Goal: Task Accomplishment & Management: Manage account settings

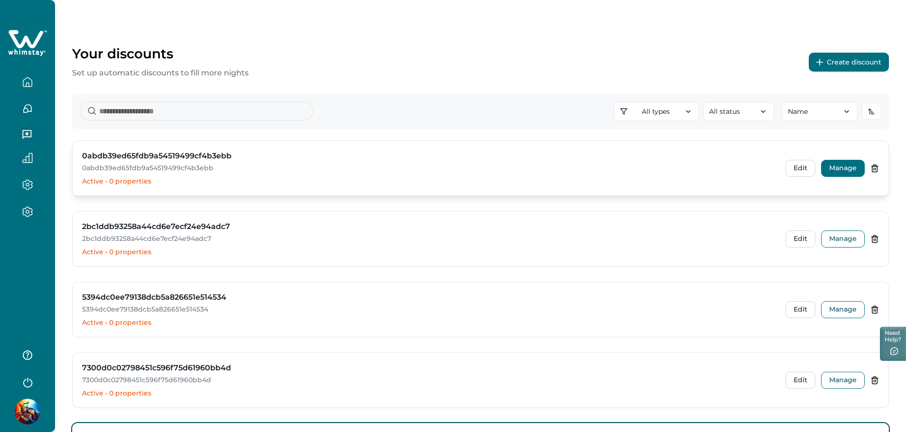
click at [846, 167] on button "Manage" at bounding box center [843, 168] width 44 height 17
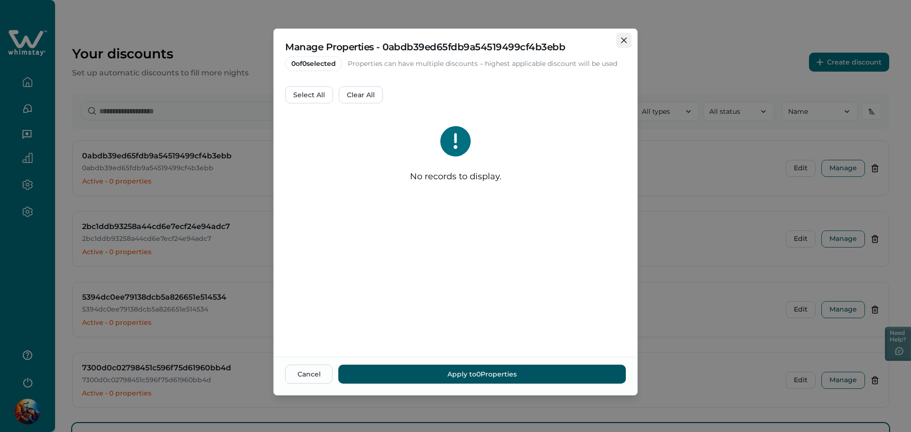
click at [622, 38] on icon "Close" at bounding box center [624, 40] width 6 height 6
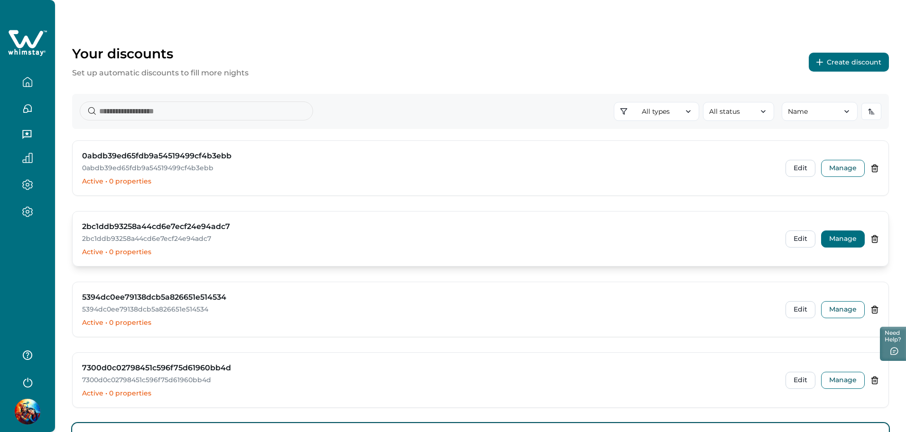
click at [845, 240] on button "Manage" at bounding box center [843, 239] width 44 height 17
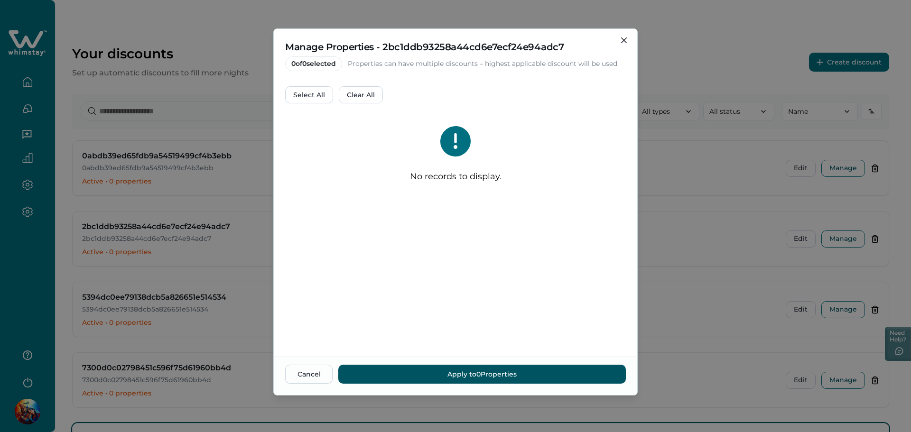
click at [727, 130] on div "Manage Properties - 2bc1ddb93258a44cd6e7ecf24e94adc7 0 of 0 selected Properties…" at bounding box center [455, 216] width 911 height 432
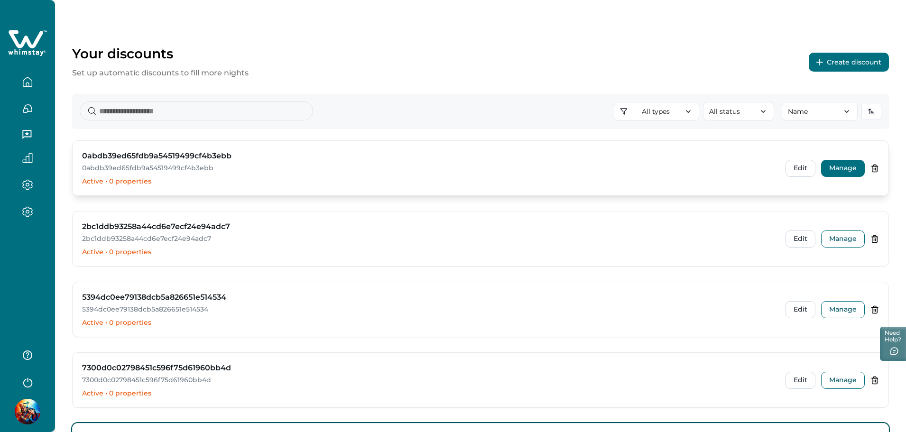
click at [831, 164] on button "Manage" at bounding box center [843, 168] width 44 height 17
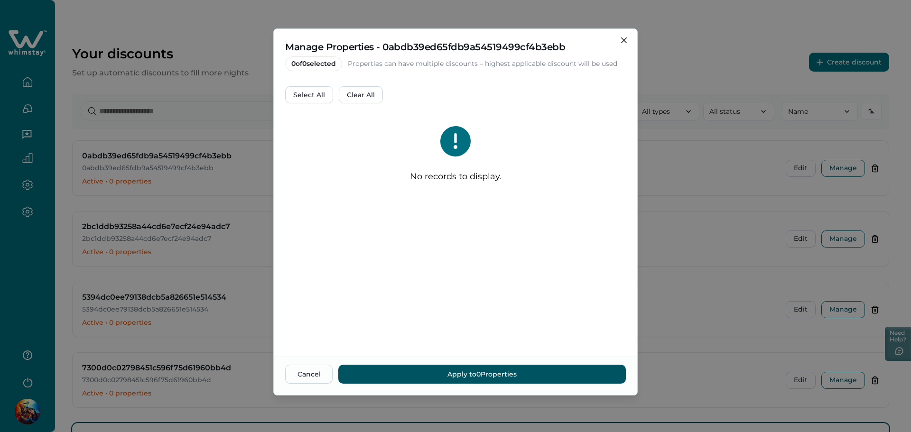
click at [357, 150] on div "No records to display." at bounding box center [455, 158] width 341 height 86
click at [630, 39] on button "Close" at bounding box center [623, 40] width 15 height 15
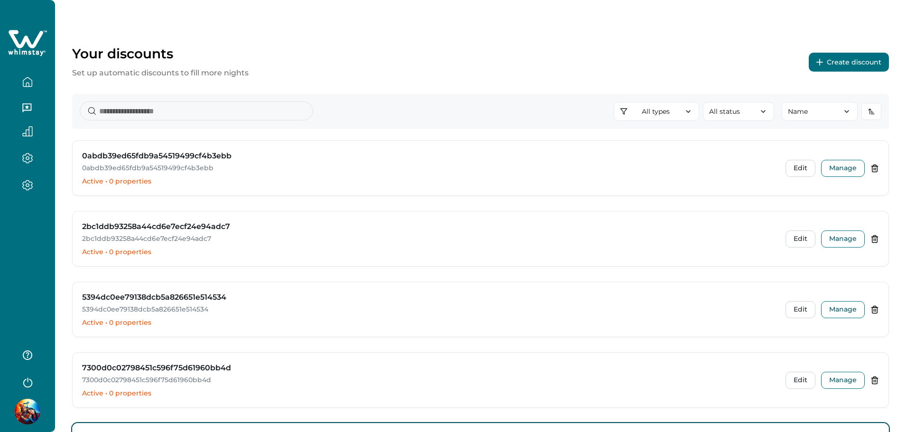
click at [46, 266] on div at bounding box center [27, 216] width 55 height 432
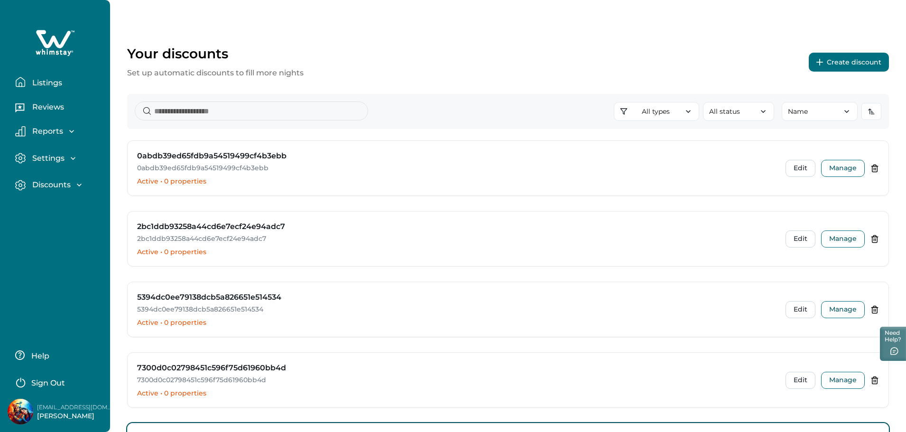
click at [52, 381] on p "Sign Out" at bounding box center [48, 383] width 34 height 9
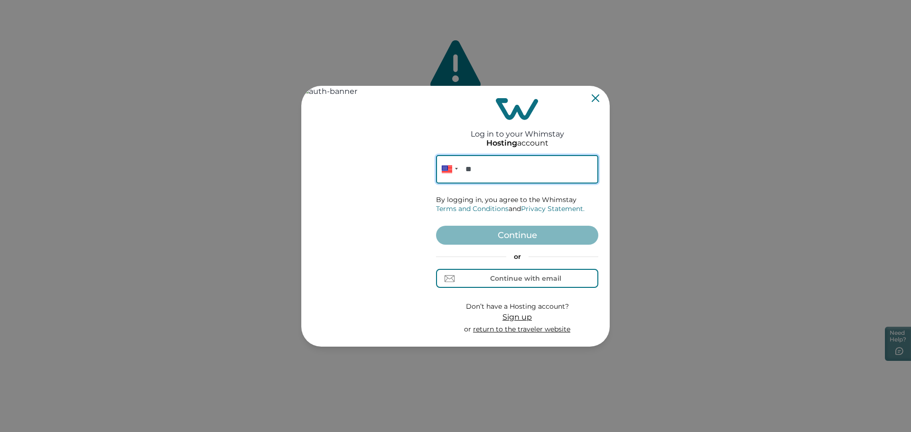
click at [530, 160] on input "**" at bounding box center [517, 169] width 162 height 28
paste input "**********"
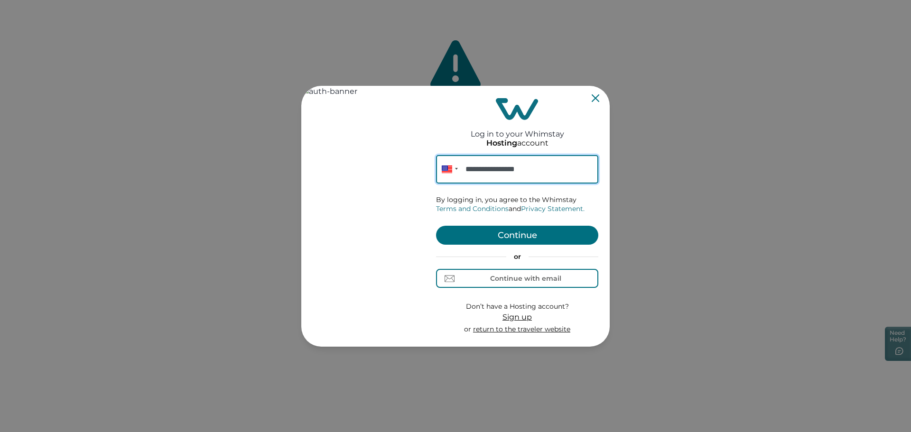
type input "**********"
click at [538, 234] on button "Continue" at bounding box center [517, 235] width 162 height 19
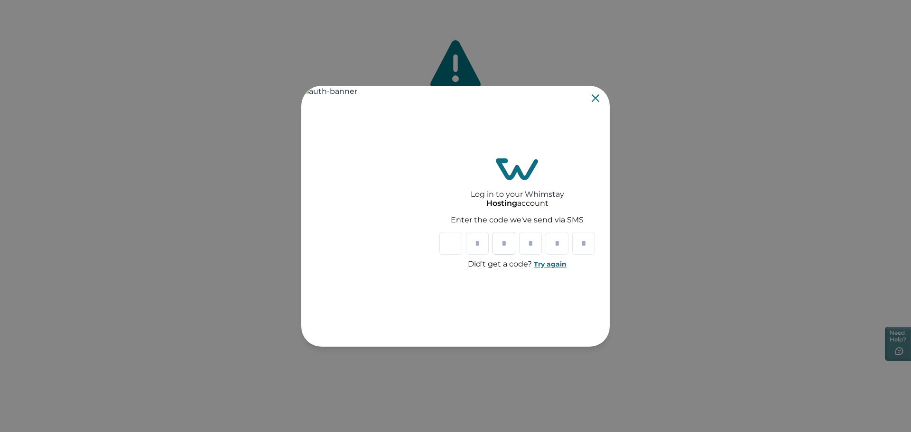
type input "*"
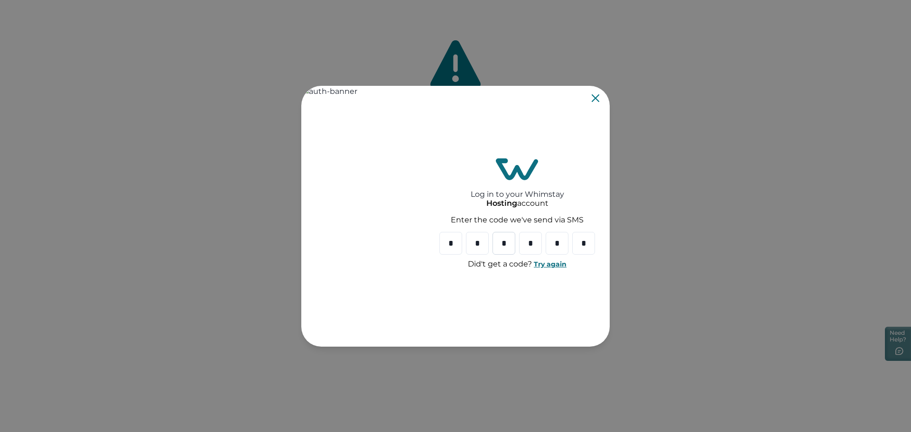
type input "*"
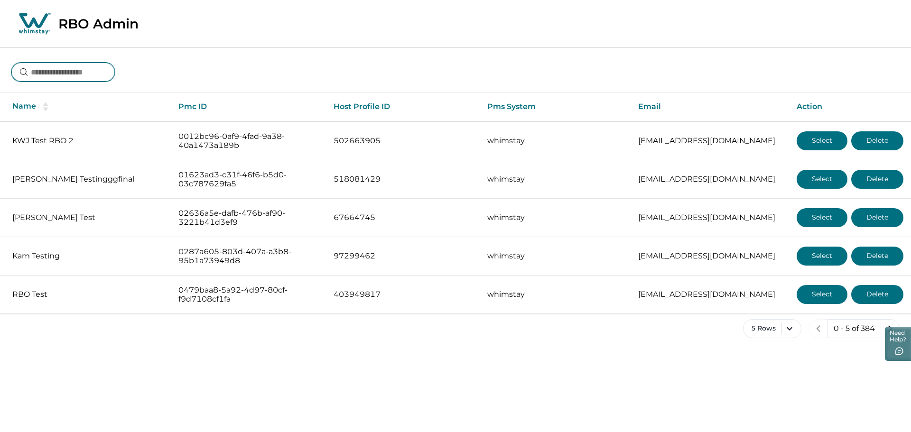
click at [92, 74] on input at bounding box center [62, 72] width 103 height 19
click at [106, 73] on input at bounding box center [62, 72] width 103 height 19
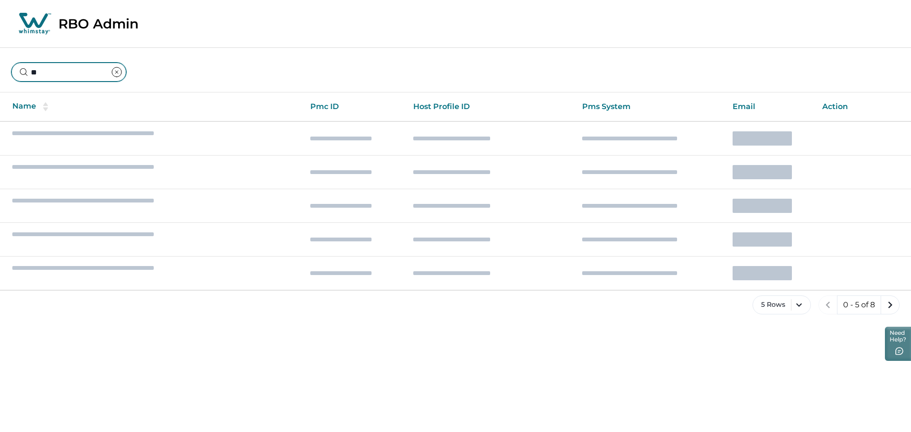
type input "*"
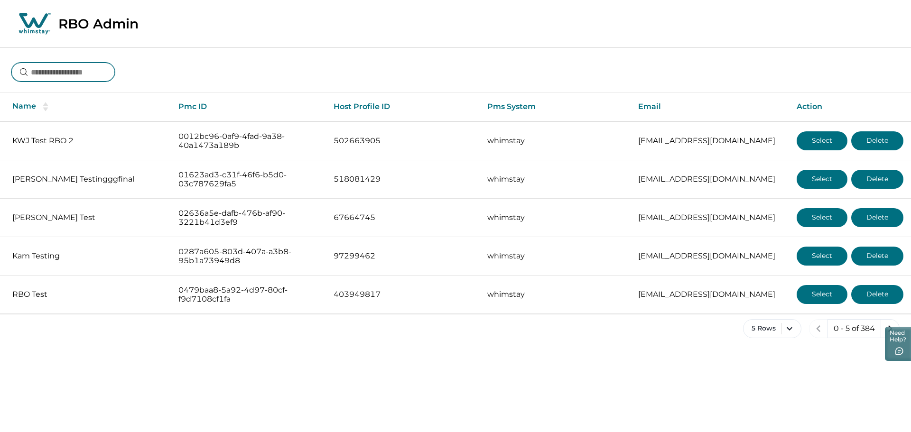
click at [105, 74] on input at bounding box center [62, 72] width 103 height 19
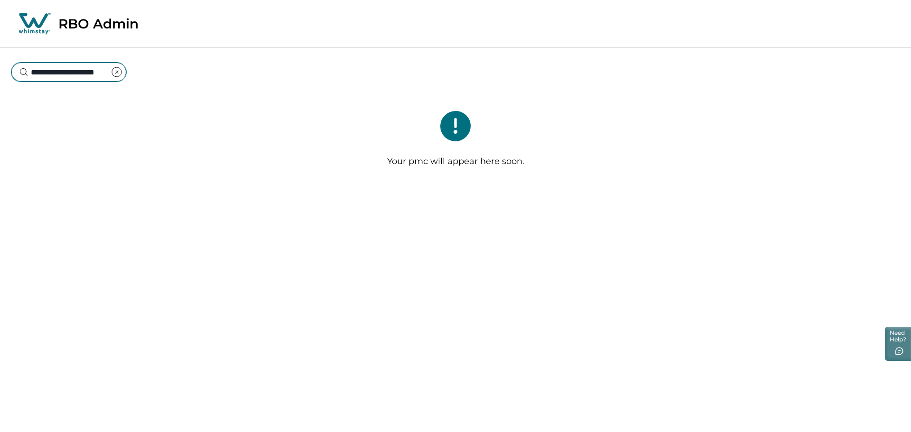
drag, startPoint x: 64, startPoint y: 76, endPoint x: 144, endPoint y: 73, distance: 80.3
click at [126, 73] on div "**********" at bounding box center [68, 73] width 115 height 20
type input "*"
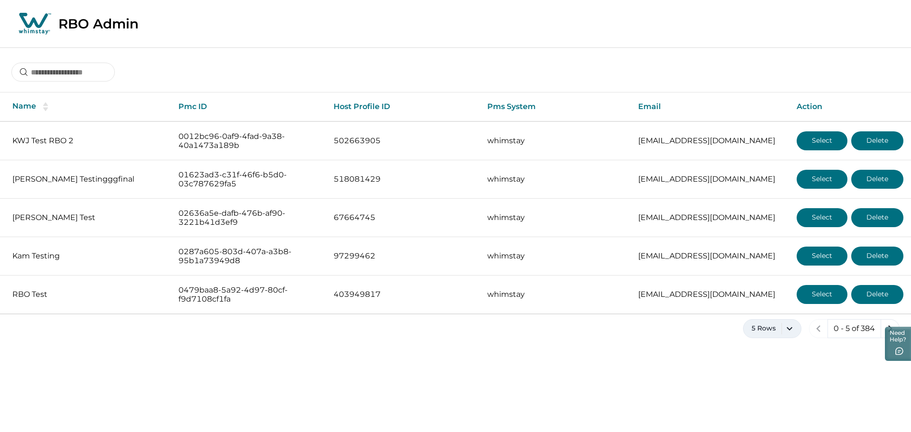
click at [778, 329] on button "5 Rows" at bounding box center [772, 328] width 58 height 19
click at [769, 304] on button "100 Rows" at bounding box center [771, 301] width 49 height 19
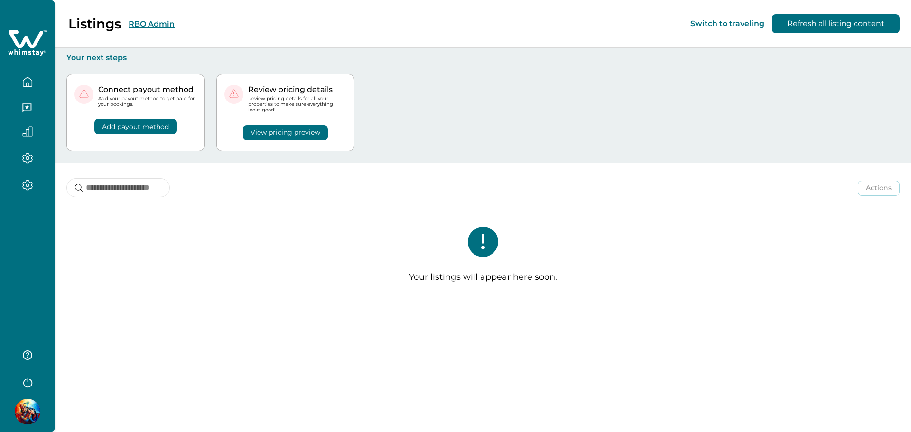
click at [33, 249] on div at bounding box center [27, 216] width 55 height 432
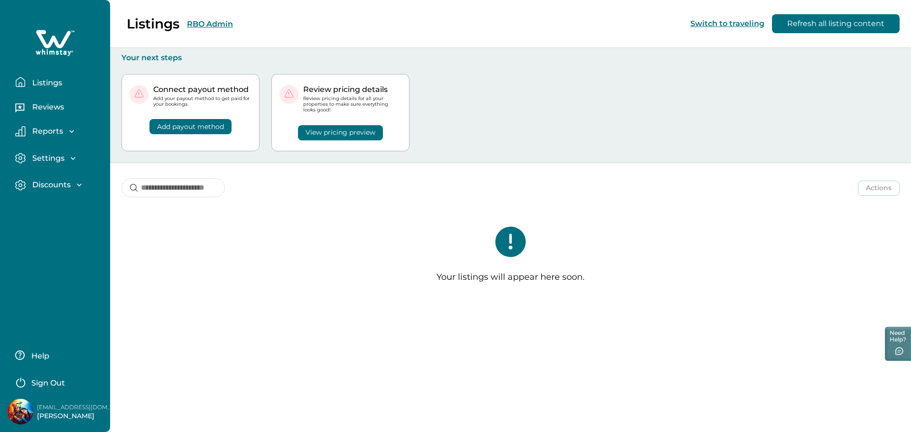
click at [71, 189] on p "Discounts" at bounding box center [49, 184] width 41 height 9
click at [62, 209] on p "Discounts" at bounding box center [49, 205] width 41 height 9
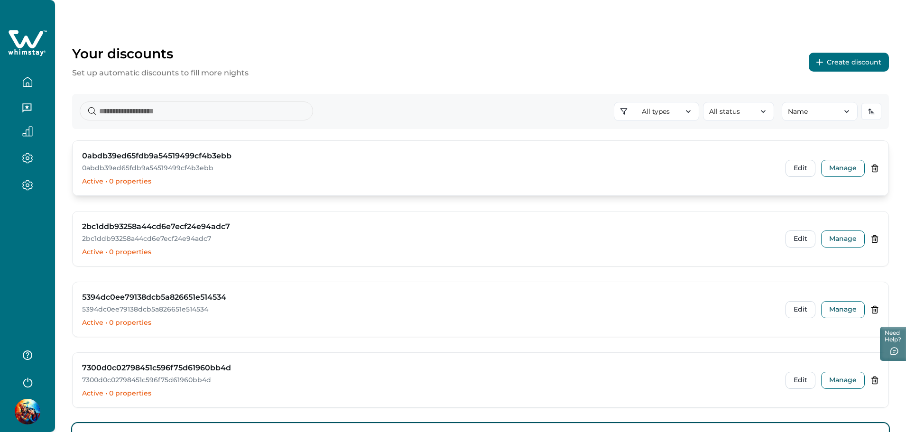
click at [871, 169] on icon at bounding box center [875, 168] width 9 height 9
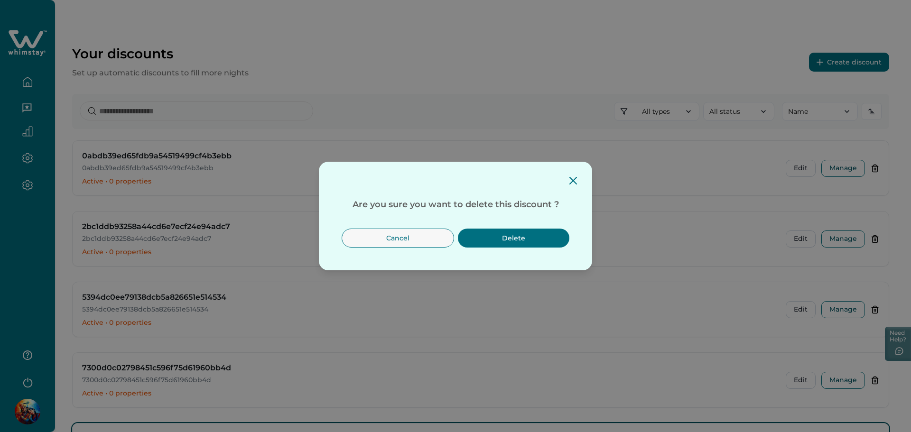
click at [517, 240] on button "Delete" at bounding box center [514, 238] width 112 height 19
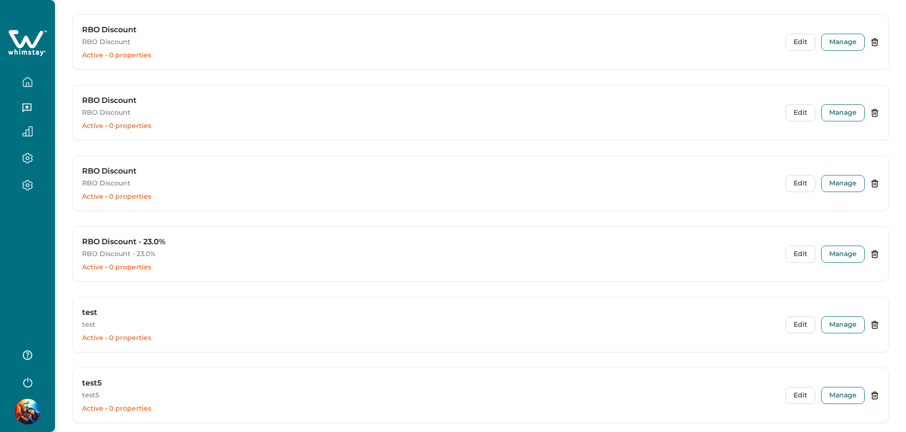
scroll to position [707, 0]
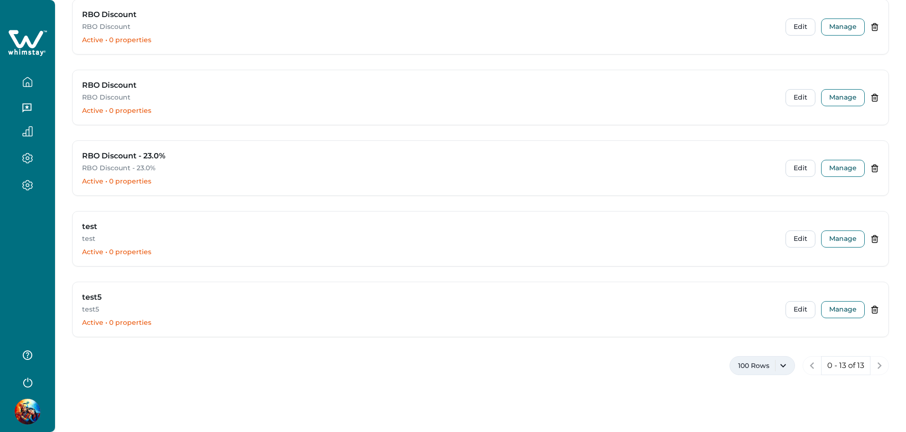
click at [759, 366] on button "100 Rows" at bounding box center [762, 365] width 65 height 19
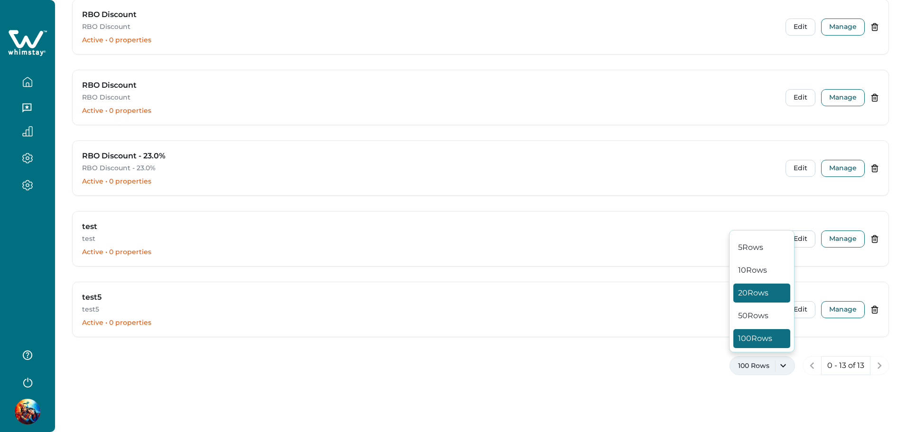
click at [751, 289] on button "20 Rows" at bounding box center [762, 293] width 57 height 19
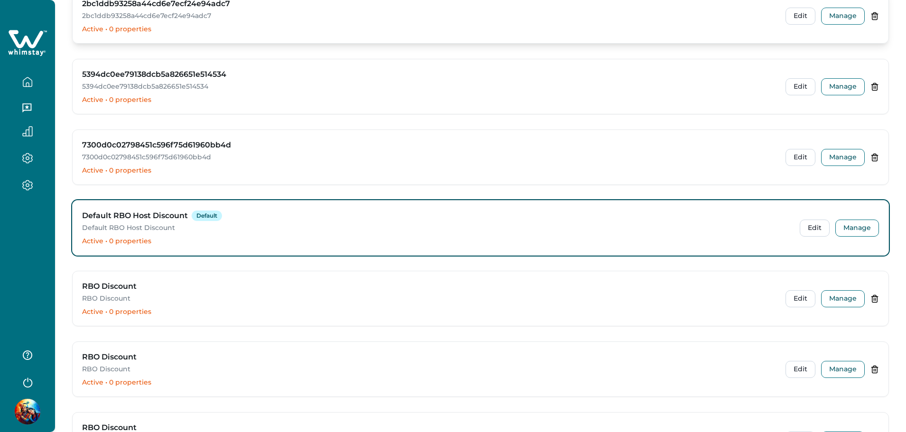
scroll to position [0, 0]
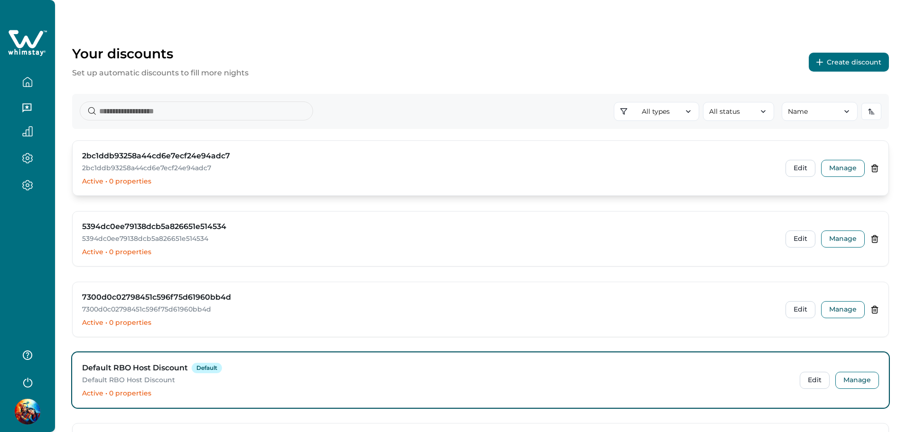
click at [874, 171] on icon at bounding box center [875, 168] width 9 height 9
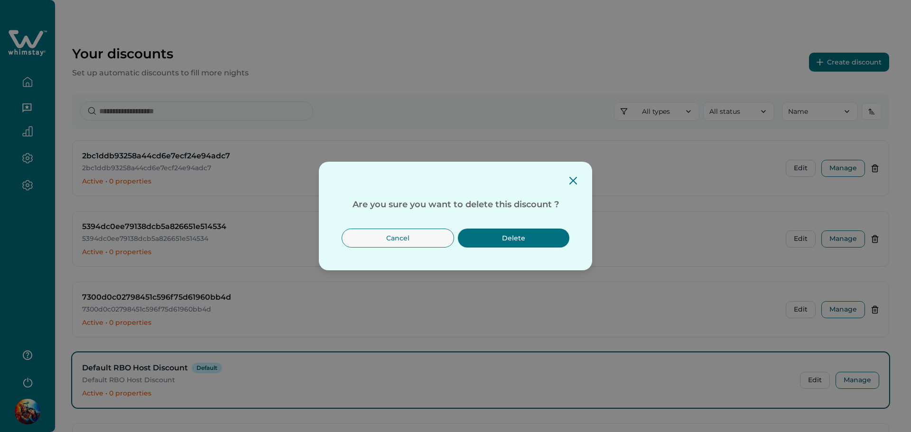
click at [479, 237] on button "Delete" at bounding box center [514, 238] width 112 height 19
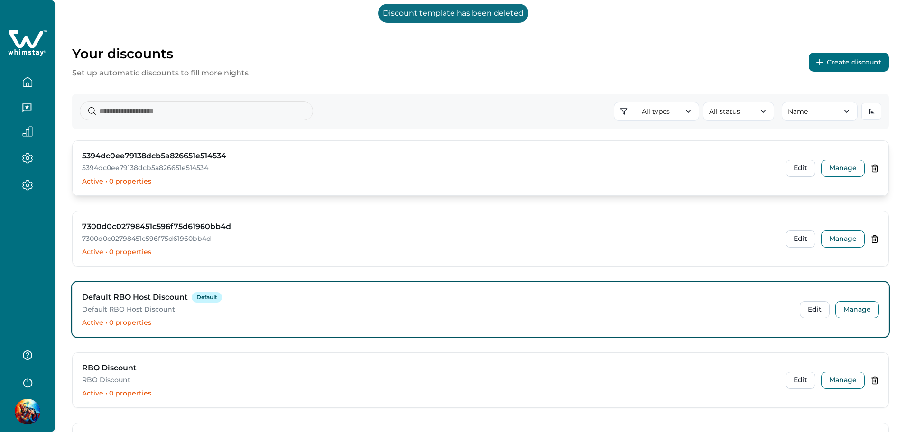
click at [877, 168] on icon at bounding box center [875, 168] width 5 height 7
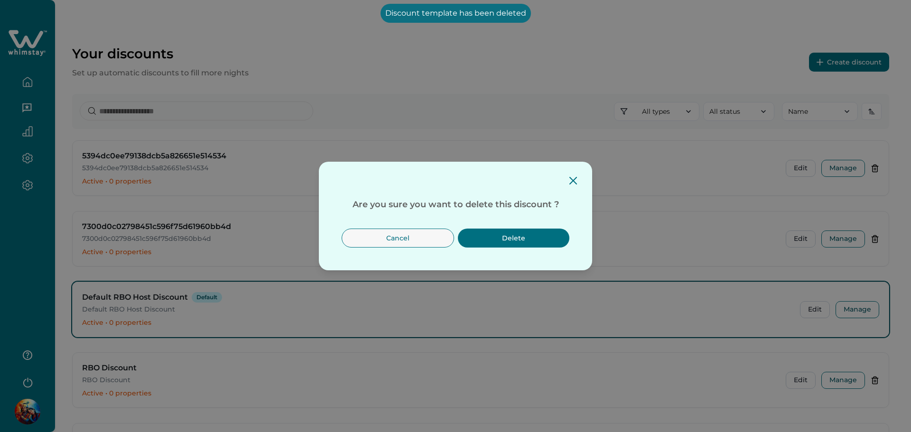
click at [526, 236] on button "Delete" at bounding box center [514, 238] width 112 height 19
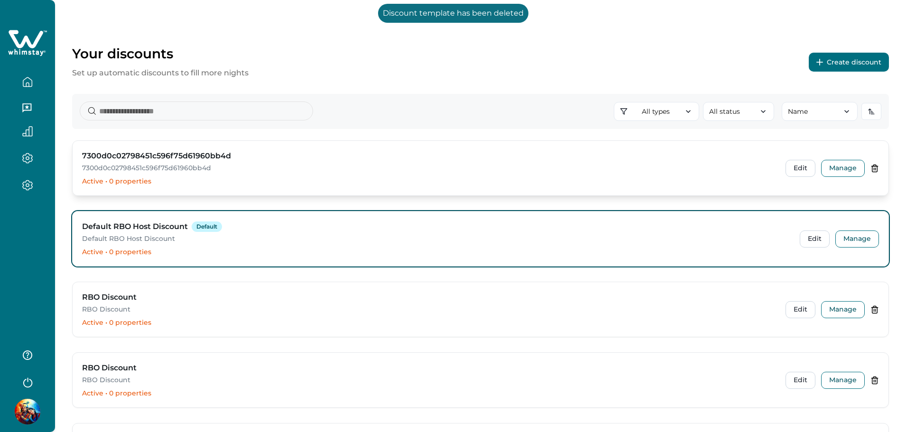
click at [879, 172] on icon at bounding box center [875, 168] width 9 height 9
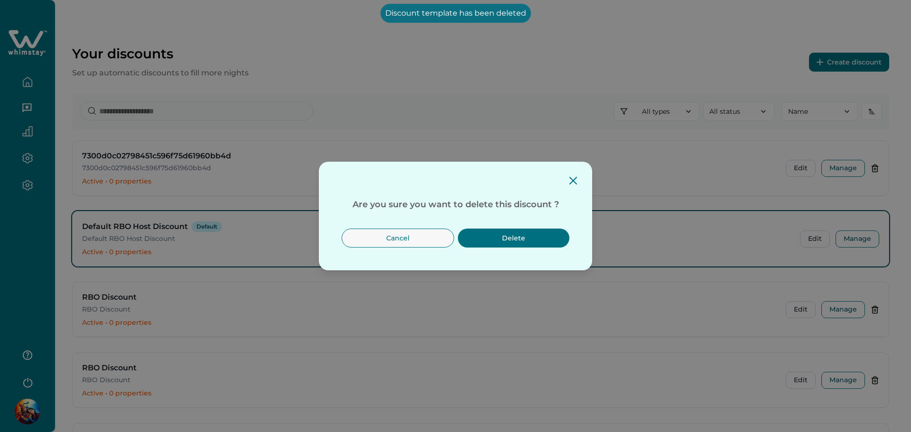
click at [488, 237] on button "Delete" at bounding box center [514, 238] width 112 height 19
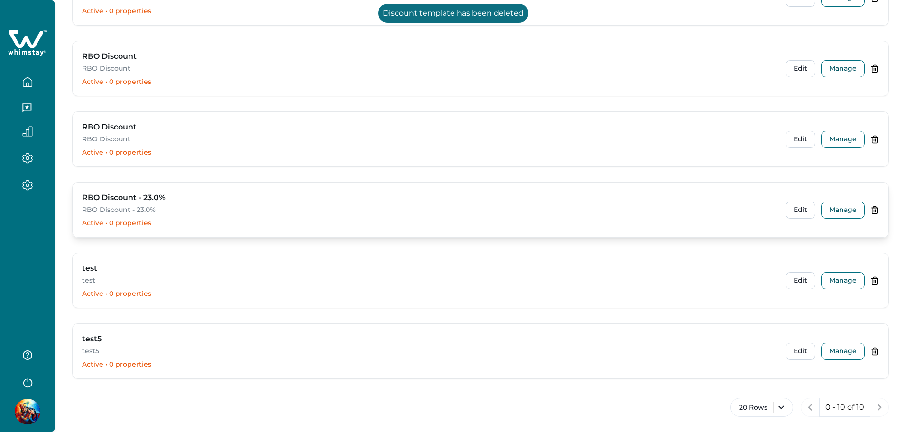
scroll to position [495, 0]
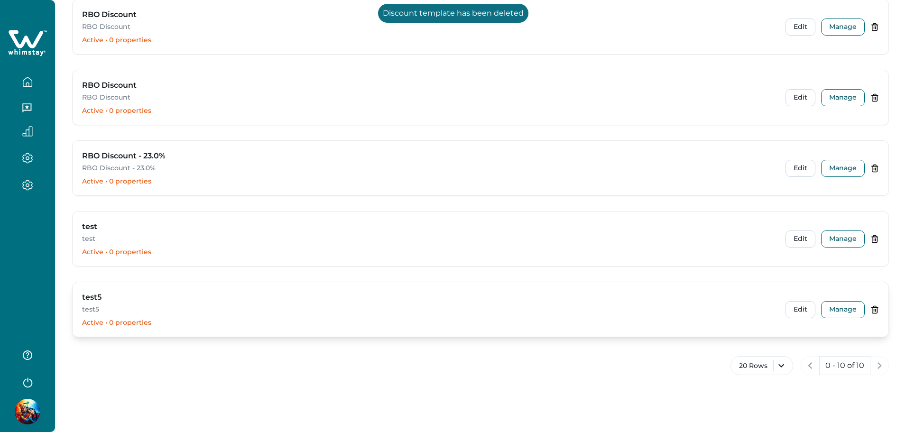
click at [874, 308] on icon at bounding box center [875, 310] width 9 height 9
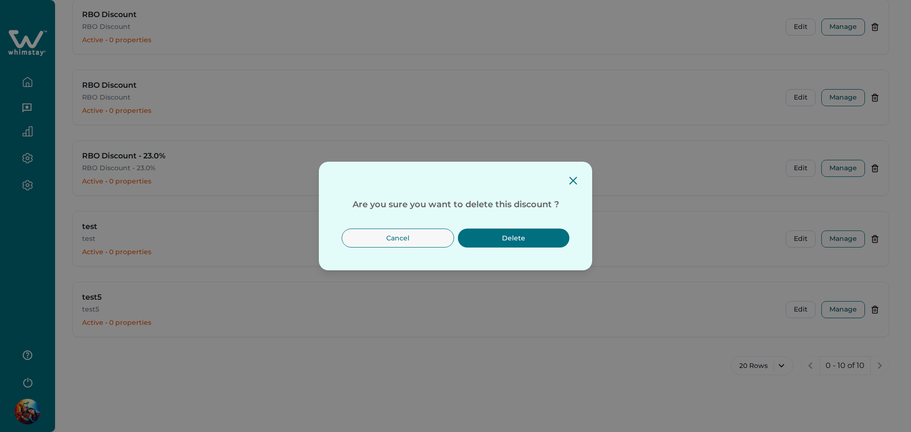
click at [521, 240] on button "Delete" at bounding box center [514, 238] width 112 height 19
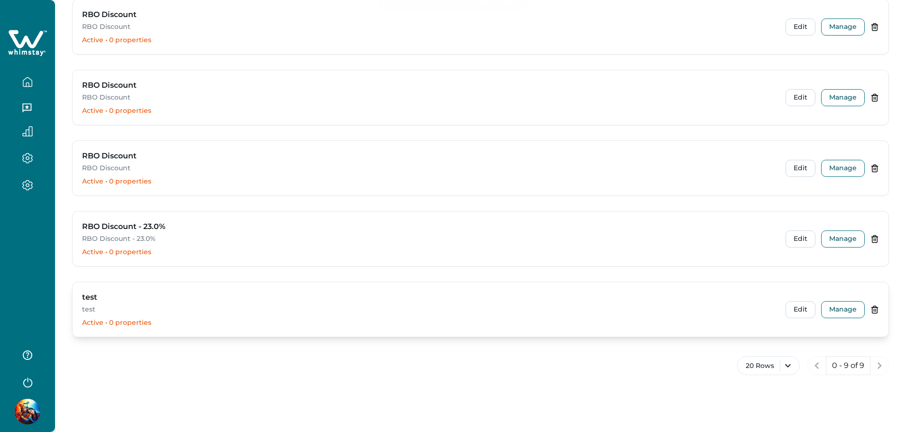
scroll to position [212, 0]
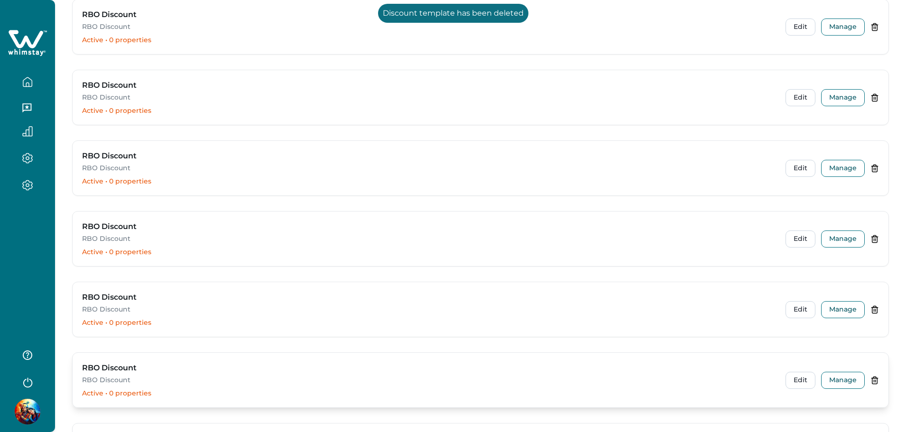
click at [874, 380] on icon at bounding box center [875, 380] width 9 height 9
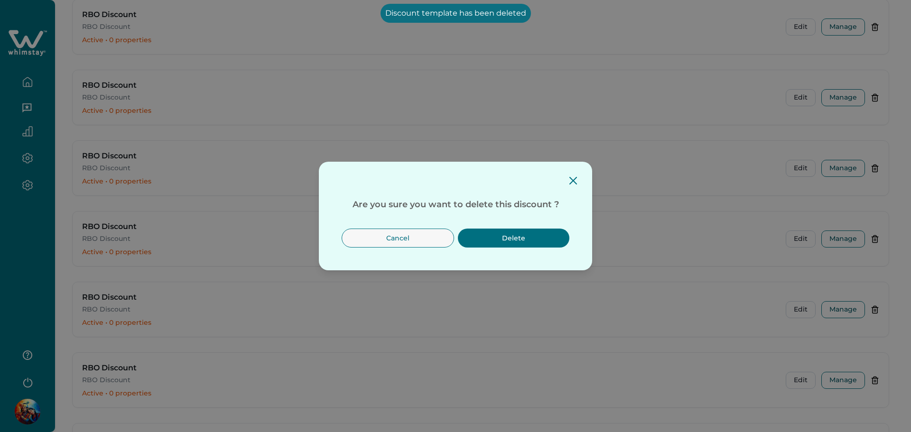
click at [534, 239] on button "Delete" at bounding box center [514, 238] width 112 height 19
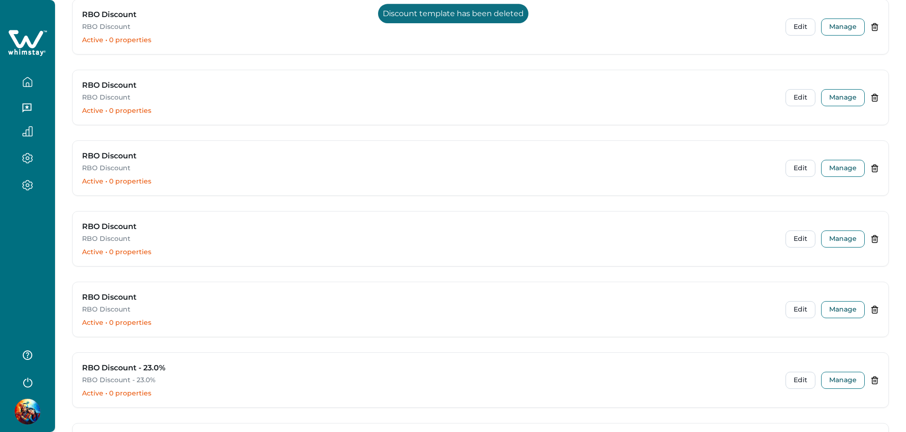
scroll to position [141, 0]
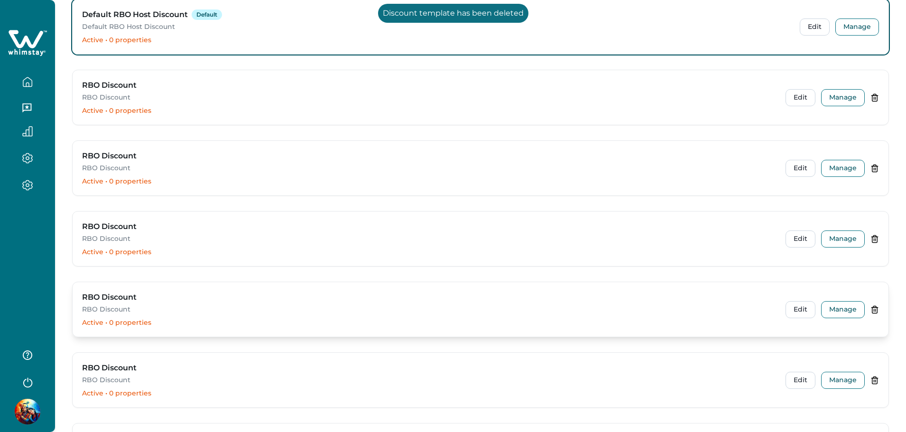
click at [875, 308] on icon at bounding box center [875, 310] width 9 height 9
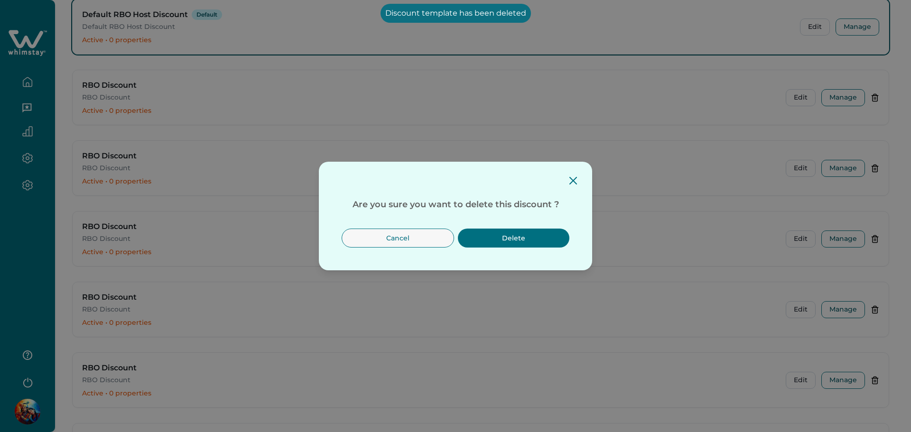
click at [505, 233] on button "Delete" at bounding box center [514, 238] width 112 height 19
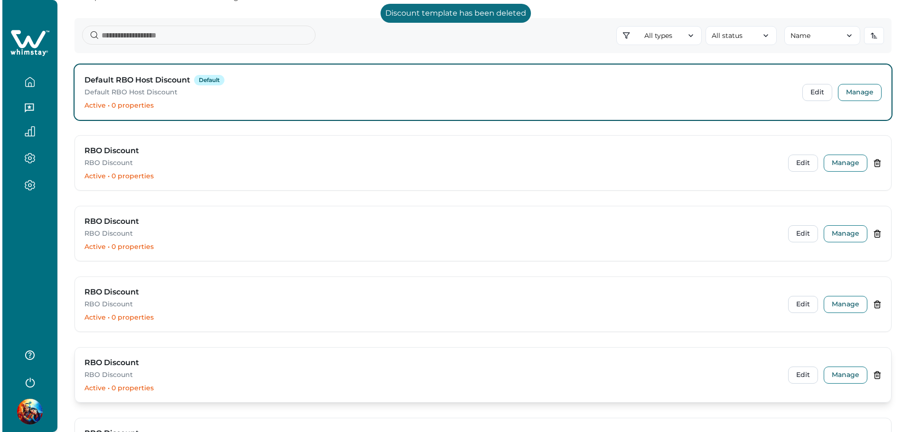
scroll to position [0, 0]
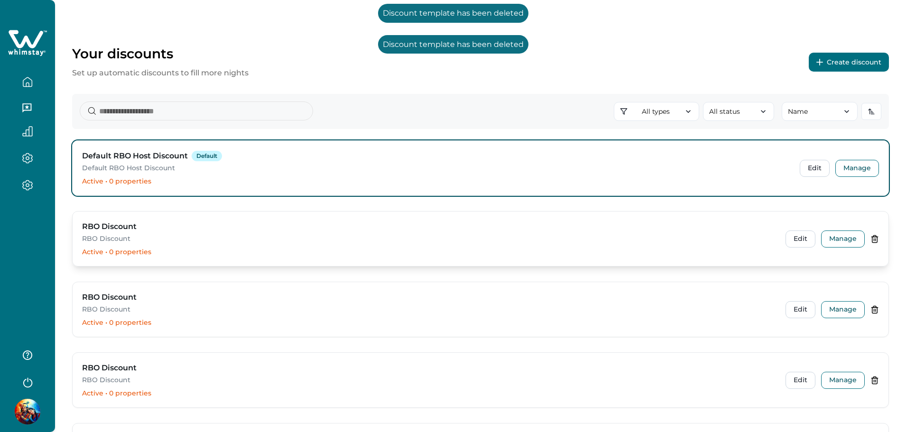
click at [875, 237] on icon at bounding box center [875, 239] width 9 height 9
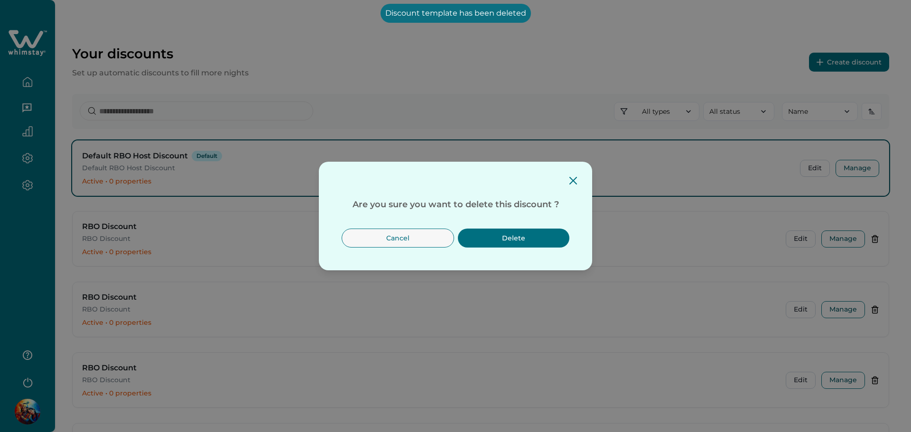
click at [544, 239] on button "Delete" at bounding box center [514, 238] width 112 height 19
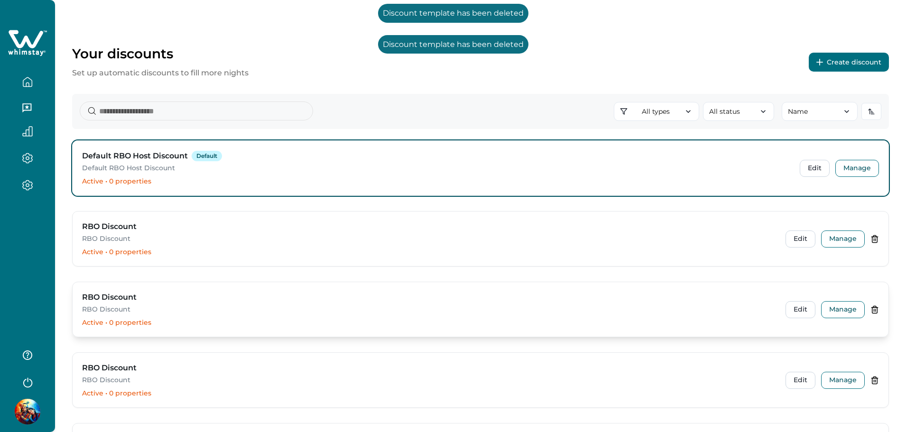
click at [876, 310] on icon at bounding box center [876, 310] width 0 height 2
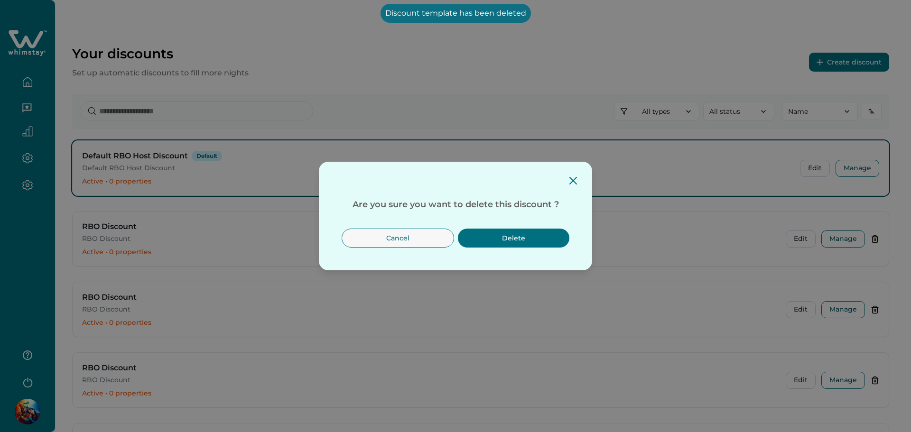
click at [544, 238] on button "Delete" at bounding box center [514, 238] width 112 height 19
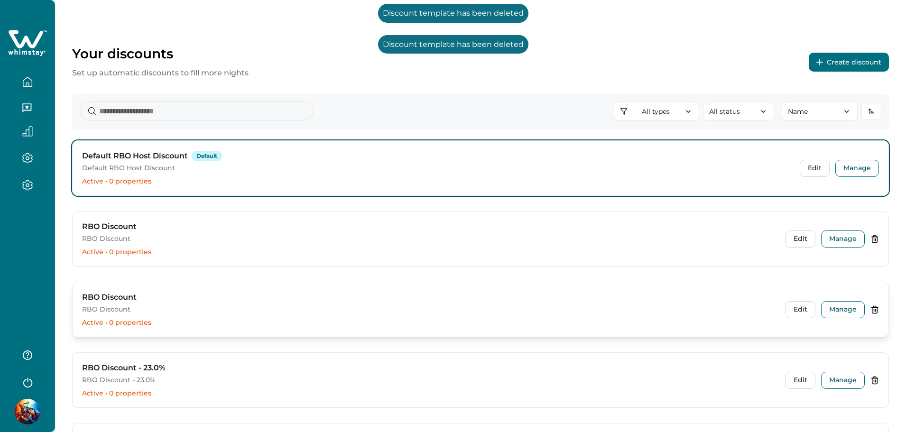
click at [874, 306] on icon at bounding box center [875, 309] width 5 height 7
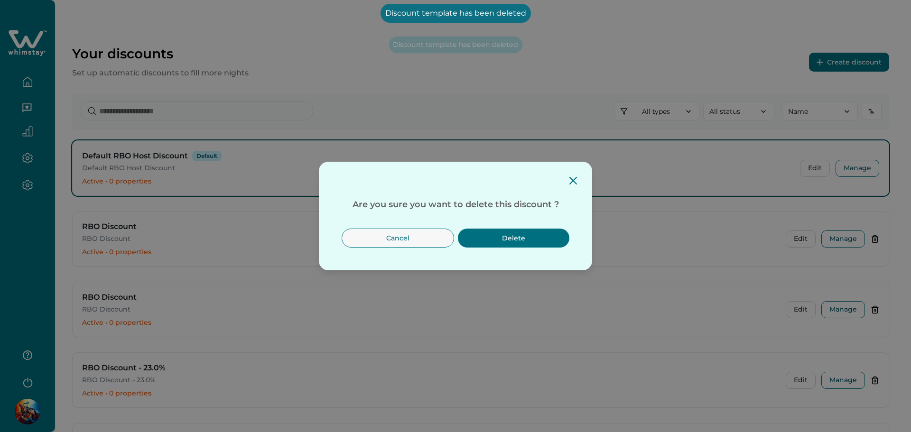
click at [529, 244] on button "Delete" at bounding box center [514, 238] width 112 height 19
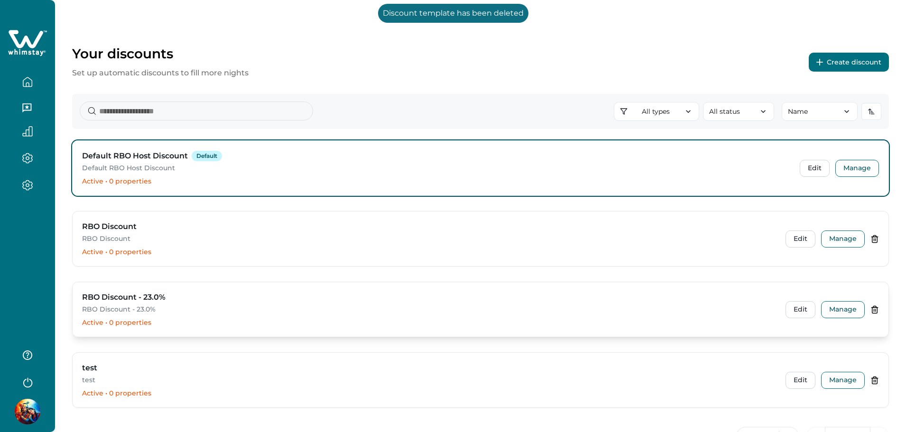
click at [876, 310] on icon at bounding box center [876, 310] width 0 height 2
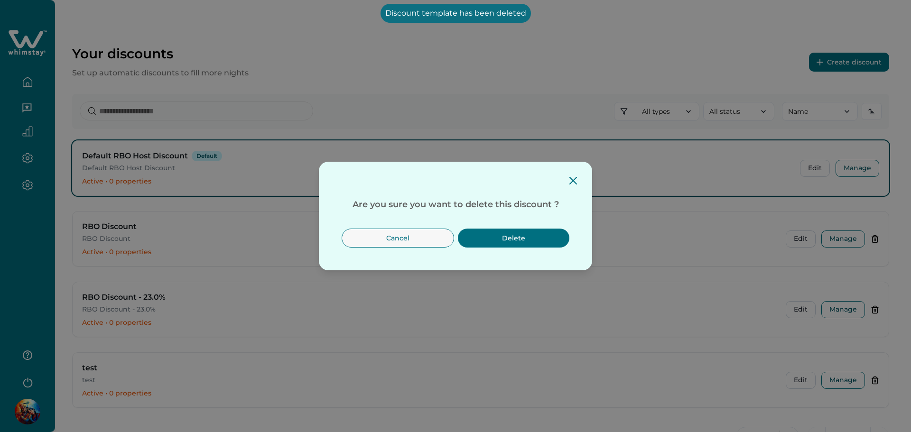
click at [506, 226] on div "Cancel Delete" at bounding box center [455, 240] width 273 height 61
click at [502, 234] on button "Delete" at bounding box center [514, 238] width 112 height 19
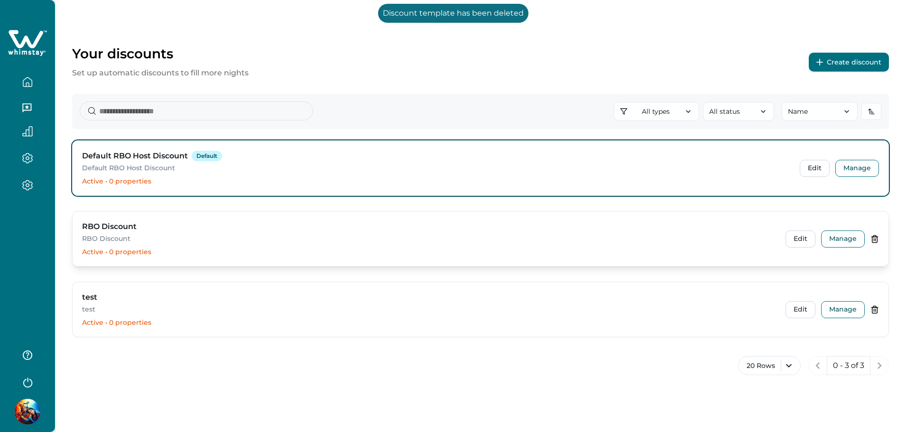
click at [874, 239] on icon at bounding box center [874, 240] width 0 height 2
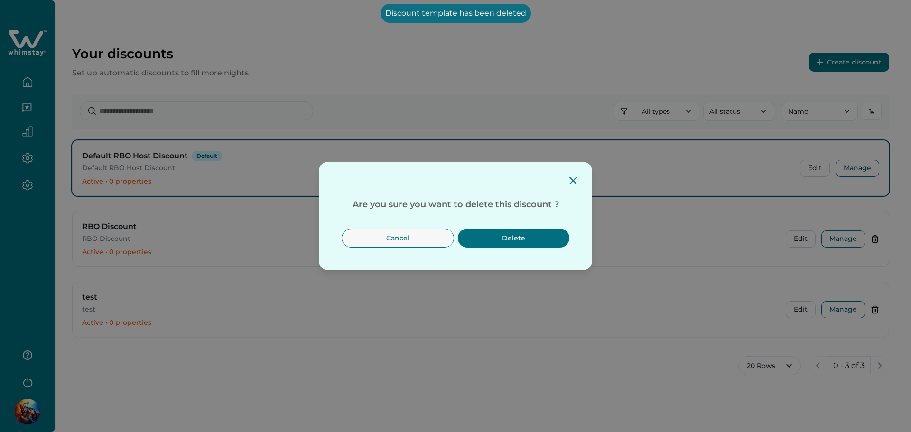
click at [498, 235] on button "Delete" at bounding box center [514, 238] width 112 height 19
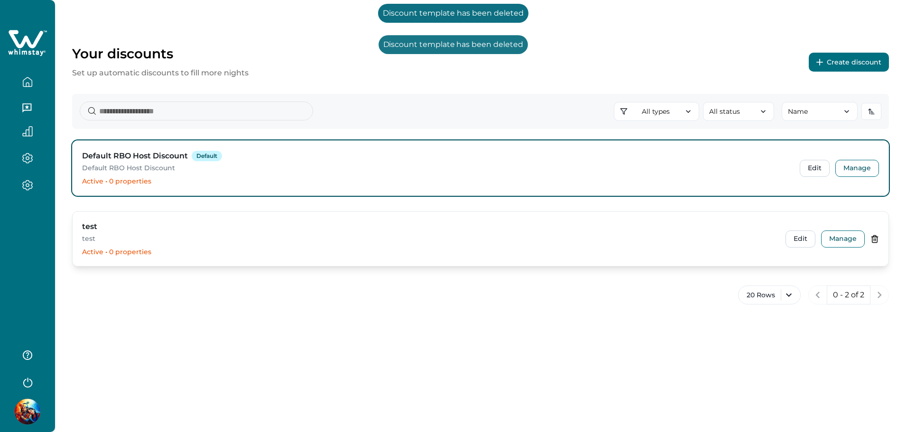
click at [875, 241] on icon at bounding box center [875, 239] width 9 height 9
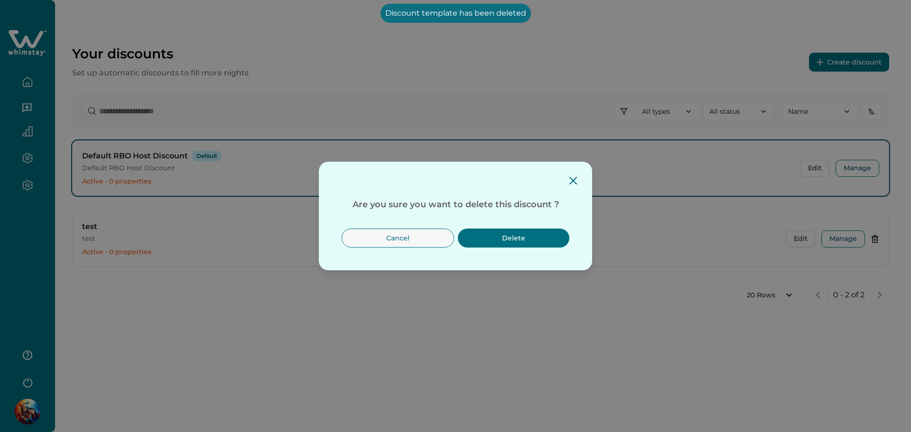
click at [503, 236] on button "Delete" at bounding box center [514, 238] width 112 height 19
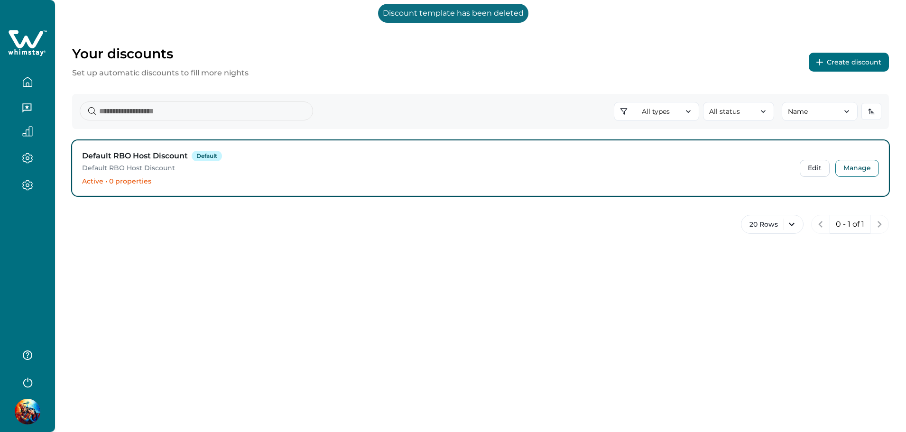
click at [834, 63] on button "Create discount" at bounding box center [849, 62] width 80 height 19
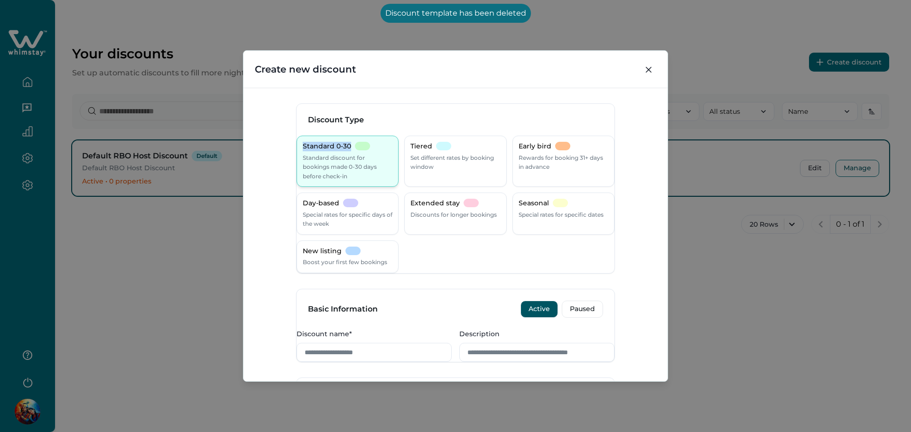
drag, startPoint x: 311, startPoint y: 146, endPoint x: 360, endPoint y: 143, distance: 48.5
click at [360, 143] on div "Standard 0-30 Standard discount for bookings made 0-30 days before check-in" at bounding box center [348, 161] width 102 height 51
copy p "Standard 0-30"
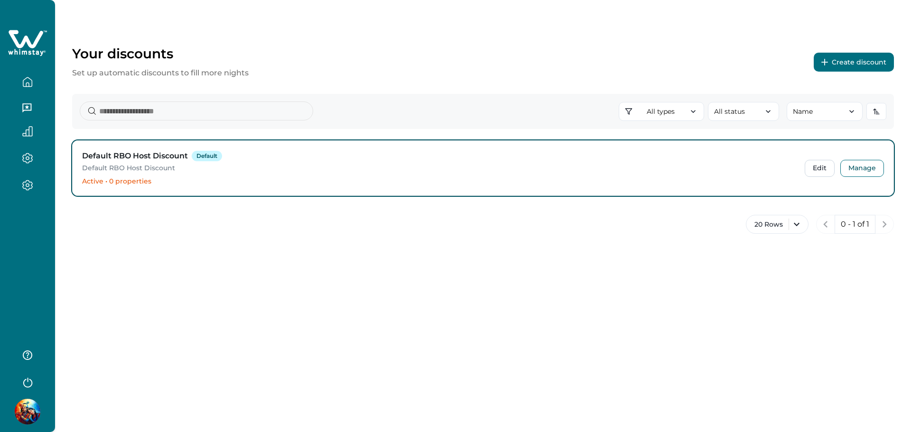
click at [857, 61] on button "Create discount" at bounding box center [854, 62] width 80 height 19
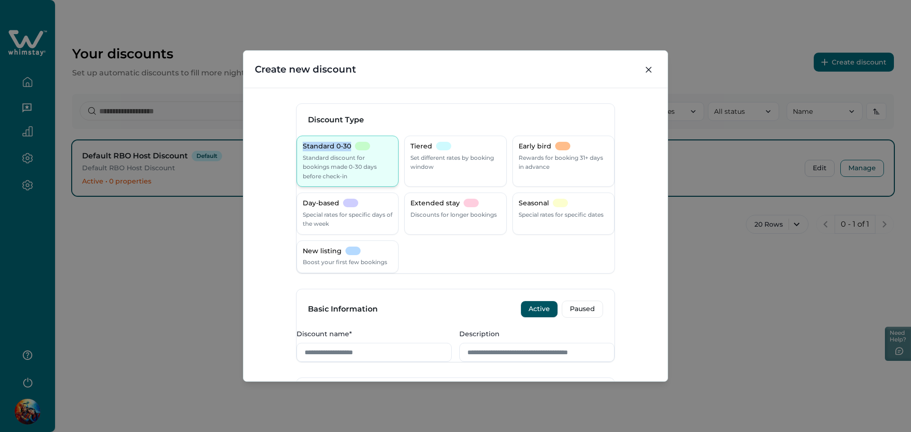
drag, startPoint x: 311, startPoint y: 144, endPoint x: 359, endPoint y: 149, distance: 48.7
click at [359, 149] on div "Standard 0-30 Standard discount for bookings made 0-30 days before check-in" at bounding box center [348, 161] width 102 height 51
copy p "Standard 0-30"
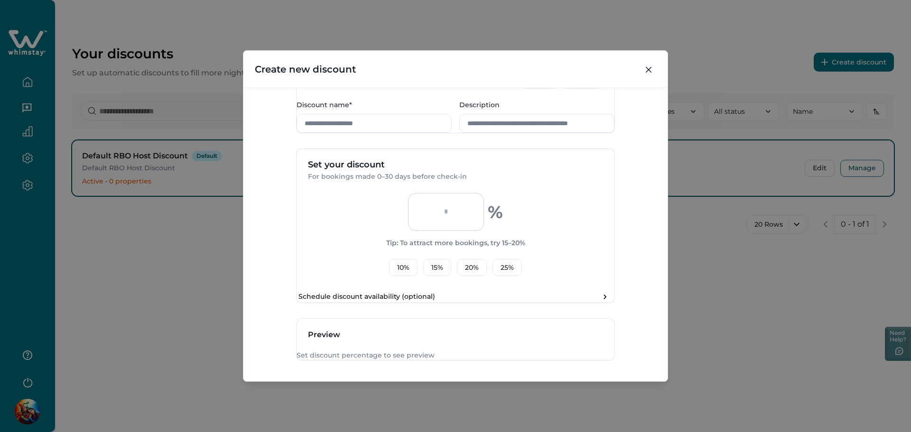
scroll to position [253, 0]
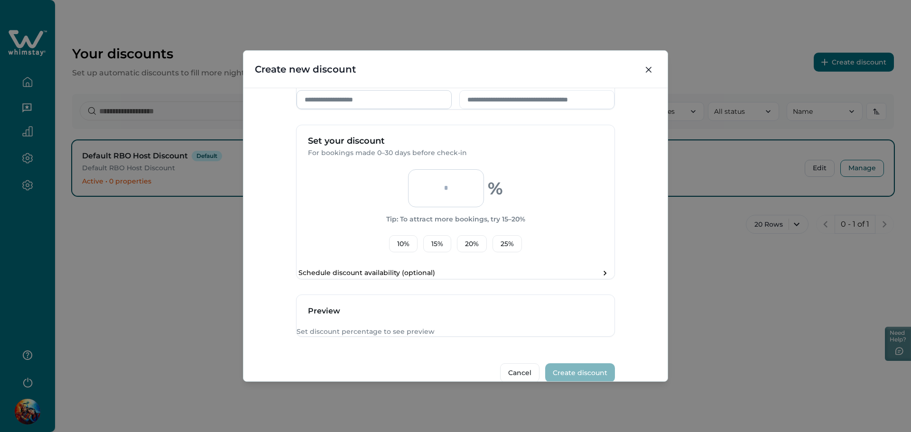
click at [375, 109] on input "Discount name*" at bounding box center [374, 99] width 155 height 19
paste input "**********"
type input "**********"
click at [511, 109] on input "Description" at bounding box center [536, 99] width 155 height 19
paste input "**********"
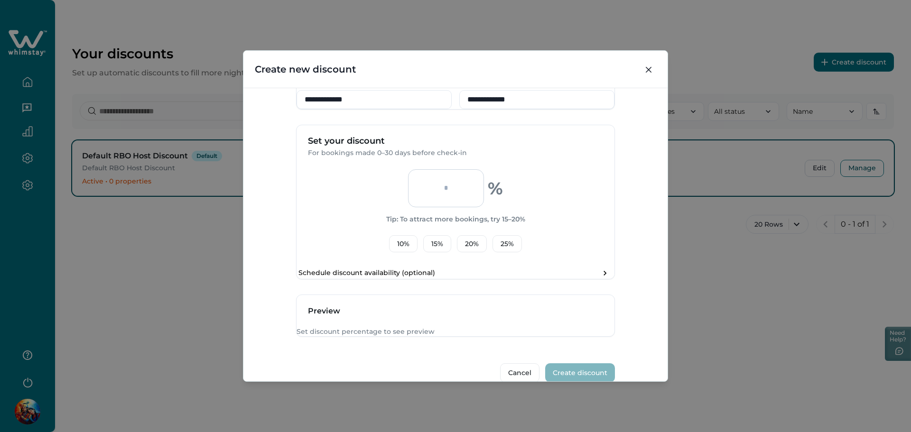
drag, startPoint x: 454, startPoint y: 104, endPoint x: 503, endPoint y: 103, distance: 49.4
click at [503, 103] on div "**********" at bounding box center [456, 92] width 318 height 33
copy label "Description"
click at [542, 109] on input "**********" at bounding box center [536, 99] width 155 height 19
paste input "**********"
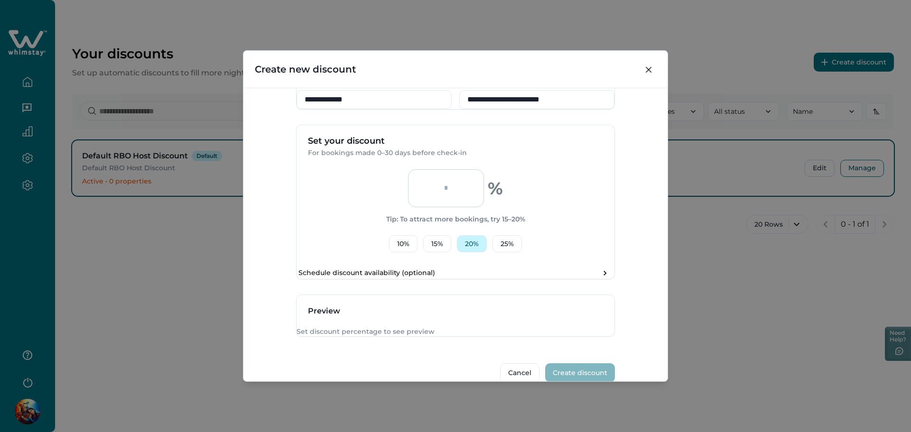
type input "**********"
click at [472, 252] on button "20 %" at bounding box center [472, 243] width 30 height 17
type input "**"
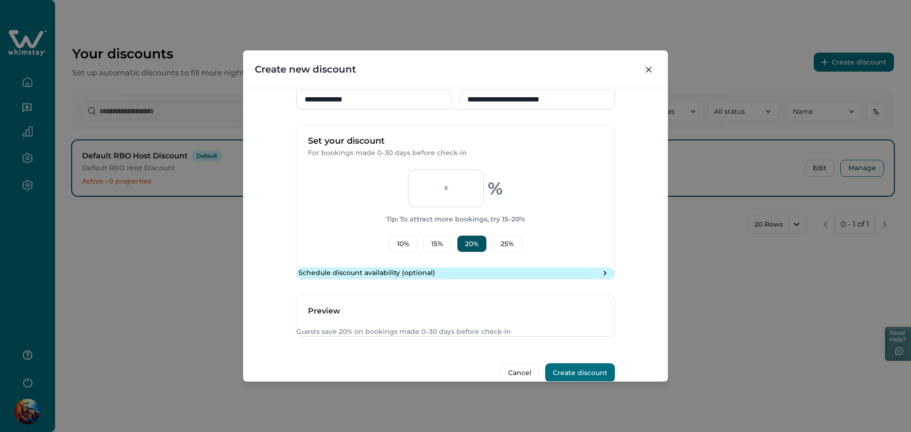
click at [423, 278] on p "Schedule discount availability (optional)" at bounding box center [366, 273] width 137 height 9
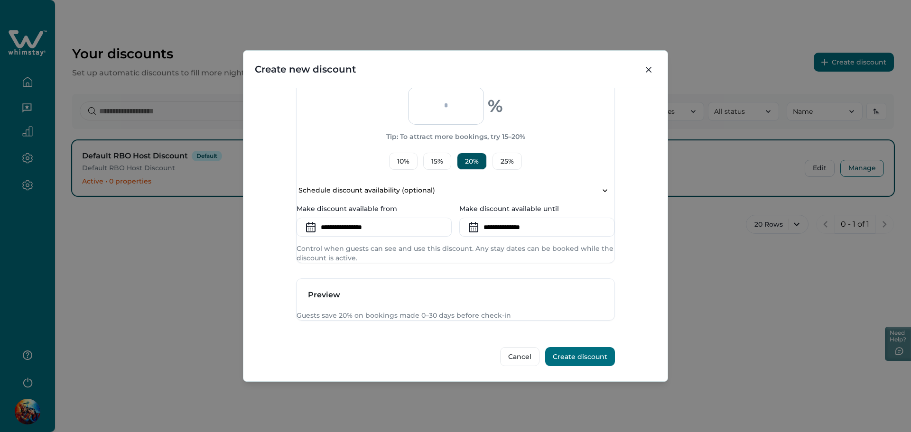
scroll to position [390, 0]
click at [357, 218] on input at bounding box center [374, 227] width 155 height 19
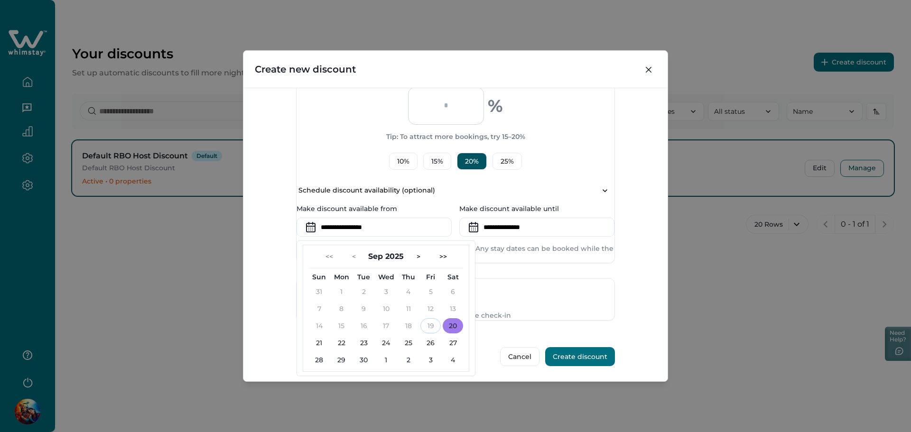
click at [463, 318] on button "20" at bounding box center [453, 325] width 20 height 15
type input "**********"
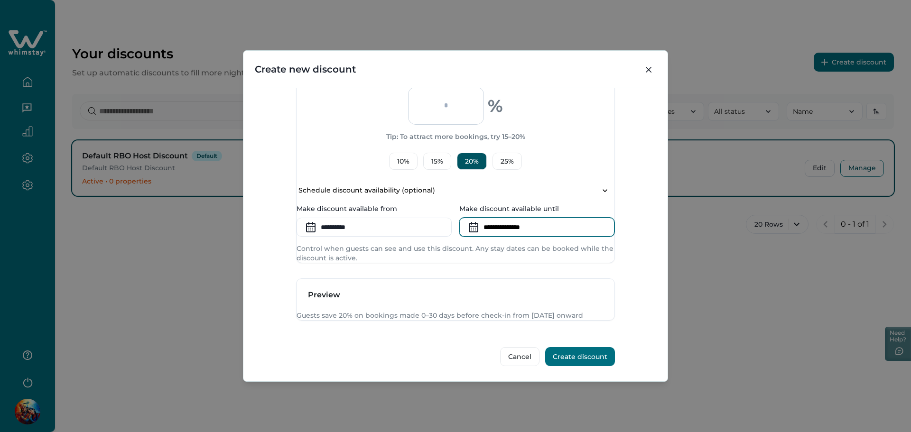
click at [520, 218] on input at bounding box center [536, 227] width 155 height 19
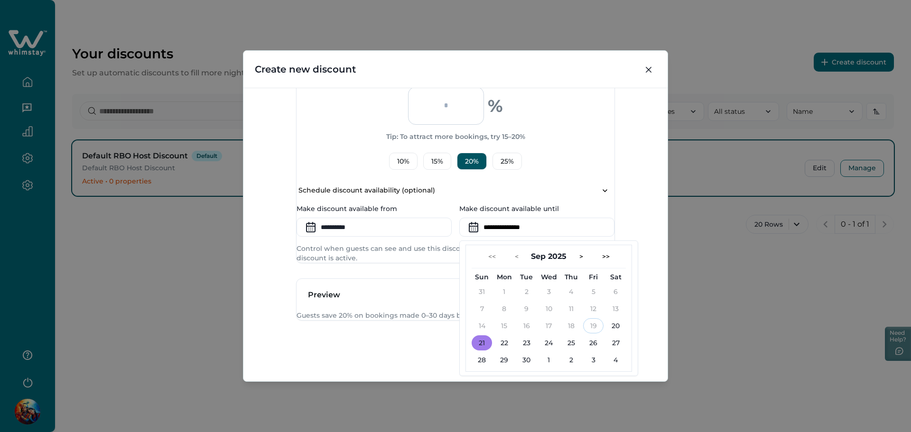
click at [479, 335] on button "21" at bounding box center [482, 342] width 20 height 15
type input "**********"
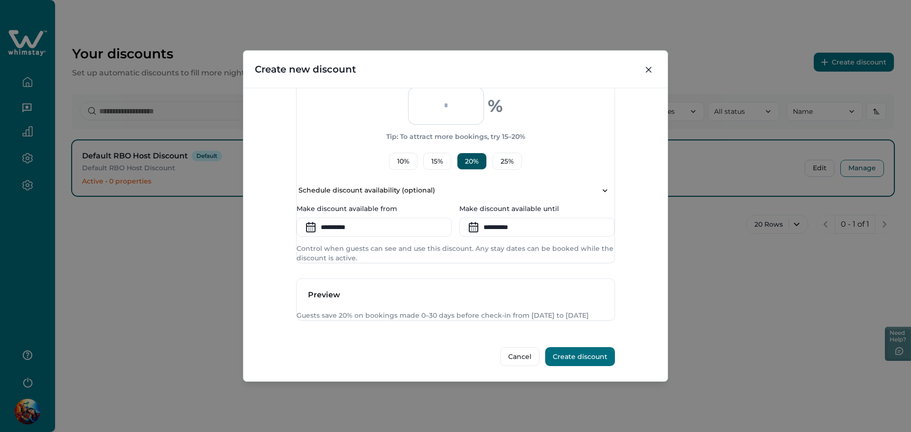
click at [637, 242] on div "**********" at bounding box center [455, 235] width 424 height 294
click at [572, 366] on button "Create discount" at bounding box center [580, 356] width 70 height 19
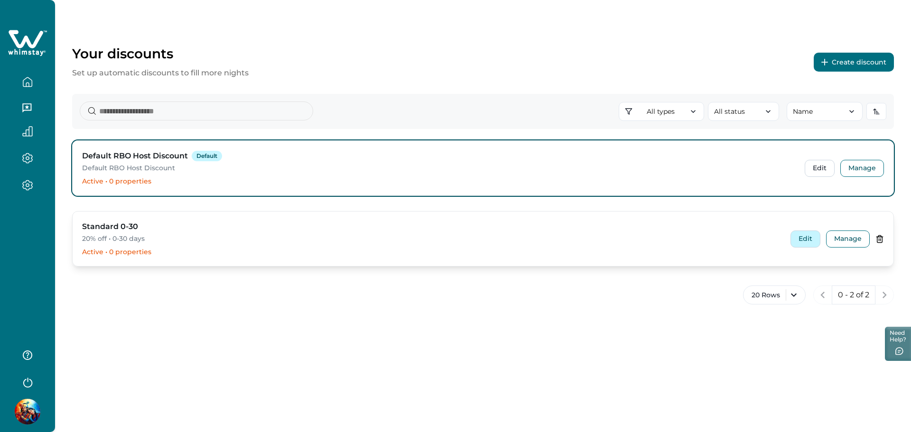
click at [807, 237] on button "Edit" at bounding box center [805, 239] width 30 height 17
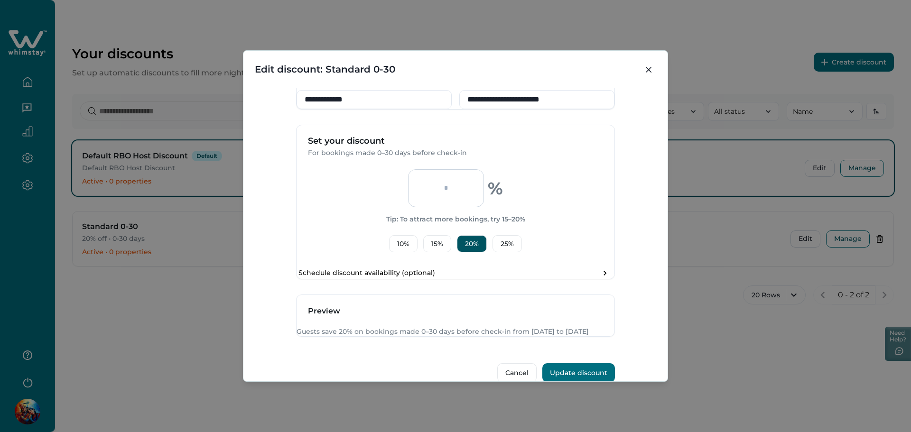
scroll to position [333, 0]
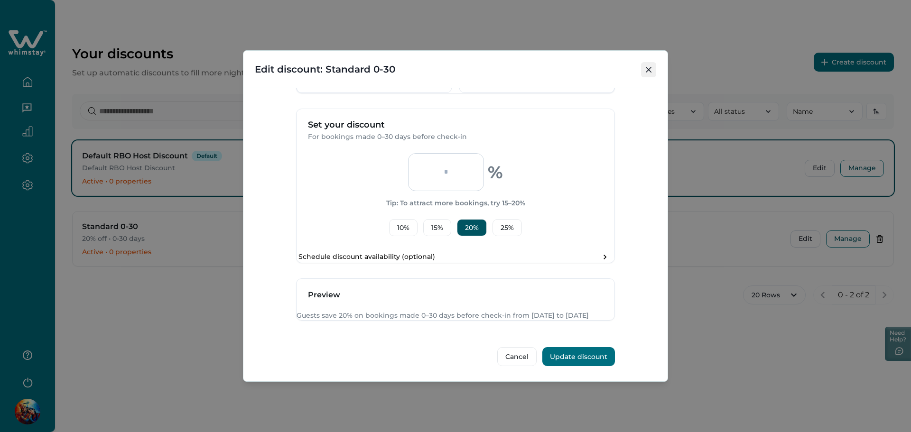
click at [649, 72] on icon "Close" at bounding box center [649, 70] width 6 height 6
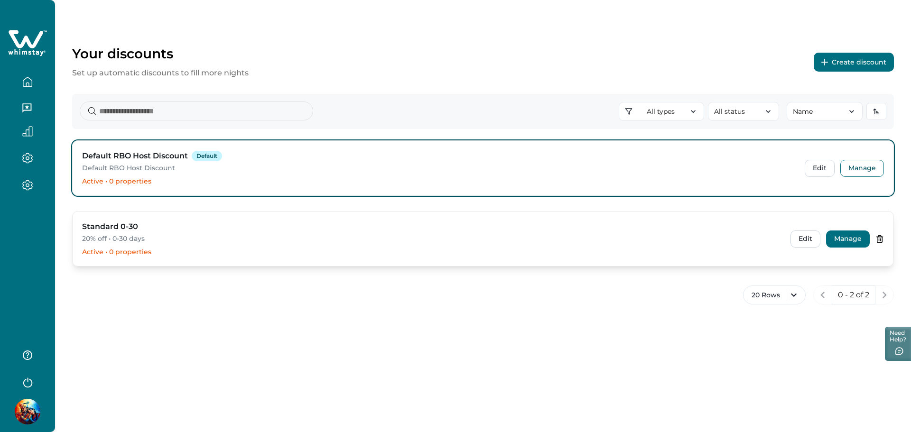
click at [841, 244] on button "Manage" at bounding box center [848, 239] width 44 height 17
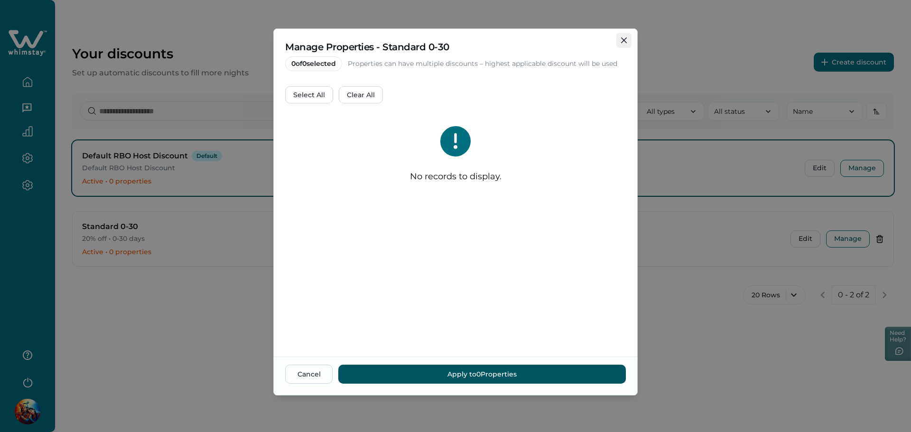
click at [624, 41] on icon "Close" at bounding box center [624, 40] width 6 height 6
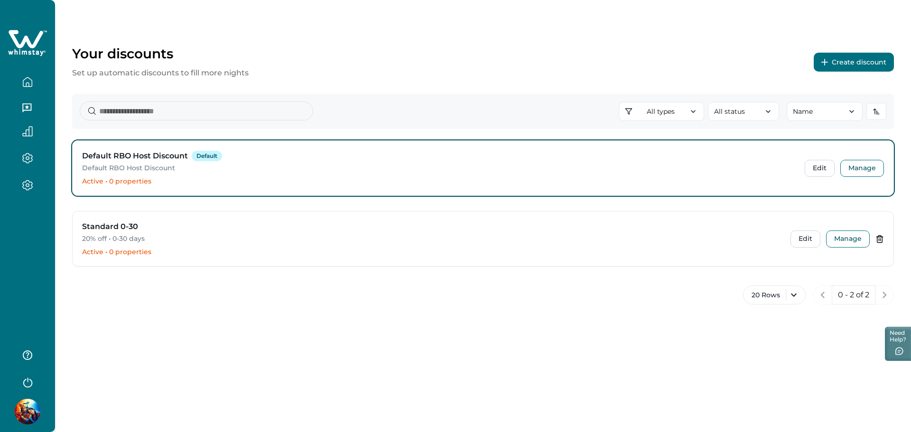
click at [862, 60] on button "Create discount" at bounding box center [854, 62] width 80 height 19
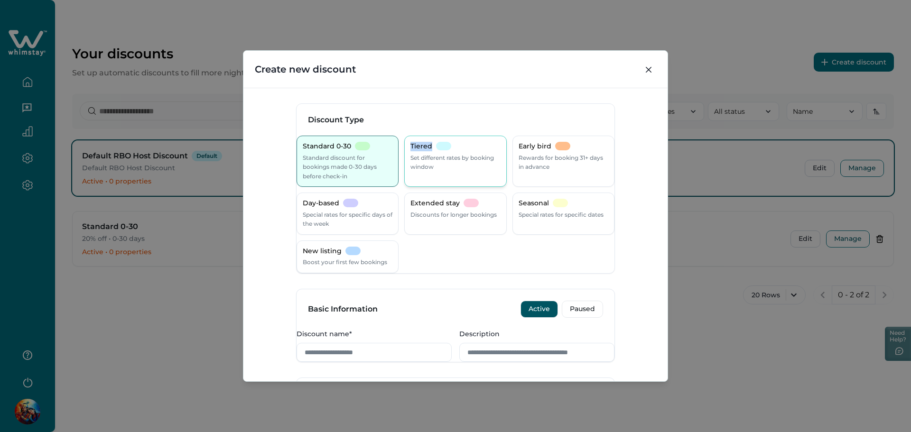
drag, startPoint x: 410, startPoint y: 149, endPoint x: 436, endPoint y: 146, distance: 25.3
click at [436, 146] on div "Tiered Set different rates by booking window" at bounding box center [455, 161] width 102 height 51
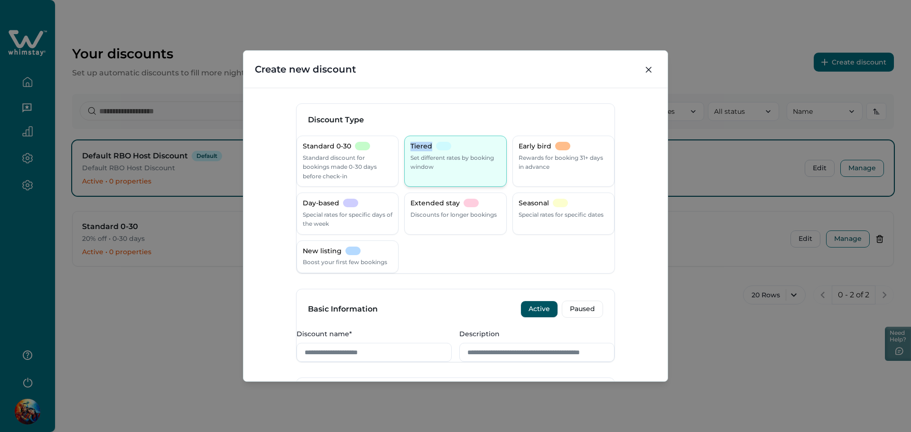
copy p "Tiered"
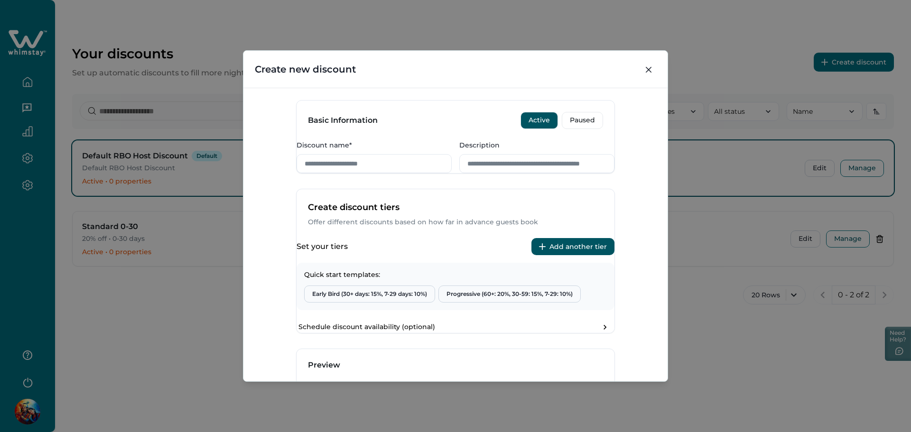
scroll to position [190, 0]
click at [374, 172] on input "Discount name*" at bounding box center [374, 162] width 155 height 19
paste input "******"
type input "******"
click at [485, 172] on input "Description" at bounding box center [536, 162] width 155 height 19
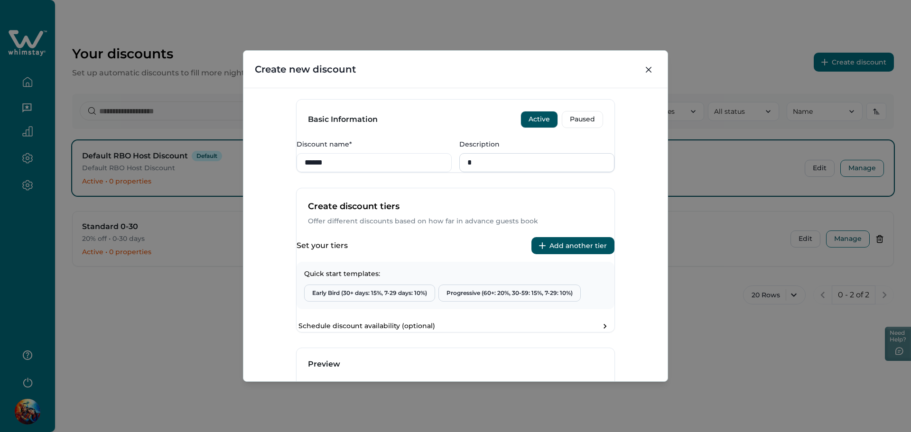
paste input "******"
click at [471, 172] on input "******" at bounding box center [536, 162] width 155 height 19
click at [464, 172] on input "******" at bounding box center [536, 162] width 155 height 19
click at [536, 172] on input "******" at bounding box center [536, 162] width 155 height 19
drag, startPoint x: 448, startPoint y: 167, endPoint x: 514, endPoint y: 167, distance: 66.0
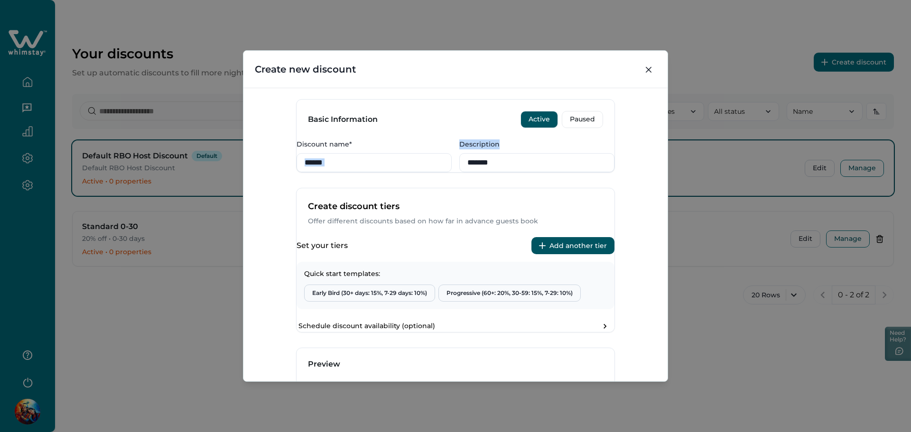
click at [514, 167] on div "Discount name* ****** Description ******" at bounding box center [456, 155] width 318 height 33
click at [504, 171] on div "Description ******" at bounding box center [536, 155] width 155 height 33
drag, startPoint x: 456, startPoint y: 163, endPoint x: 503, endPoint y: 163, distance: 46.5
click at [503, 163] on div "Discount name* ****** Description ******" at bounding box center [456, 155] width 318 height 33
copy label "Description"
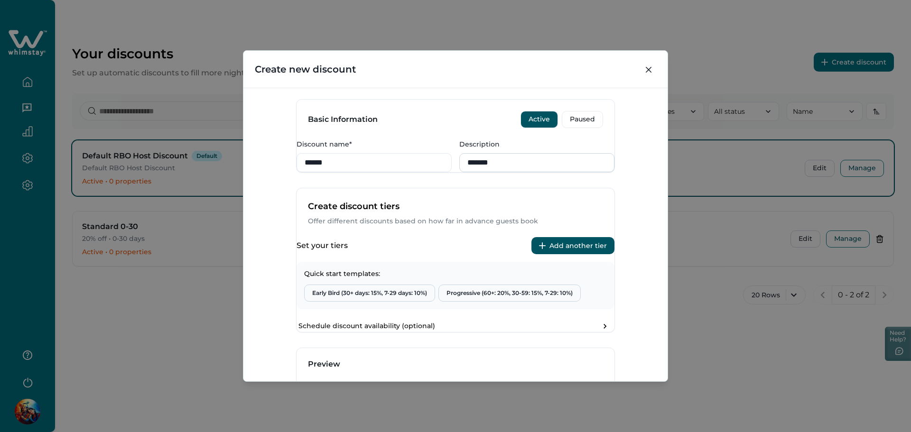
click at [513, 172] on input "******" at bounding box center [536, 162] width 155 height 19
paste input "**********"
type input "**********"
click at [444, 226] on p "Offer different discounts based on how far in advance guests book" at bounding box center [455, 221] width 295 height 9
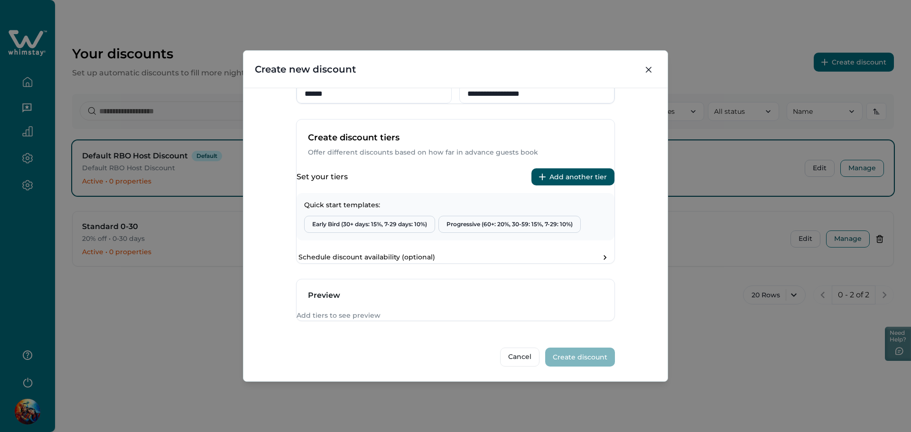
scroll to position [314, 0]
click at [574, 168] on button "Add another tier" at bounding box center [572, 176] width 83 height 17
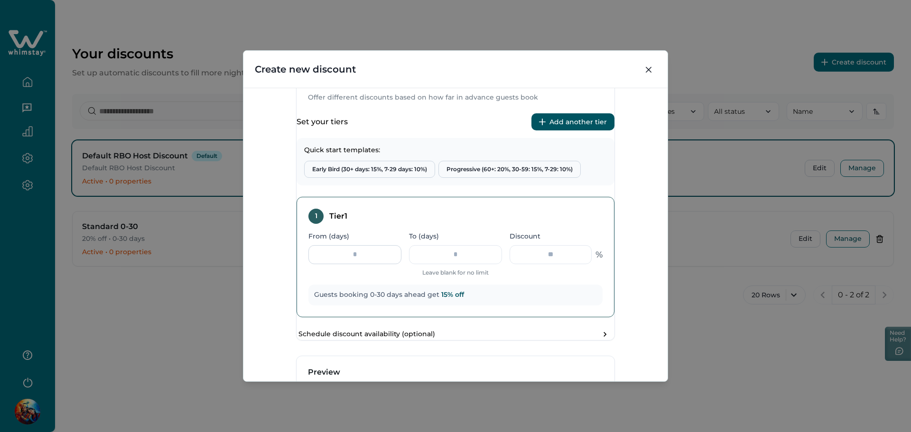
drag, startPoint x: 346, startPoint y: 290, endPoint x: 341, endPoint y: 291, distance: 5.3
click at [341, 264] on input "*" at bounding box center [354, 254] width 93 height 19
type input "*"
click at [410, 278] on div "From (days) * To (days) ** Leave blank for no limit Discount ** %" at bounding box center [455, 255] width 294 height 46
type input "*"
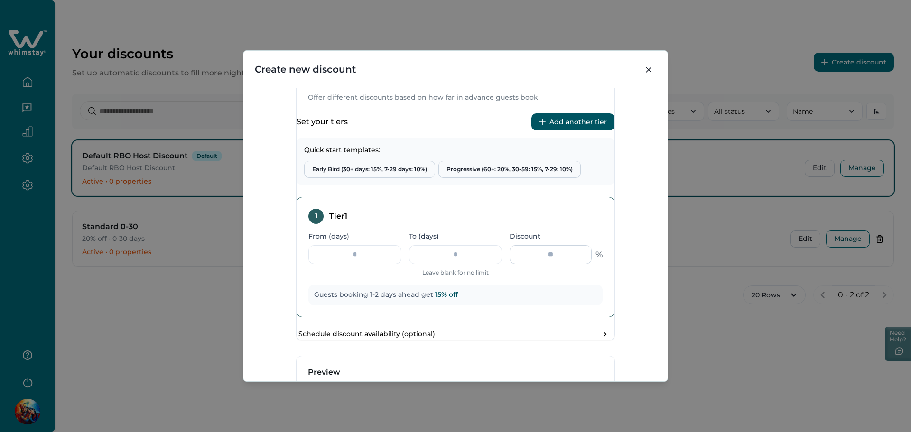
drag, startPoint x: 546, startPoint y: 287, endPoint x: 529, endPoint y: 287, distance: 16.6
click at [529, 264] on input "**" at bounding box center [551, 254] width 82 height 19
type input "*"
click at [576, 130] on button "Add another tier" at bounding box center [572, 121] width 83 height 17
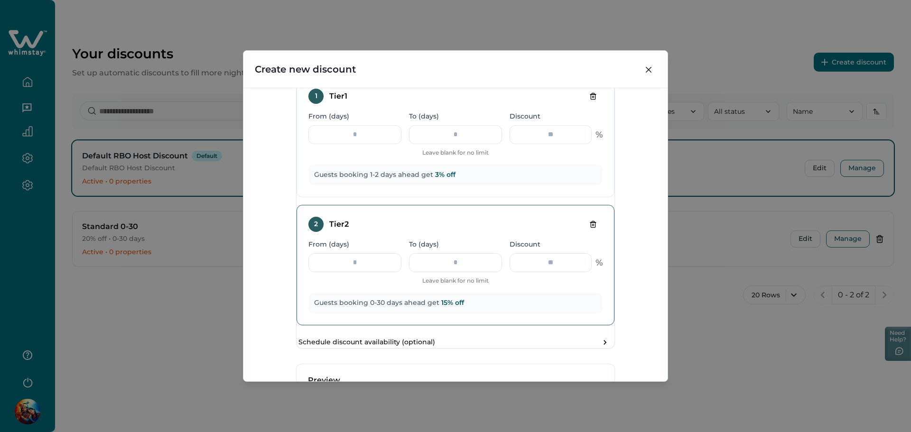
scroll to position [440, 0]
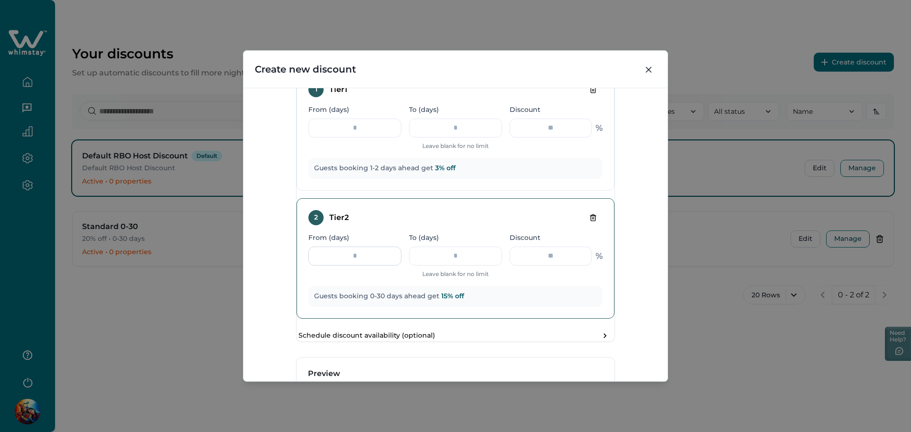
drag, startPoint x: 369, startPoint y: 295, endPoint x: 330, endPoint y: 295, distance: 38.9
click at [330, 266] on input "*" at bounding box center [354, 256] width 93 height 19
type input "*"
drag, startPoint x: 471, startPoint y: 291, endPoint x: 439, endPoint y: 290, distance: 31.8
click at [439, 266] on input "**" at bounding box center [455, 256] width 93 height 19
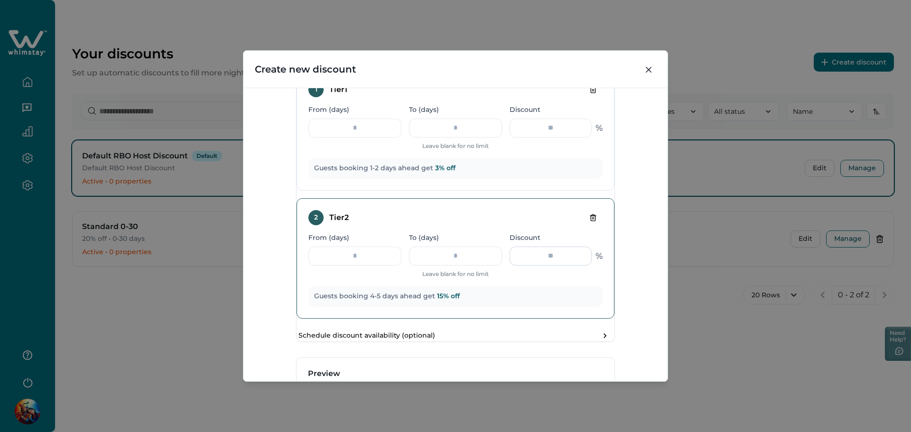
type input "*"
drag, startPoint x: 570, startPoint y: 285, endPoint x: 523, endPoint y: 285, distance: 47.0
click at [523, 266] on input "**" at bounding box center [551, 256] width 82 height 19
type input "*"
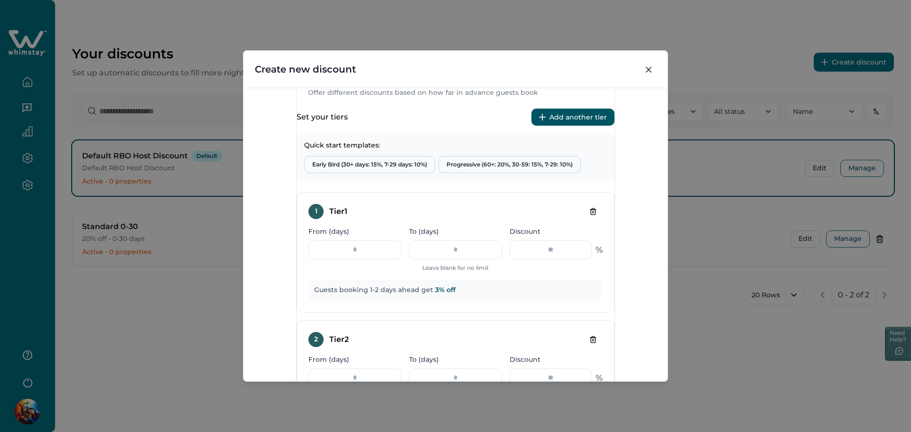
scroll to position [187, 0]
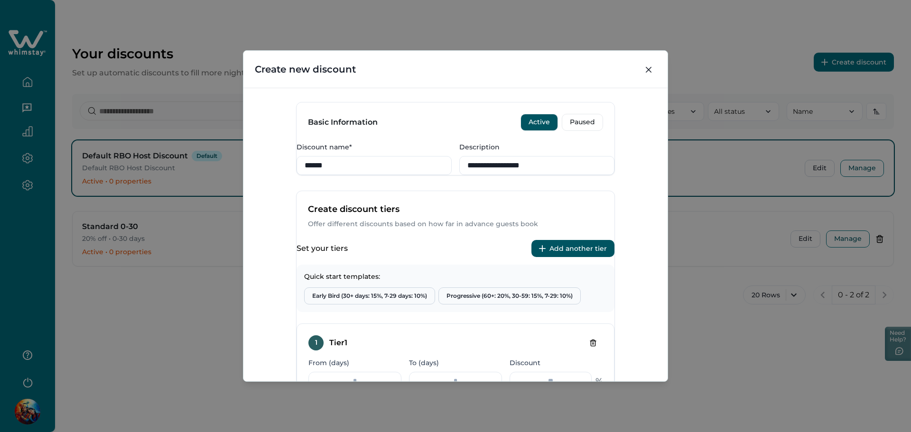
type input "*"
click at [563, 257] on button "Add another tier" at bounding box center [572, 248] width 83 height 17
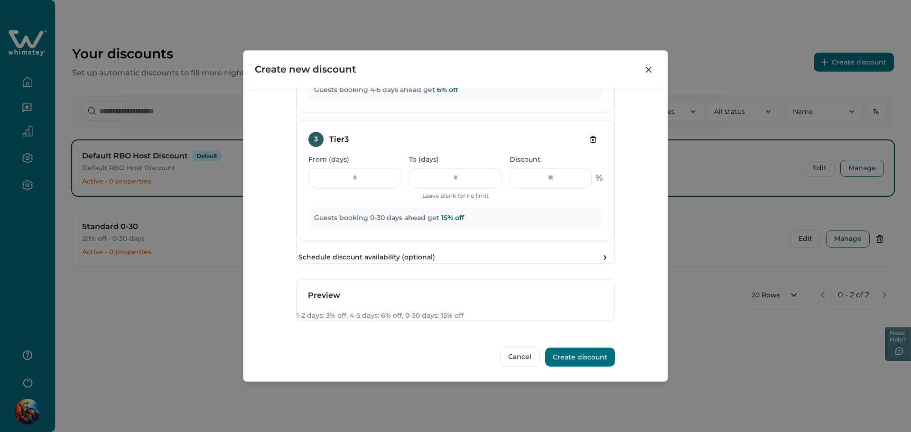
scroll to position [575, 0]
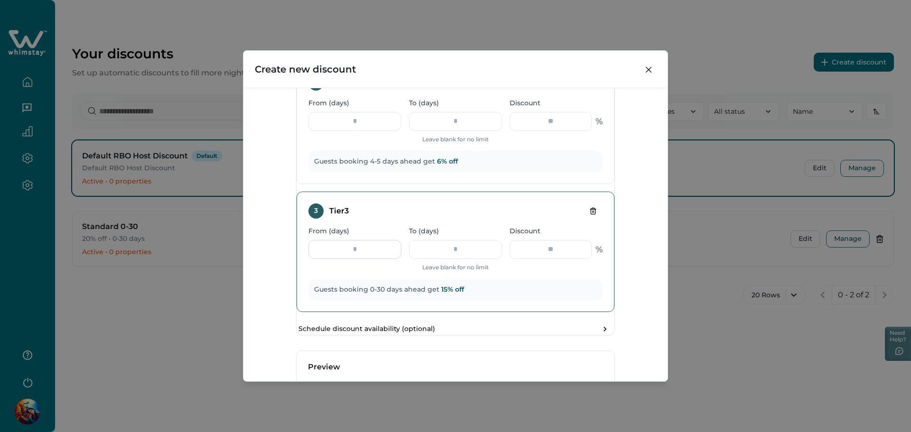
drag, startPoint x: 366, startPoint y: 279, endPoint x: 338, endPoint y: 279, distance: 27.5
click at [338, 259] on input "*" at bounding box center [354, 249] width 93 height 19
type input "*"
drag, startPoint x: 442, startPoint y: 280, endPoint x: 431, endPoint y: 281, distance: 10.5
click at [431, 259] on input "**" at bounding box center [455, 249] width 93 height 19
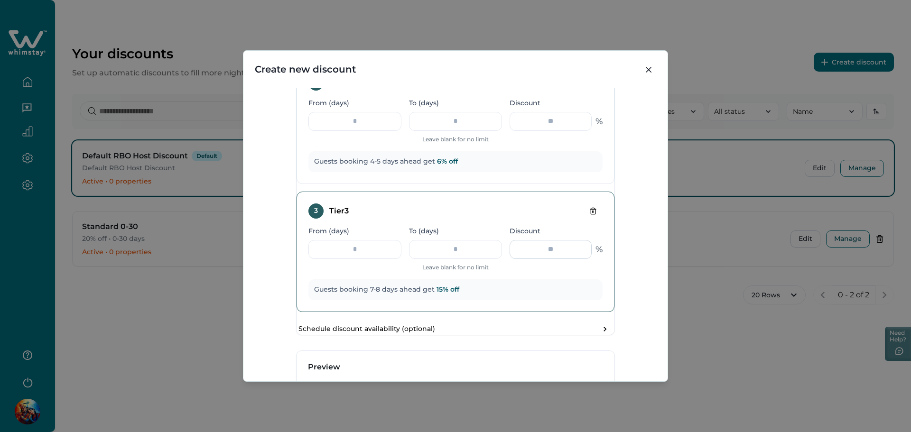
type input "*"
drag, startPoint x: 573, startPoint y: 276, endPoint x: 513, endPoint y: 276, distance: 60.3
click at [513, 259] on input "**" at bounding box center [551, 249] width 82 height 19
type input "*"
click at [643, 267] on div "**********" at bounding box center [455, 235] width 424 height 294
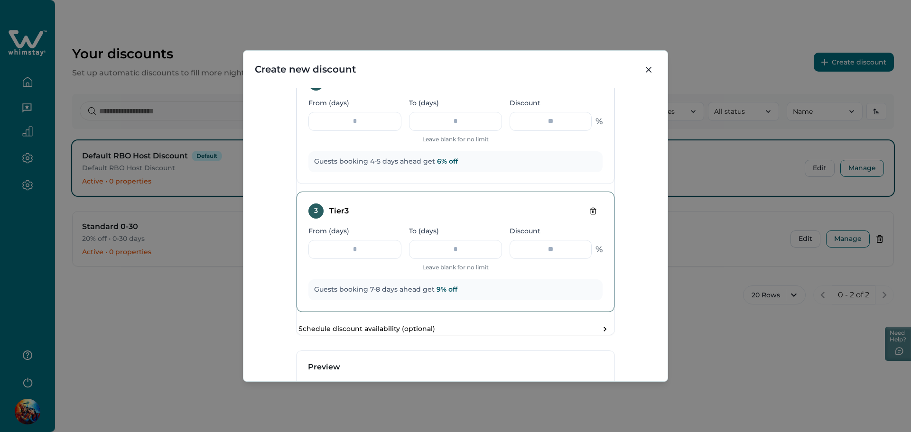
scroll to position [702, 0]
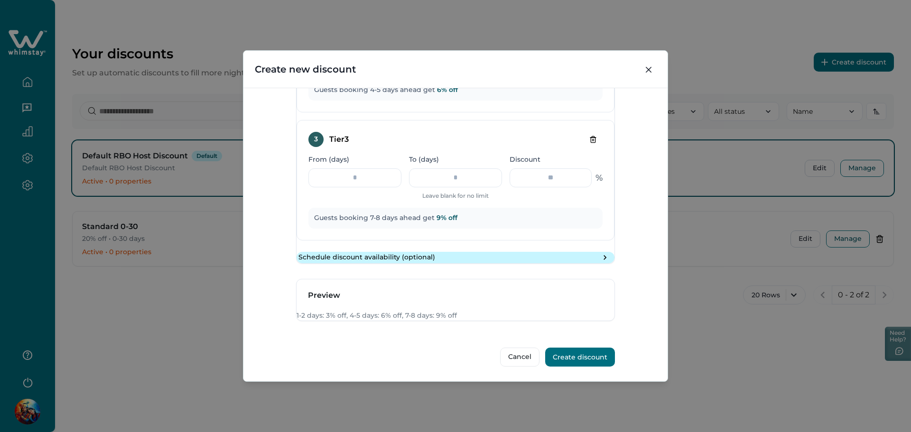
click at [401, 252] on button "Schedule discount availability (optional)" at bounding box center [456, 257] width 318 height 11
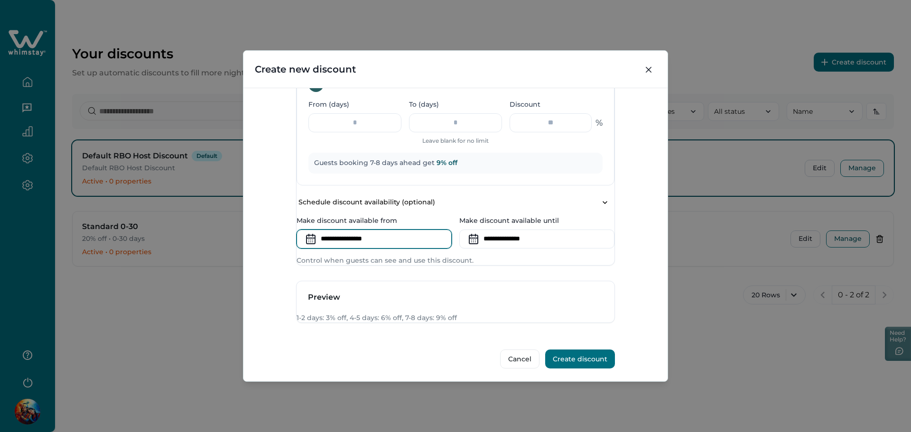
click at [373, 249] on input at bounding box center [374, 239] width 155 height 19
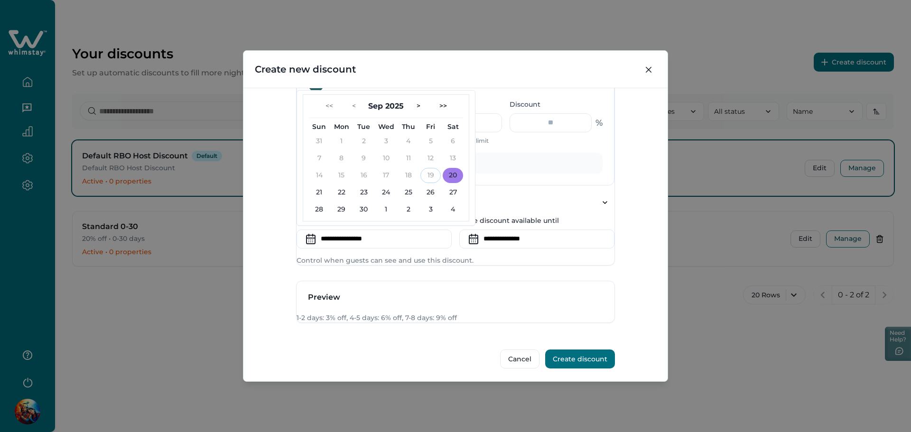
click at [461, 183] on button "20" at bounding box center [453, 175] width 20 height 15
type input "**********"
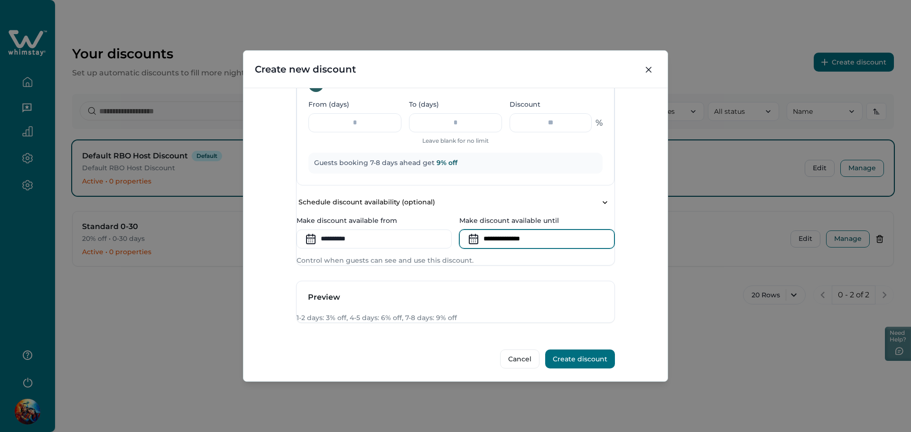
click at [502, 249] on input at bounding box center [536, 239] width 155 height 19
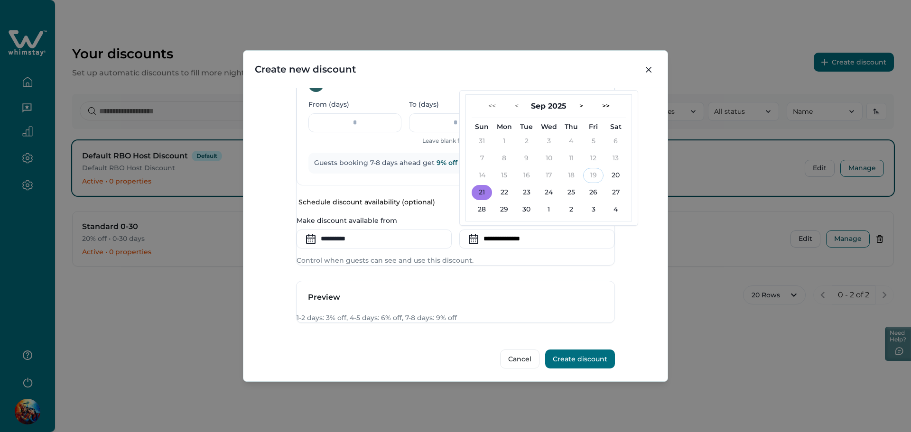
click at [481, 200] on button "21" at bounding box center [482, 192] width 20 height 15
type input "**********"
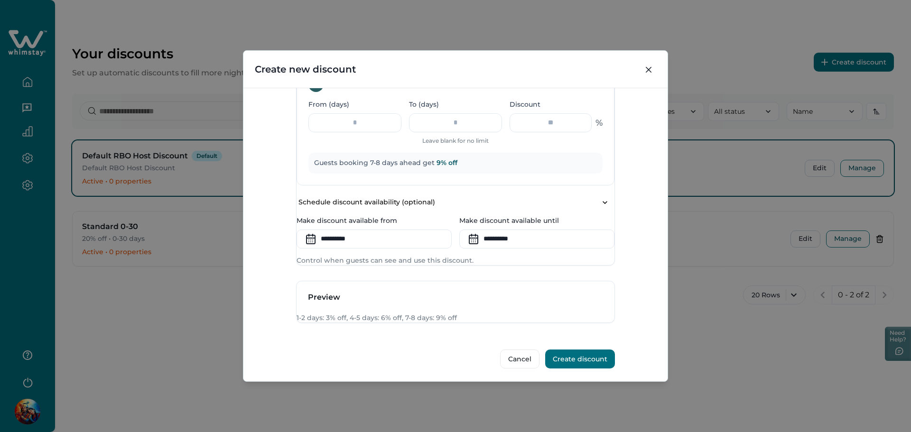
click at [652, 312] on div "**********" at bounding box center [455, 235] width 424 height 294
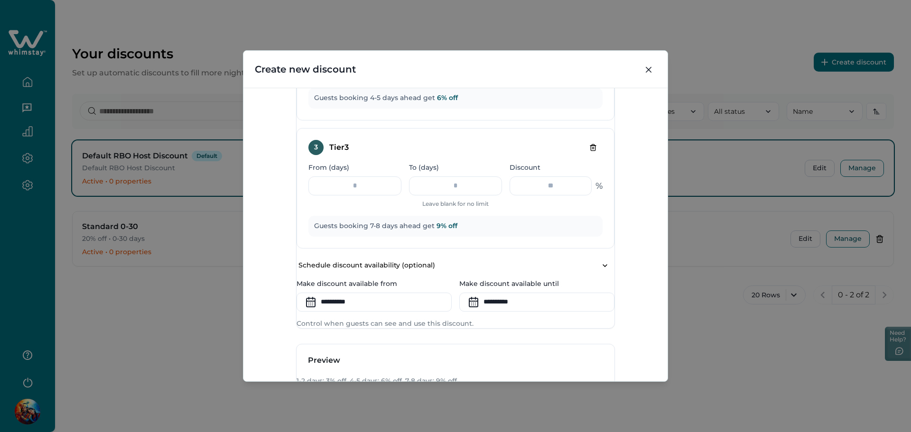
scroll to position [759, 0]
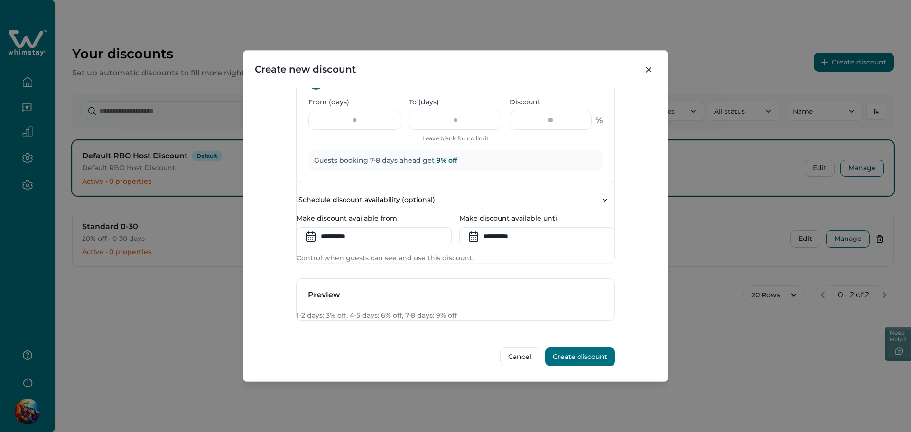
click at [575, 358] on button "Create discount" at bounding box center [580, 356] width 70 height 19
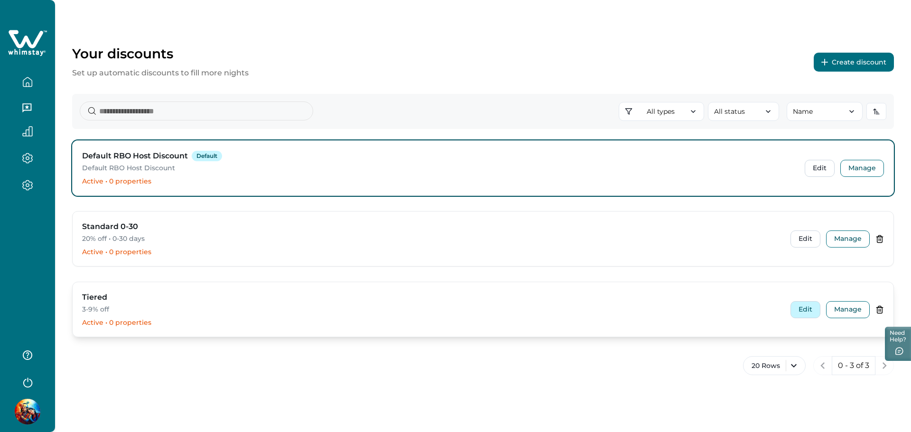
click at [804, 312] on button "Edit" at bounding box center [805, 309] width 30 height 17
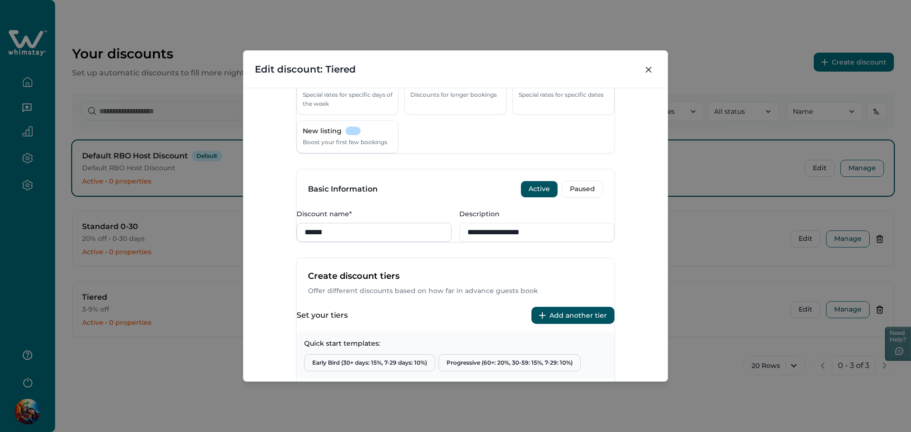
scroll to position [127, 0]
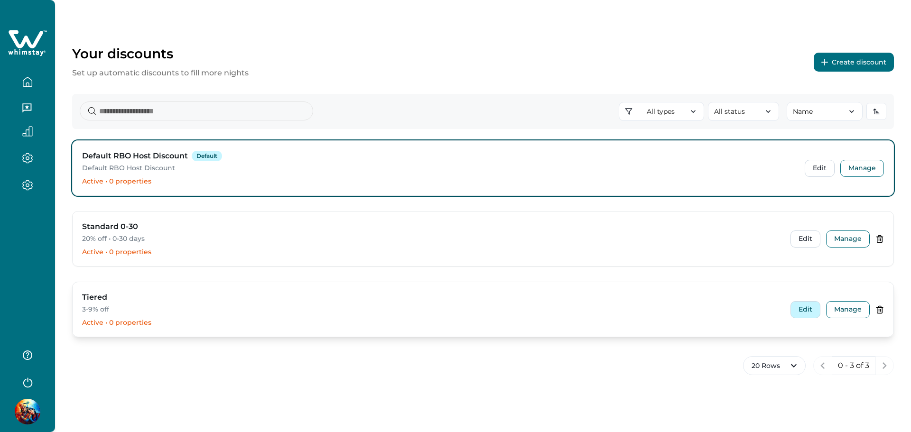
click at [797, 310] on button "Edit" at bounding box center [805, 309] width 30 height 17
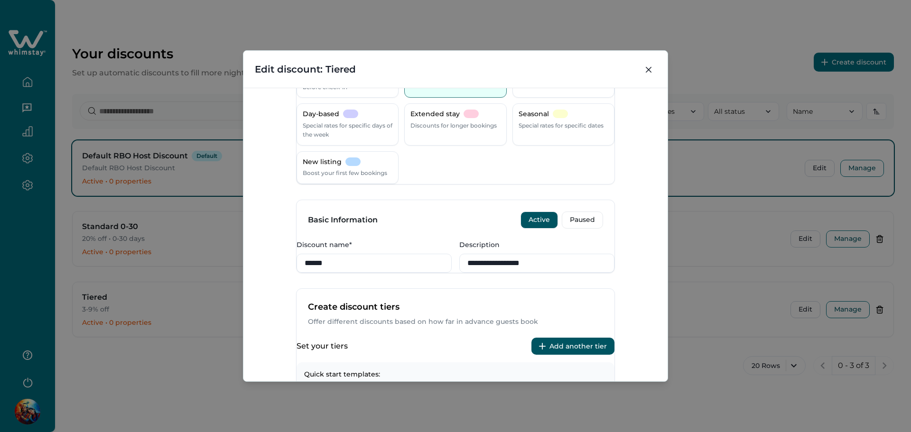
scroll to position [253, 0]
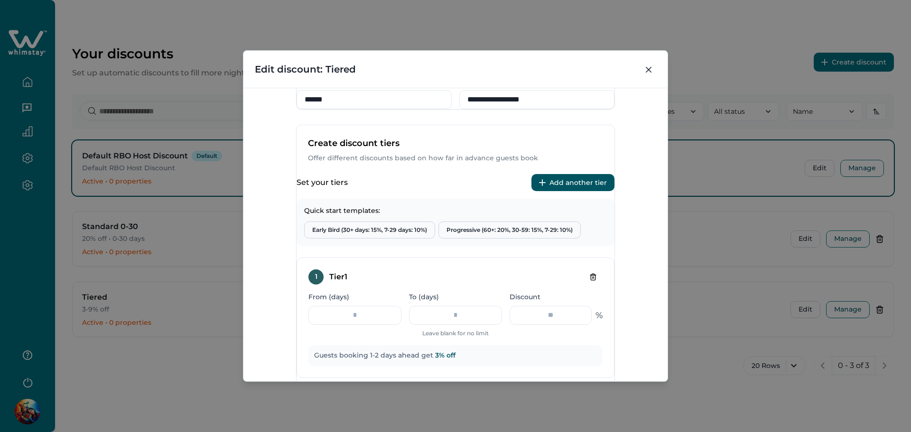
click at [372, 107] on div "Discount name* ******" at bounding box center [374, 92] width 155 height 33
click at [359, 109] on input "******" at bounding box center [374, 99] width 155 height 19
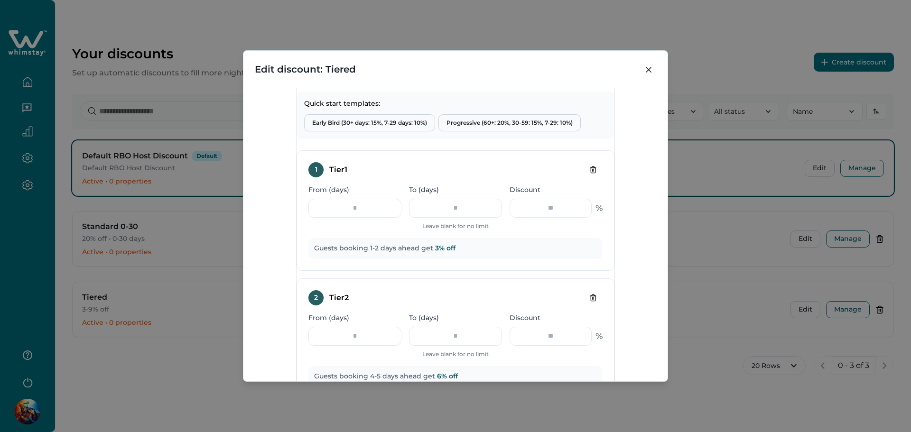
scroll to position [443, 0]
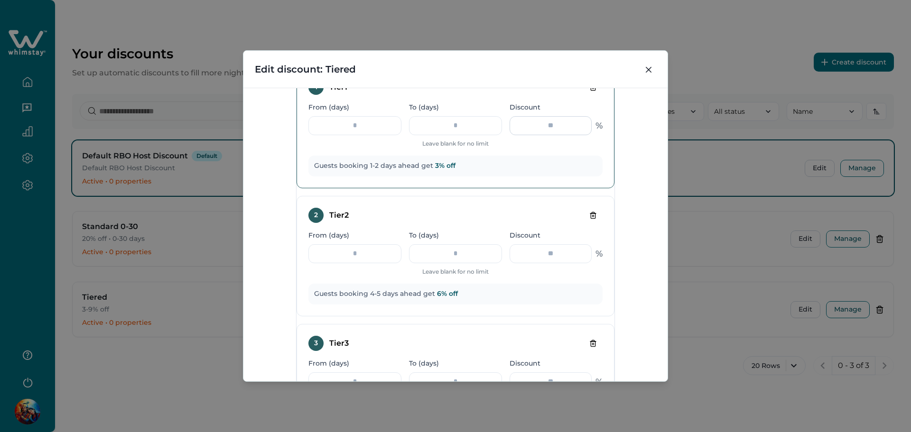
type input "*******"
drag, startPoint x: 538, startPoint y: 157, endPoint x: 521, endPoint y: 160, distance: 17.3
click at [521, 135] on input "*" at bounding box center [551, 125] width 82 height 19
click at [364, 135] on input "*" at bounding box center [354, 125] width 93 height 19
type input "**"
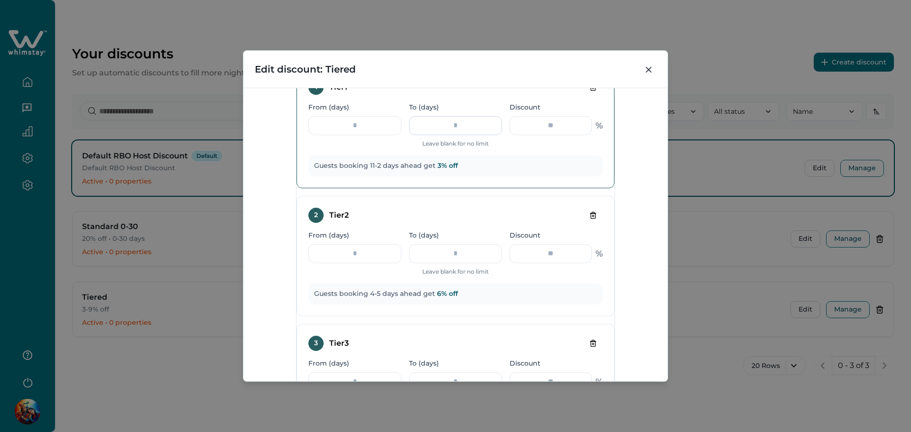
click at [447, 135] on input "*" at bounding box center [455, 125] width 93 height 19
type input "**"
click at [536, 135] on input "*" at bounding box center [551, 125] width 82 height 19
type input "**"
click at [355, 263] on input "*" at bounding box center [354, 253] width 93 height 19
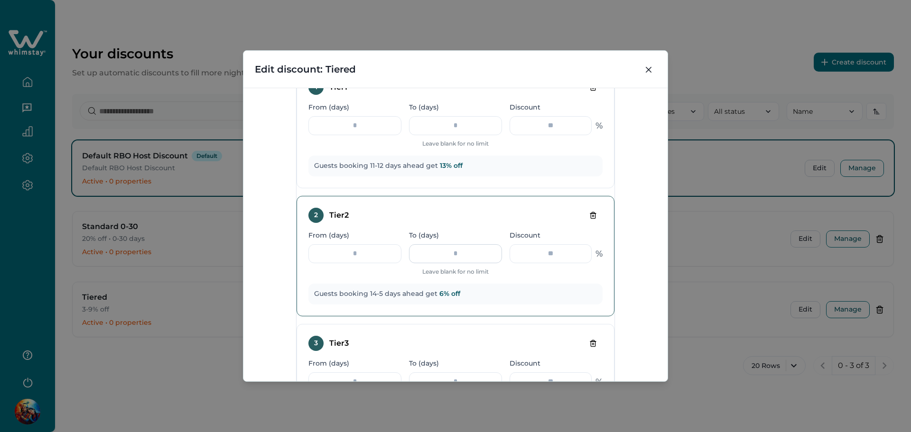
type input "**"
click at [453, 263] on input "*" at bounding box center [455, 253] width 93 height 19
type input "**"
click at [531, 263] on input "*" at bounding box center [551, 253] width 82 height 19
type input "**"
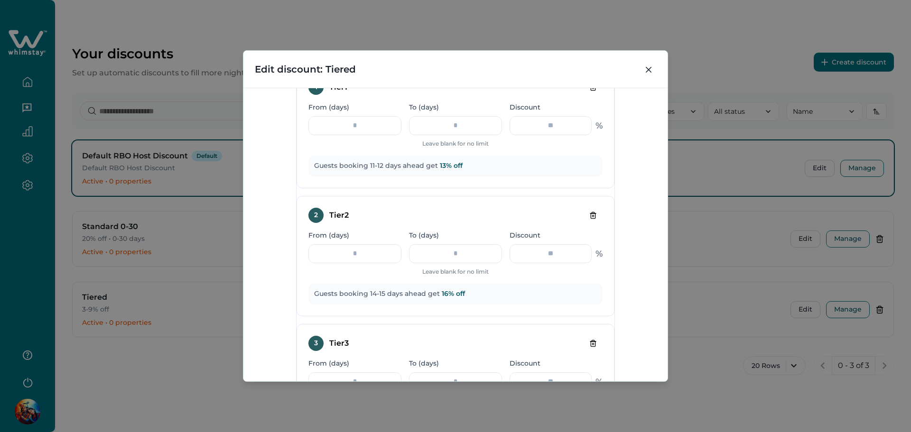
click at [626, 285] on div "**********" at bounding box center [455, 235] width 424 height 294
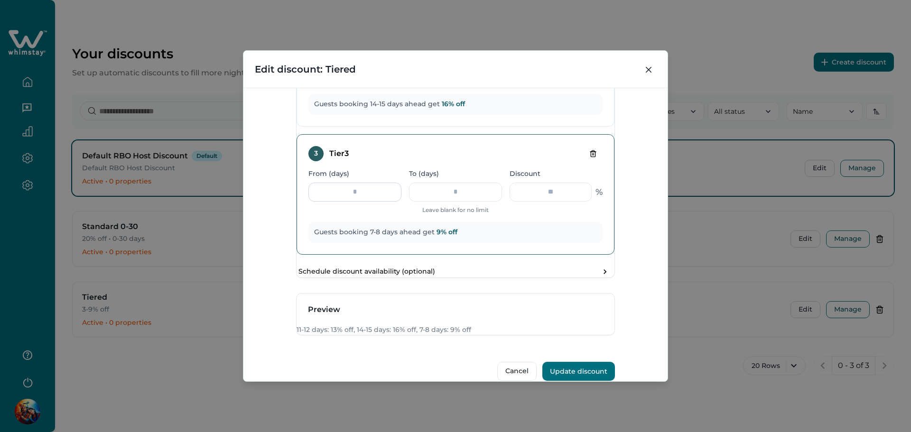
click at [358, 202] on input "*" at bounding box center [354, 192] width 93 height 19
type input "**"
click at [447, 202] on input "*" at bounding box center [455, 192] width 93 height 19
type input "**"
click at [529, 202] on input "*" at bounding box center [551, 192] width 82 height 19
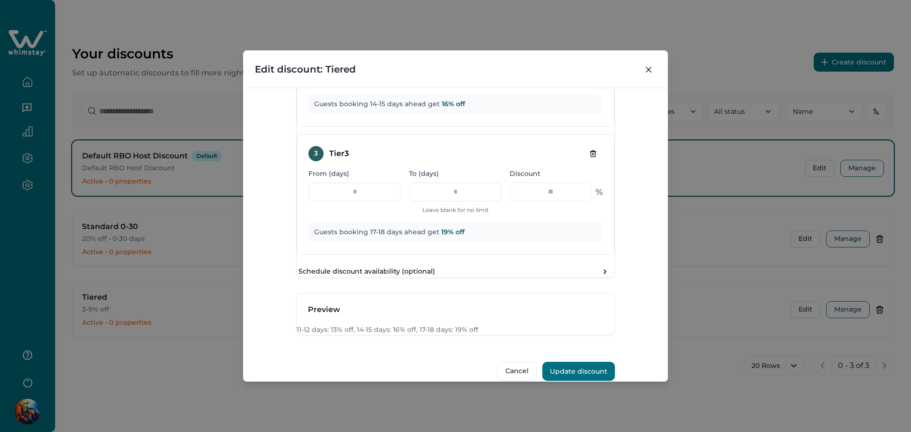
type input "**"
click at [621, 260] on div "**********" at bounding box center [455, 235] width 424 height 294
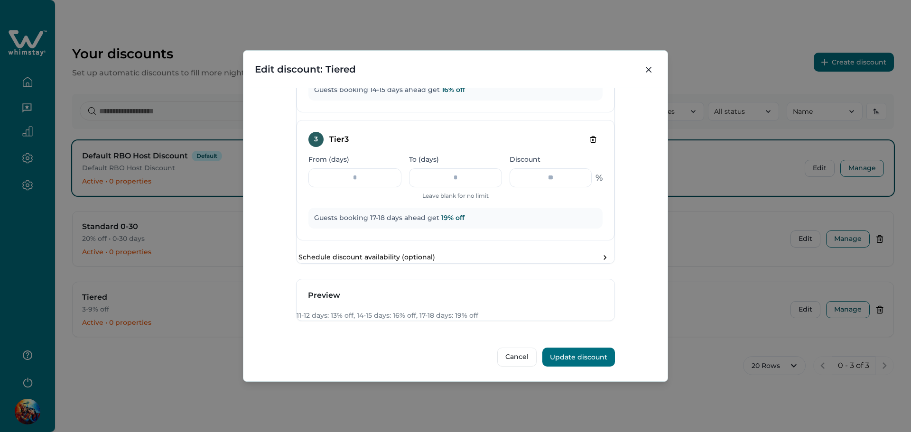
scroll to position [702, 0]
click at [570, 350] on button "Update discount" at bounding box center [578, 357] width 73 height 19
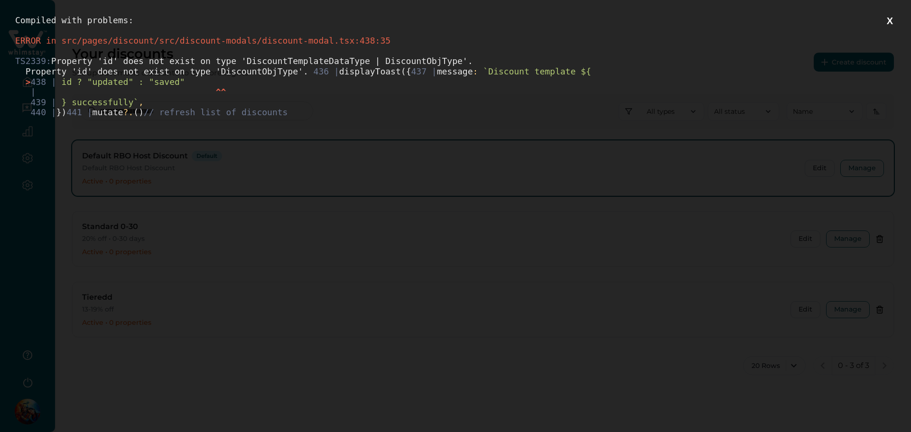
scroll to position [0, 0]
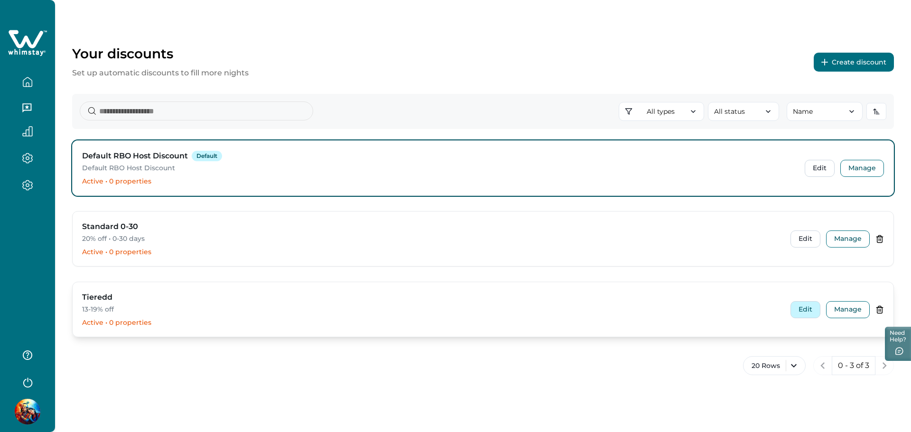
click at [815, 306] on button "Edit" at bounding box center [805, 309] width 30 height 17
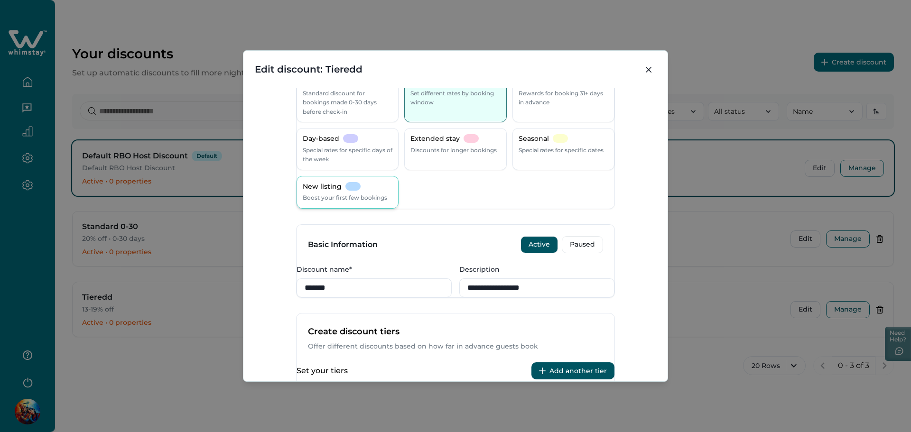
scroll to position [127, 0]
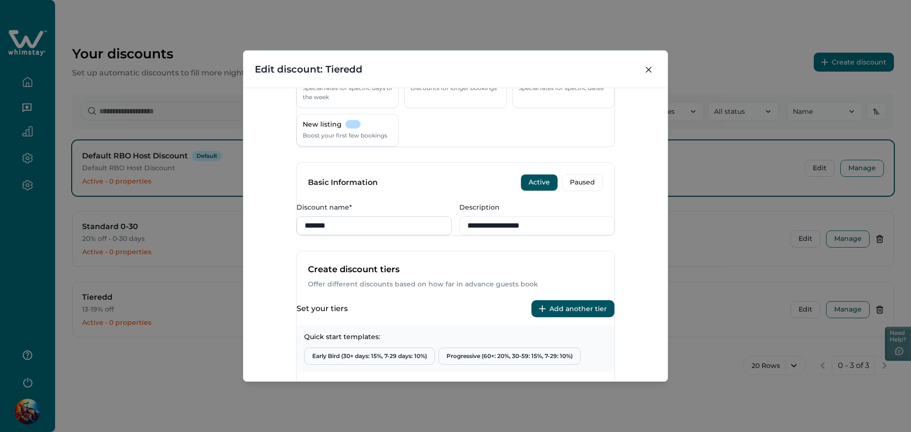
click at [360, 235] on input "*******" at bounding box center [374, 225] width 155 height 19
type input "******"
click at [469, 275] on form "**********" at bounding box center [455, 432] width 319 height 910
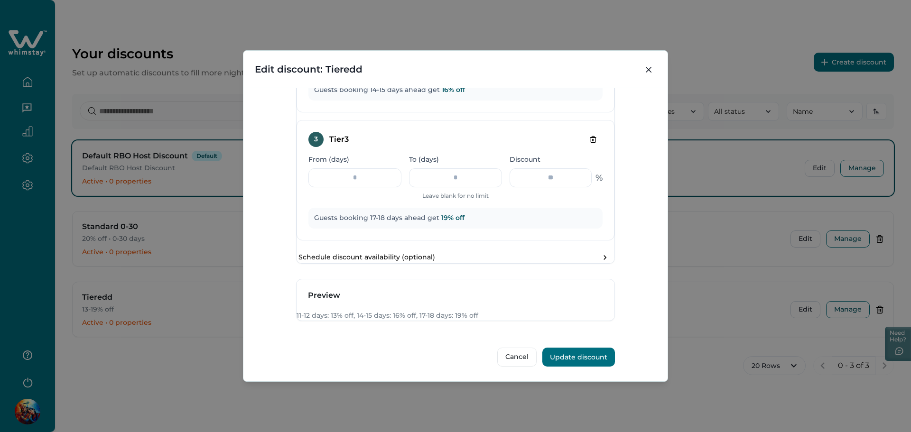
scroll to position [702, 0]
click at [581, 353] on button "Update discount" at bounding box center [578, 357] width 73 height 19
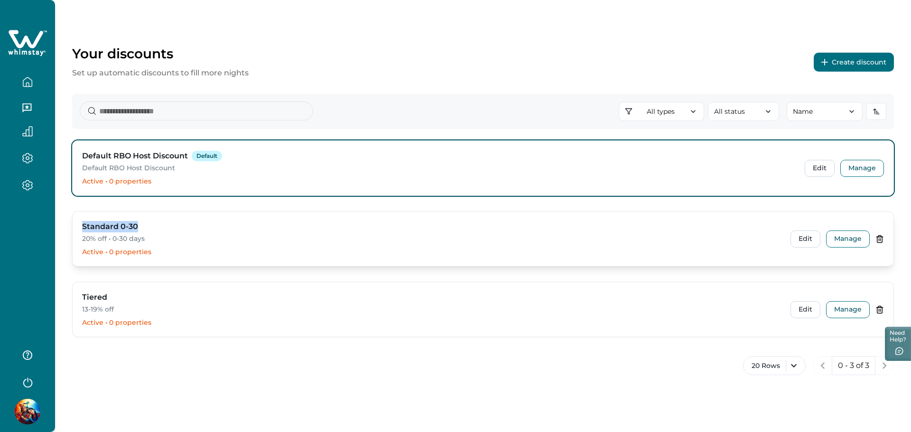
drag, startPoint x: 83, startPoint y: 229, endPoint x: 167, endPoint y: 231, distance: 83.5
click at [167, 231] on div "Standard 0-30" at bounding box center [430, 226] width 697 height 11
copy h3 "Standard 0-30"
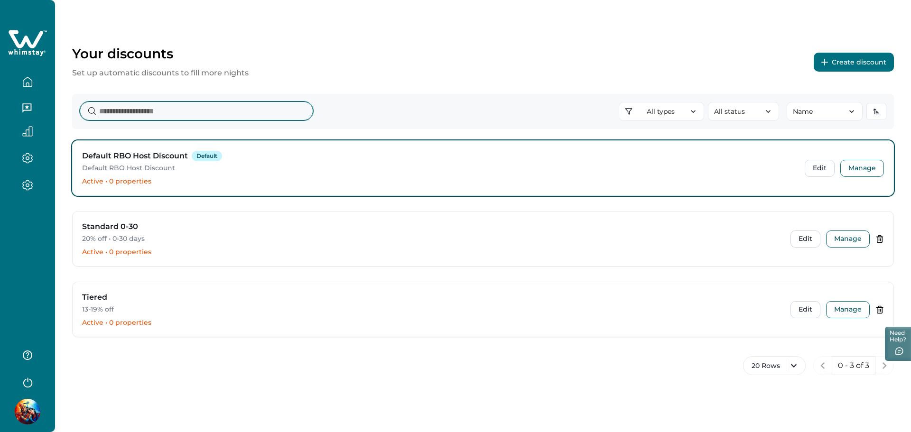
click at [165, 110] on input at bounding box center [196, 111] width 233 height 19
paste input "**********"
type input "**********"
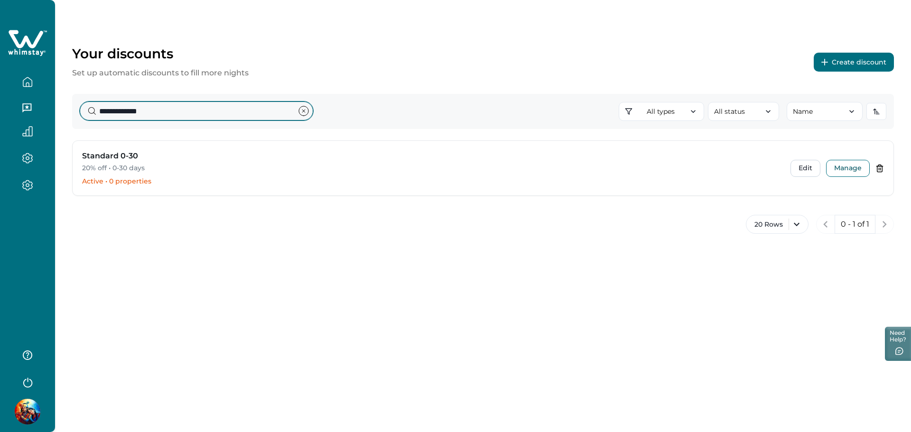
drag, startPoint x: 165, startPoint y: 111, endPoint x: 70, endPoint y: 106, distance: 95.5
click at [70, 106] on div "**********" at bounding box center [483, 145] width 856 height 291
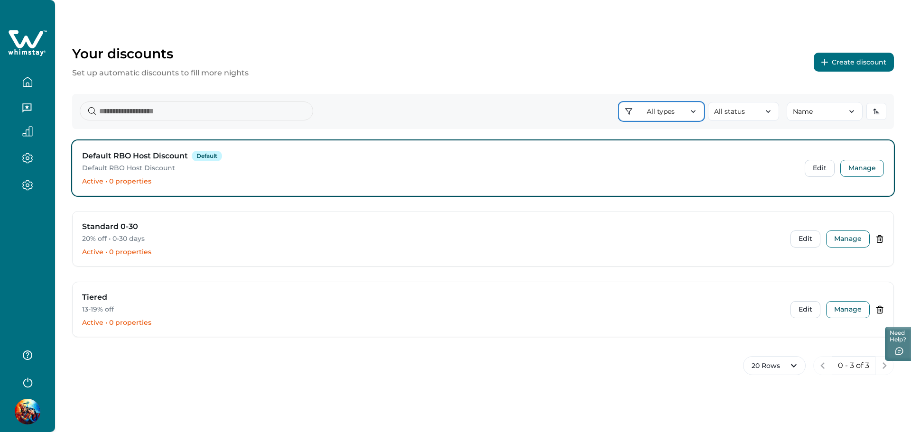
click at [672, 107] on button "All types" at bounding box center [661, 111] width 85 height 19
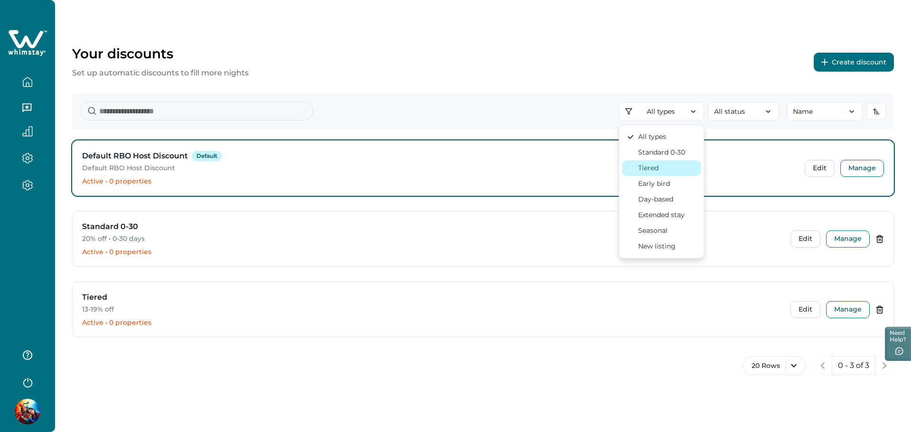
click at [654, 168] on div "Tiered" at bounding box center [648, 168] width 20 height 10
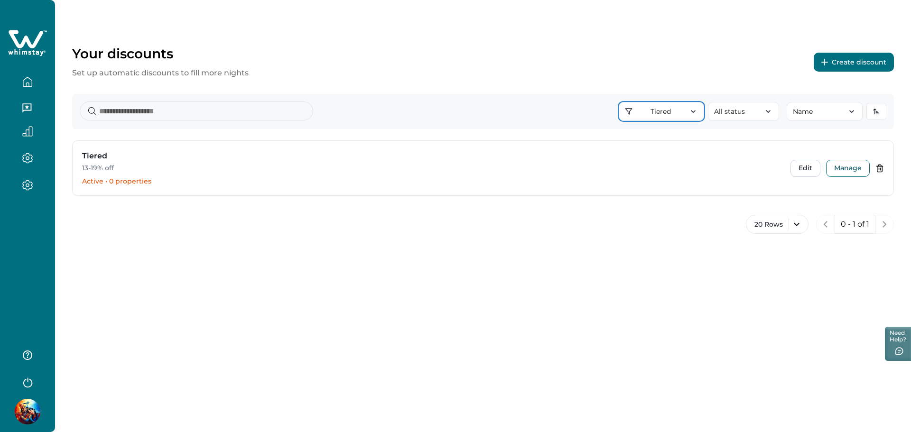
click at [663, 112] on button "Tiered" at bounding box center [661, 111] width 85 height 19
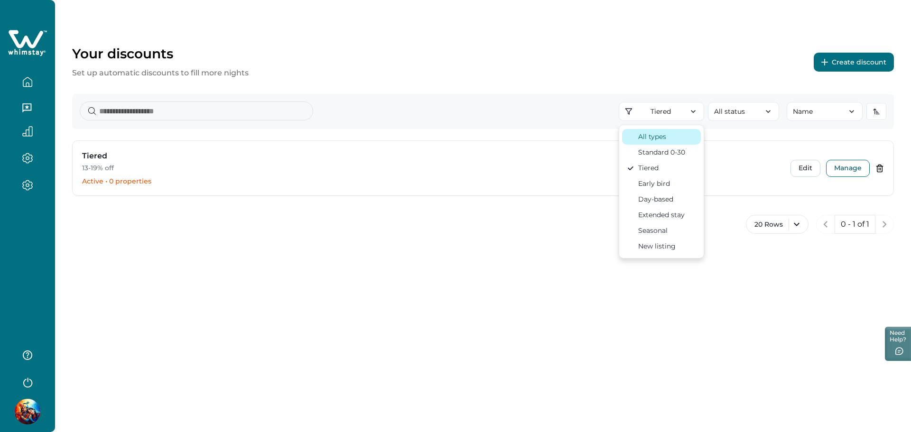
click at [660, 138] on div "All types" at bounding box center [652, 137] width 28 height 10
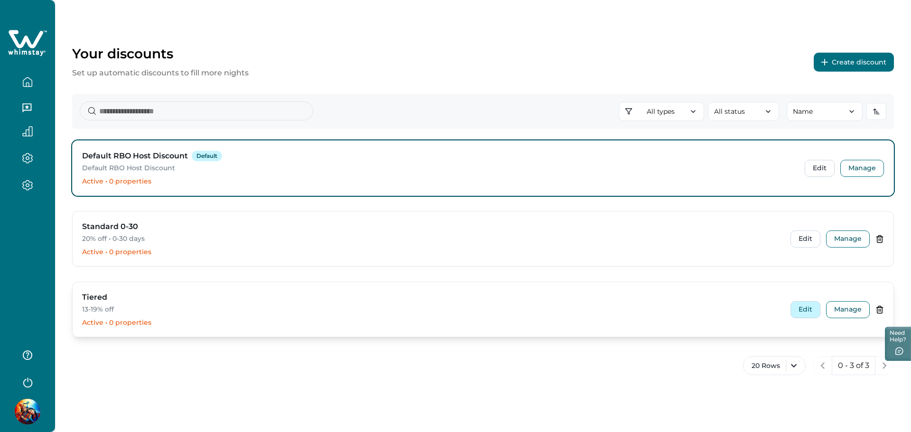
click at [812, 305] on button "Edit" at bounding box center [805, 309] width 30 height 17
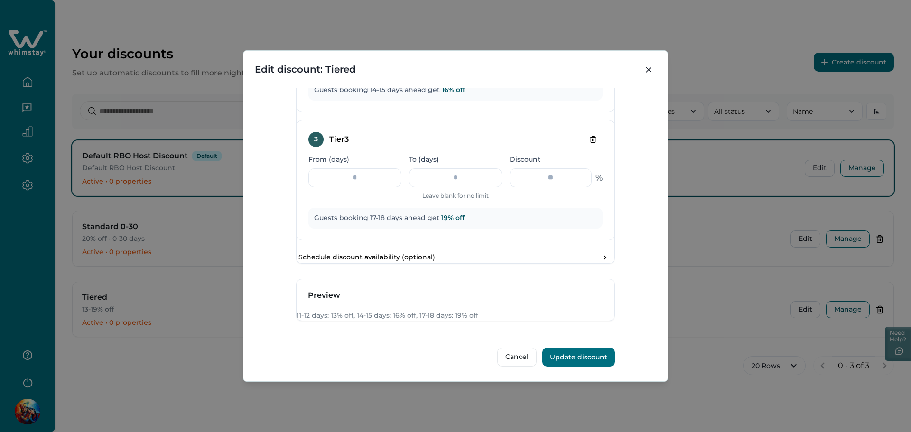
scroll to position [696, 0]
click at [645, 68] on button "Close" at bounding box center [648, 69] width 15 height 15
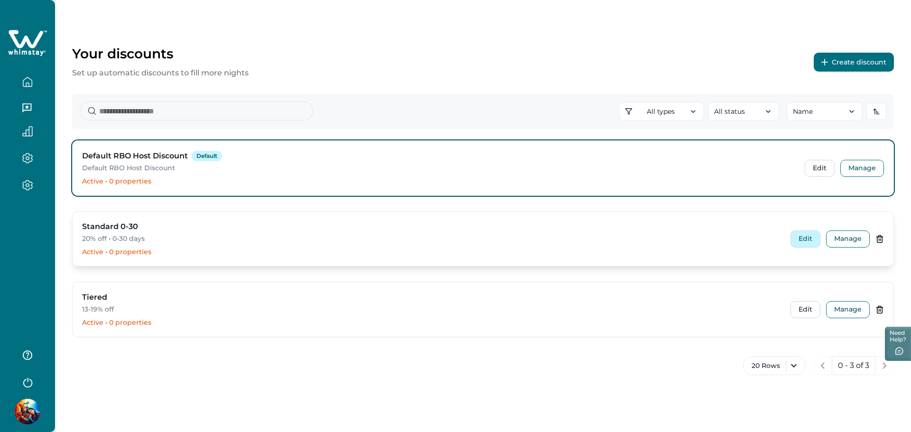
click at [795, 234] on button "Edit" at bounding box center [805, 239] width 30 height 17
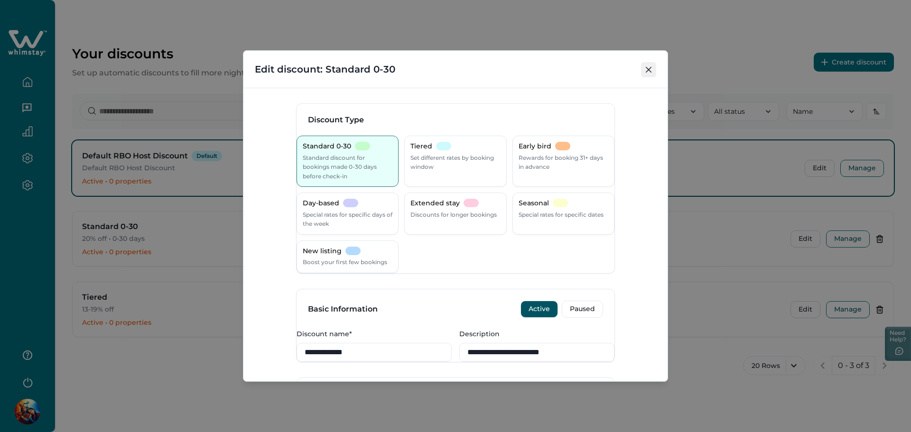
click at [652, 69] on button "Close" at bounding box center [648, 69] width 15 height 15
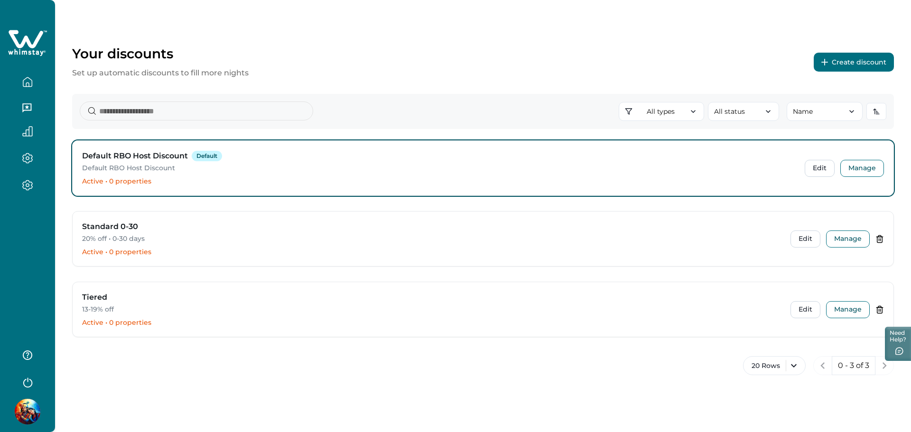
click at [30, 242] on div at bounding box center [27, 216] width 55 height 432
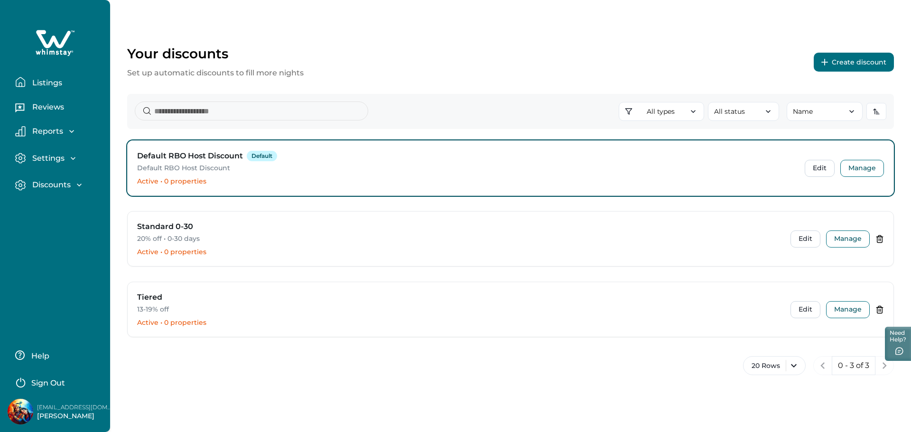
click at [52, 181] on p "Discounts" at bounding box center [49, 184] width 41 height 9
click at [60, 227] on p "Ready-made discounts" at bounding box center [75, 224] width 93 height 9
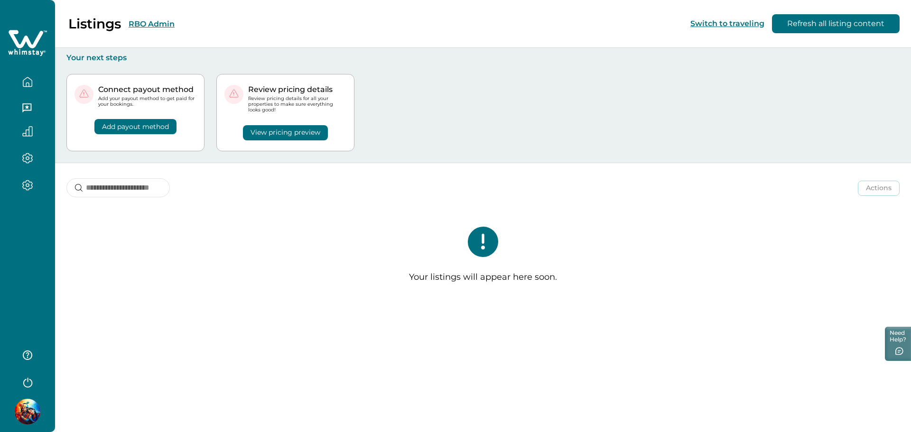
click at [28, 220] on div at bounding box center [27, 216] width 55 height 432
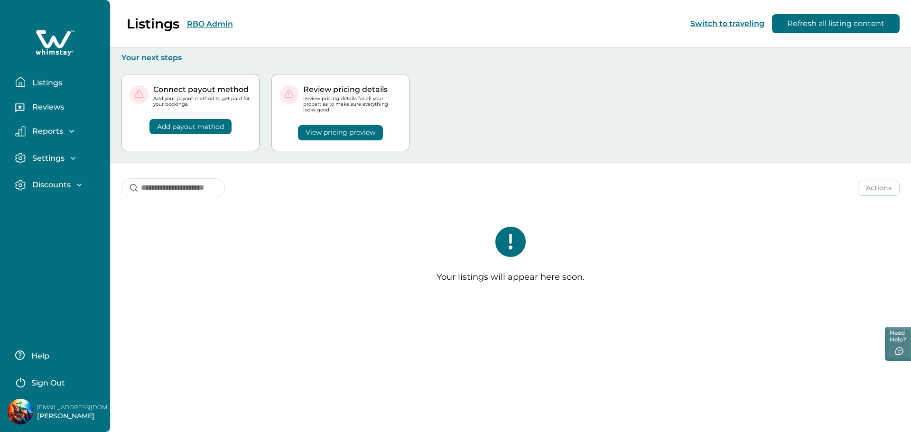
click at [56, 186] on p "Discounts" at bounding box center [49, 184] width 41 height 9
click at [51, 242] on p "Properties" at bounding box center [51, 243] width 44 height 9
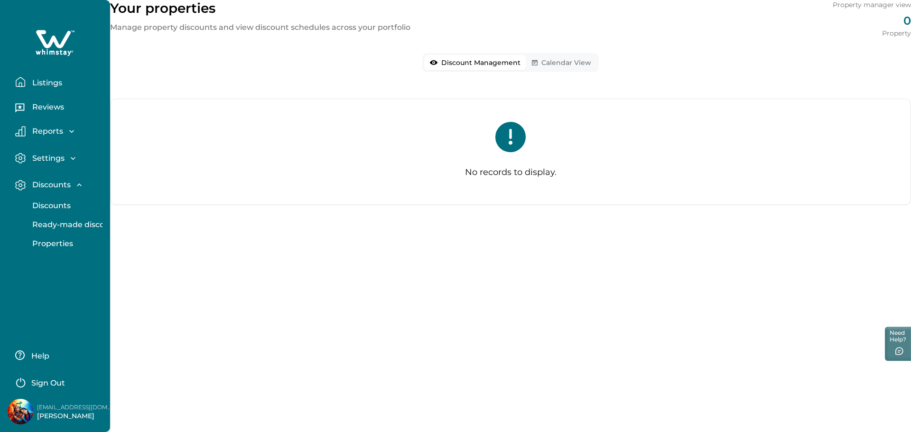
click at [52, 204] on p "Discounts" at bounding box center [49, 205] width 41 height 9
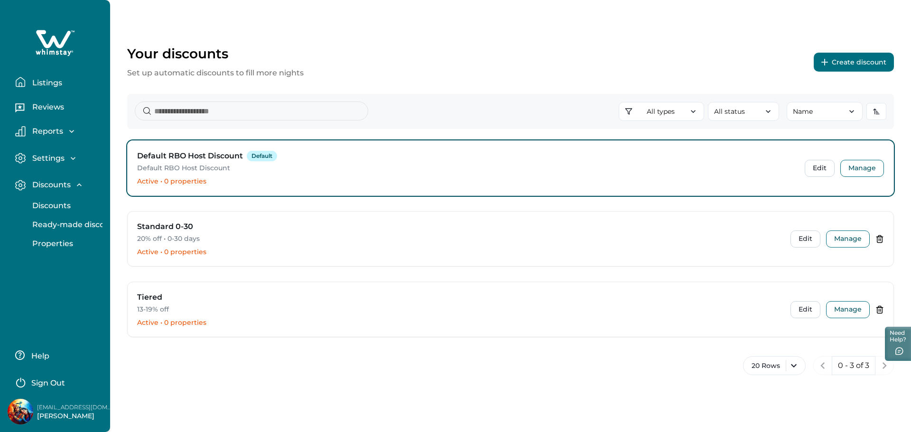
click at [828, 59] on icon "button" at bounding box center [824, 62] width 7 height 7
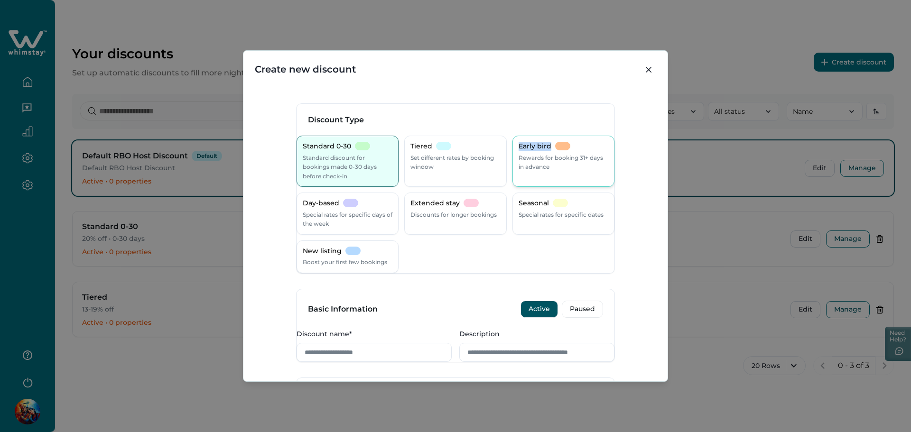
drag, startPoint x: 511, startPoint y: 149, endPoint x: 545, endPoint y: 148, distance: 33.2
click at [545, 148] on div "Early bird Rewards for booking 31+ days in advance" at bounding box center [563, 161] width 102 height 51
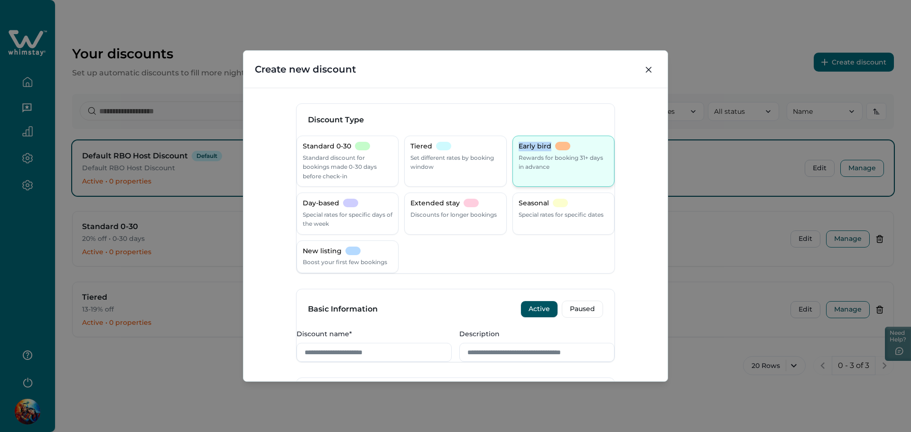
copy p "Early bird"
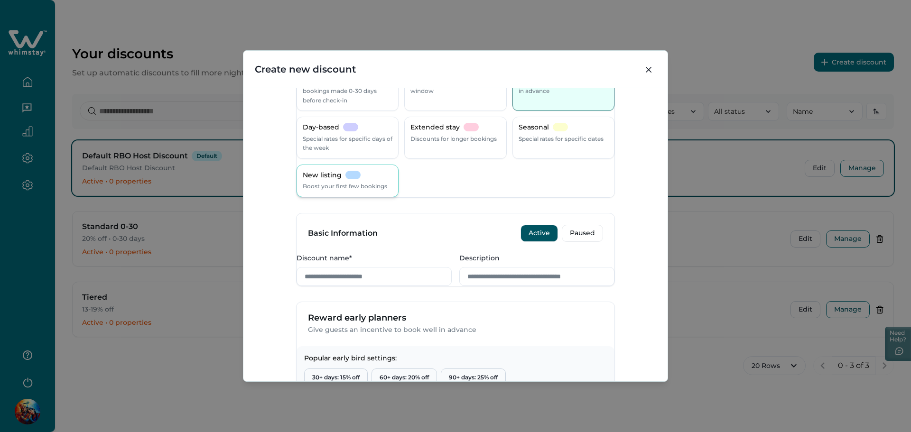
scroll to position [190, 0]
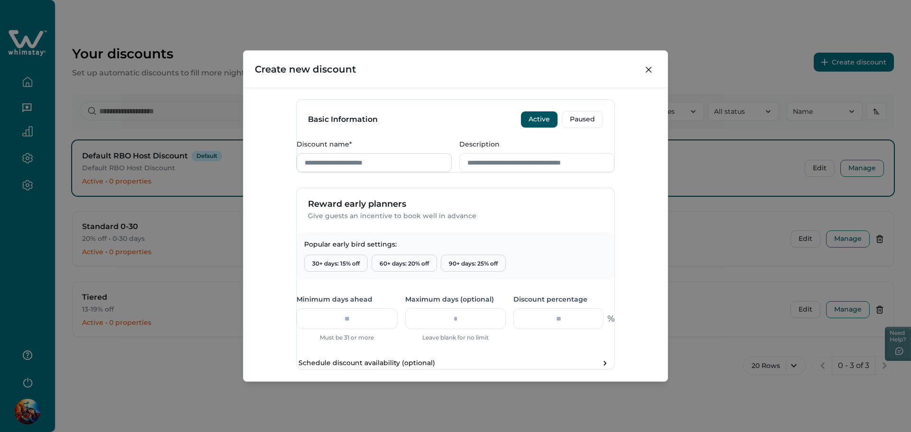
click at [363, 172] on input "Discount name*" at bounding box center [374, 162] width 155 height 19
paste input "**********"
type input "**********"
click at [495, 172] on input "Description" at bounding box center [536, 162] width 155 height 19
type input "**********"
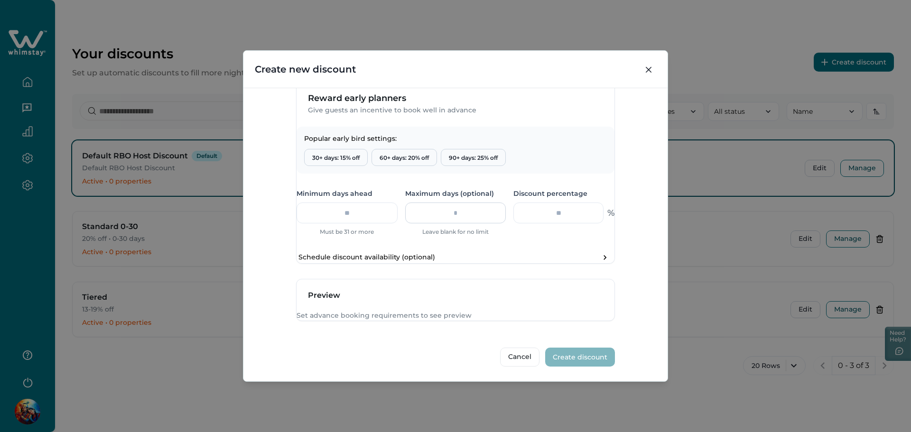
scroll to position [316, 0]
click at [341, 166] on button "30+ days: 15% off" at bounding box center [336, 157] width 64 height 17
type input "**"
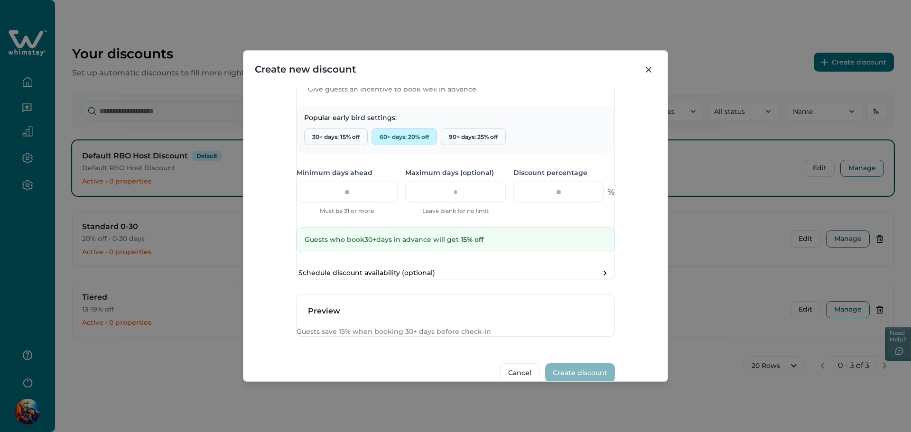
click at [432, 145] on button "60+ days: 20% off" at bounding box center [404, 136] width 65 height 17
type input "**"
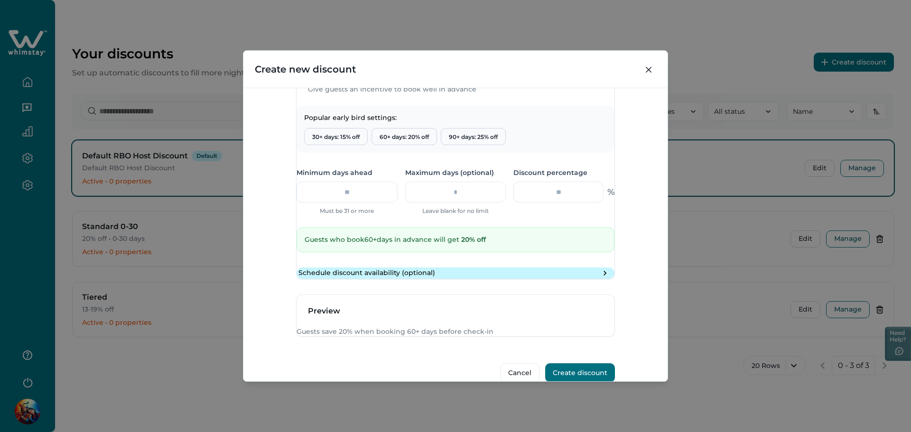
scroll to position [387, 0]
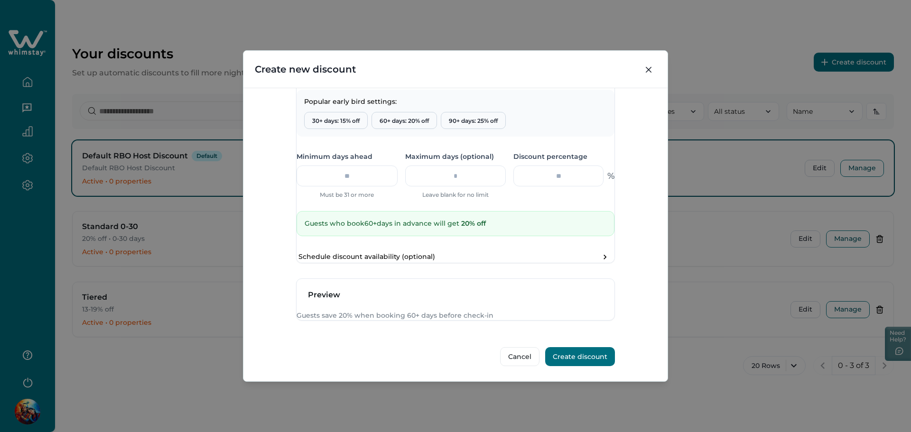
click at [580, 354] on button "Create discount" at bounding box center [580, 356] width 70 height 19
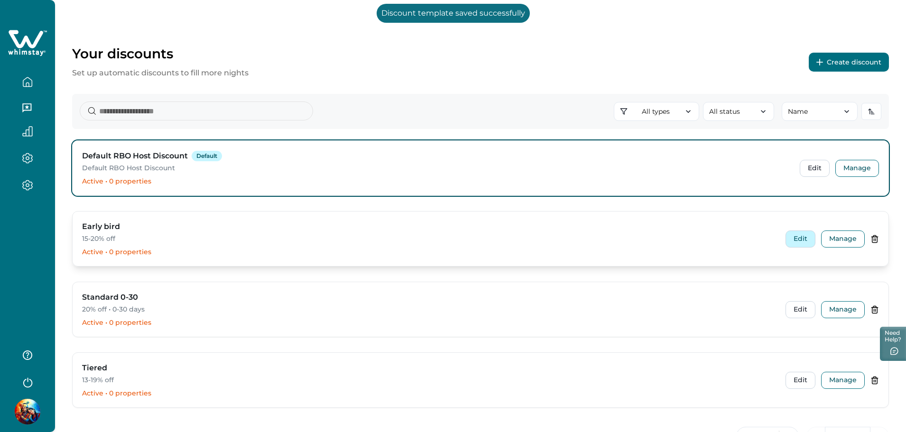
click at [800, 243] on button "Edit" at bounding box center [801, 239] width 30 height 17
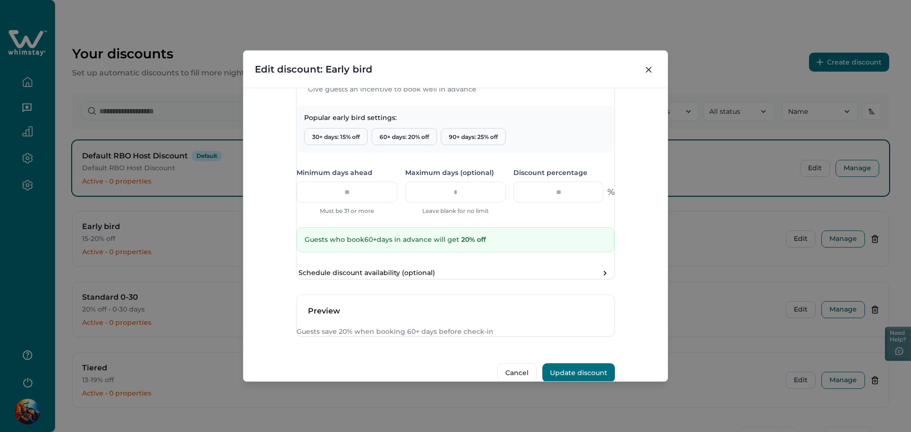
scroll to position [380, 0]
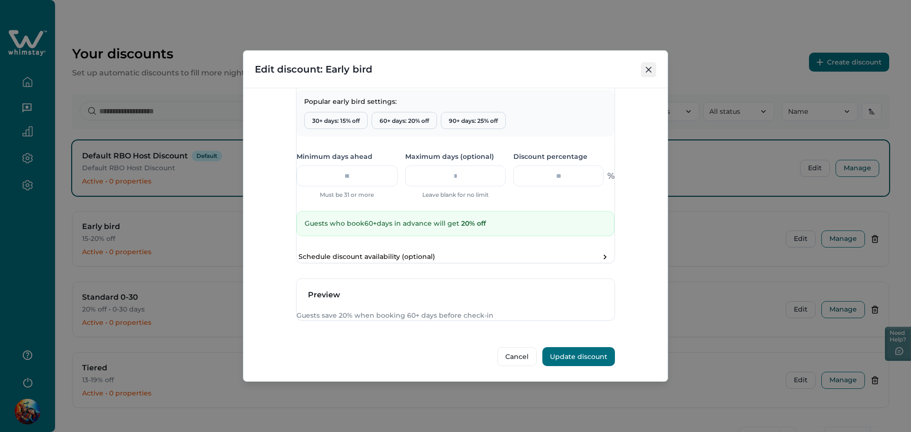
click at [652, 66] on button "Close" at bounding box center [648, 69] width 15 height 15
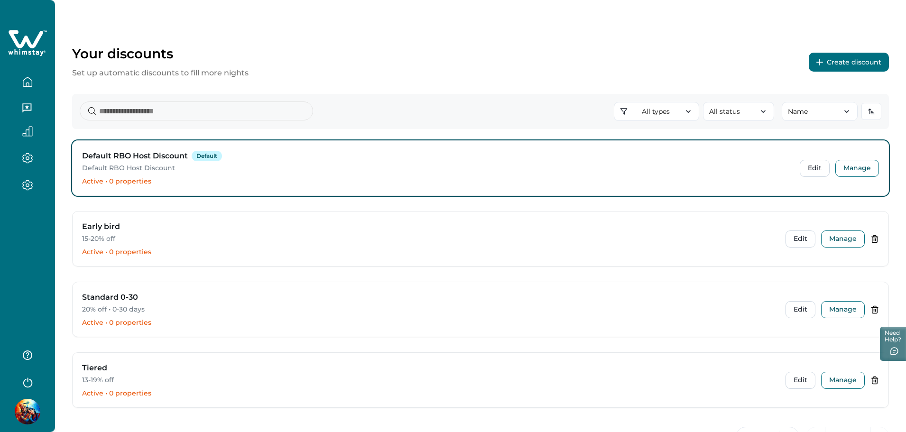
click at [46, 230] on div at bounding box center [27, 216] width 55 height 432
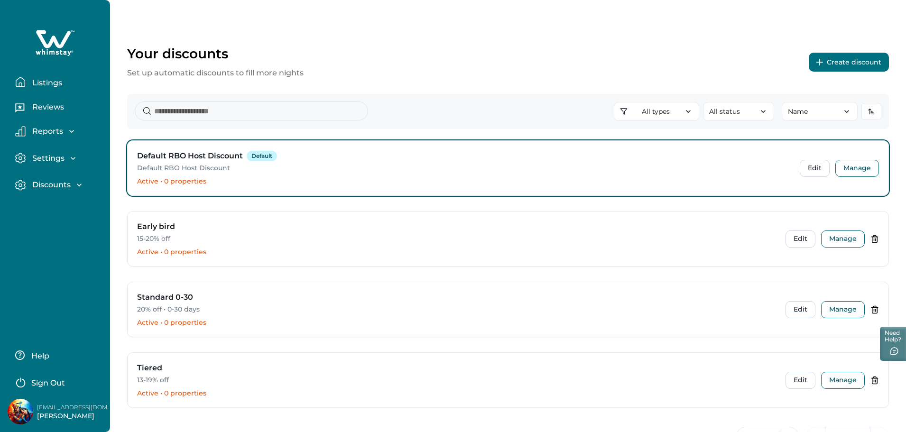
drag, startPoint x: 56, startPoint y: 186, endPoint x: 57, endPoint y: 197, distance: 10.5
click at [56, 186] on p "Discounts" at bounding box center [49, 184] width 41 height 9
click at [66, 247] on p "Properties" at bounding box center [51, 243] width 44 height 9
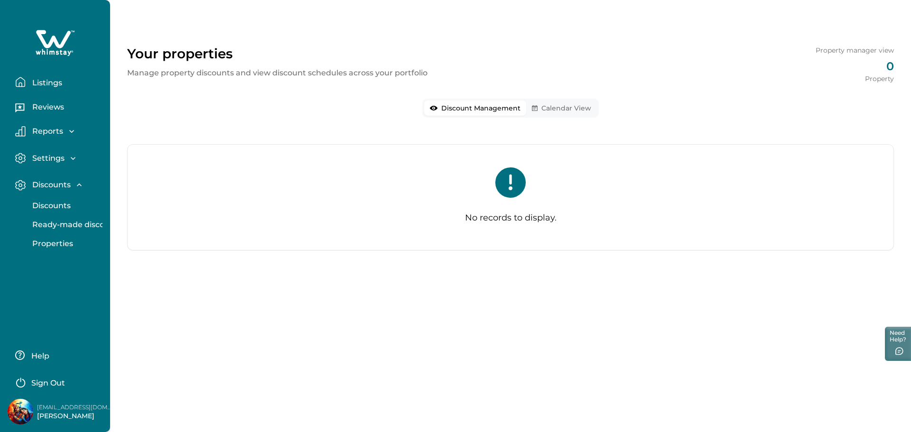
click at [563, 106] on button "Calendar View" at bounding box center [561, 108] width 71 height 15
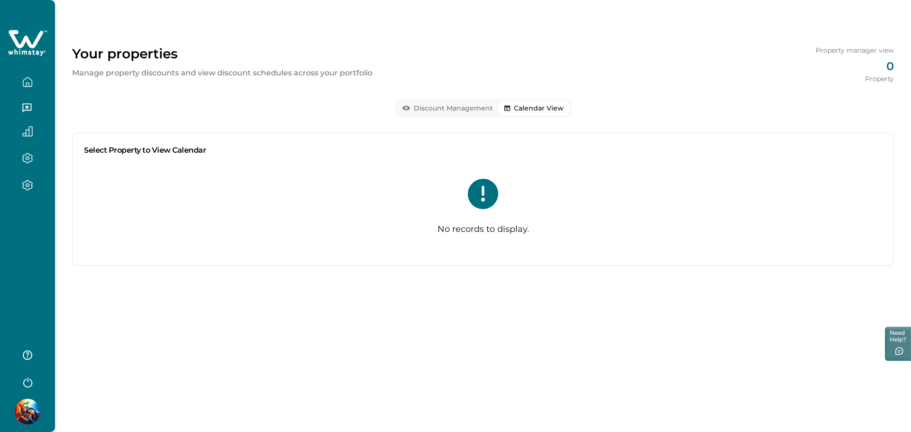
click at [452, 106] on button "Discount Management" at bounding box center [448, 108] width 102 height 15
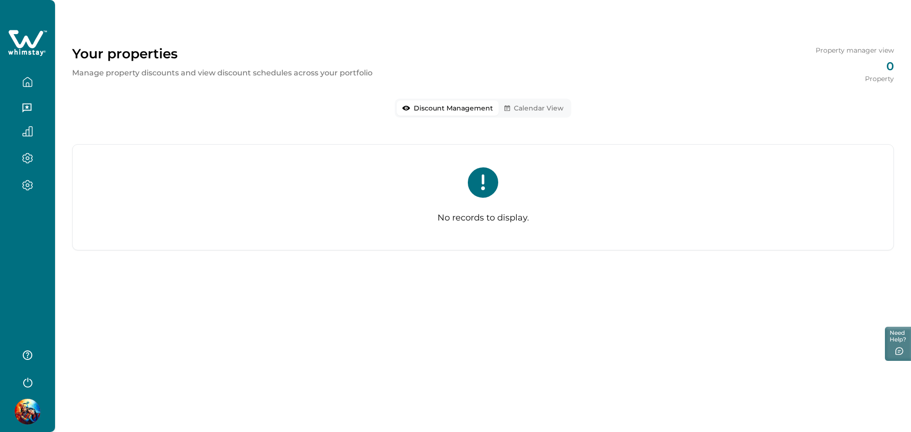
click at [539, 111] on button "Calendar View" at bounding box center [534, 108] width 71 height 15
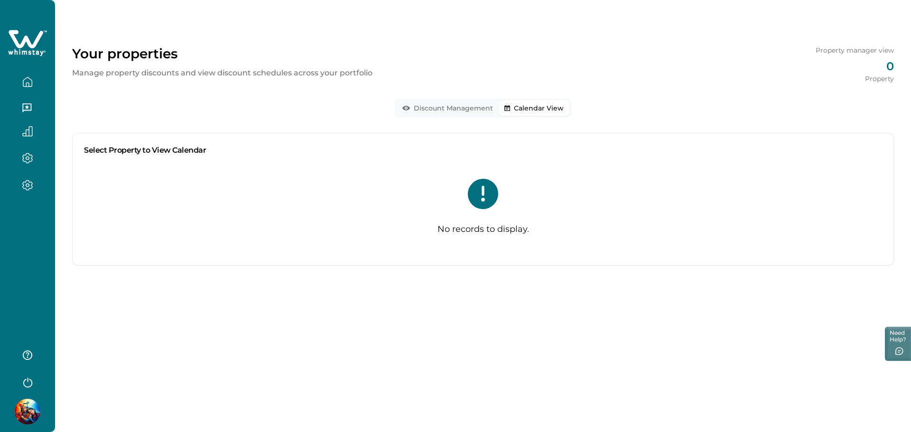
click at [440, 107] on button "Discount Management" at bounding box center [448, 108] width 102 height 15
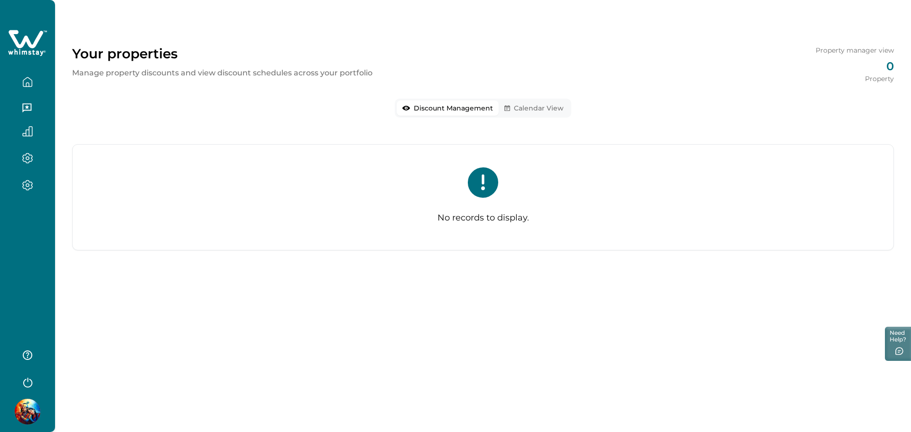
click at [531, 105] on button "Calendar View" at bounding box center [534, 108] width 71 height 15
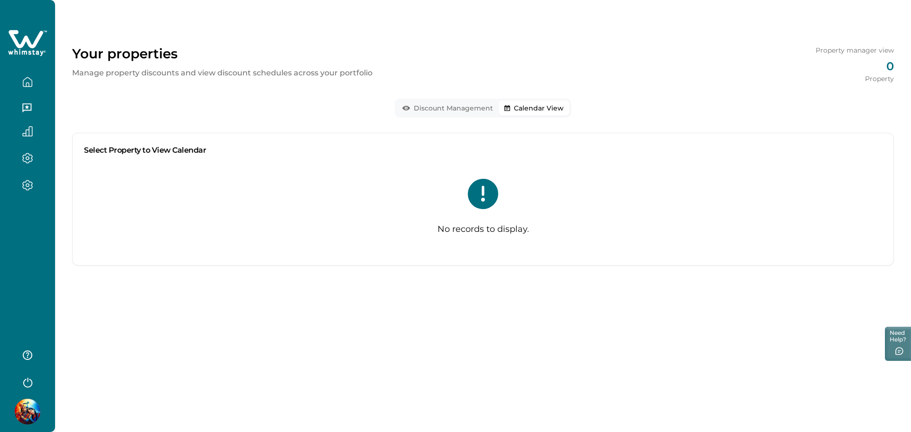
click at [453, 111] on button "Discount Management" at bounding box center [448, 108] width 102 height 15
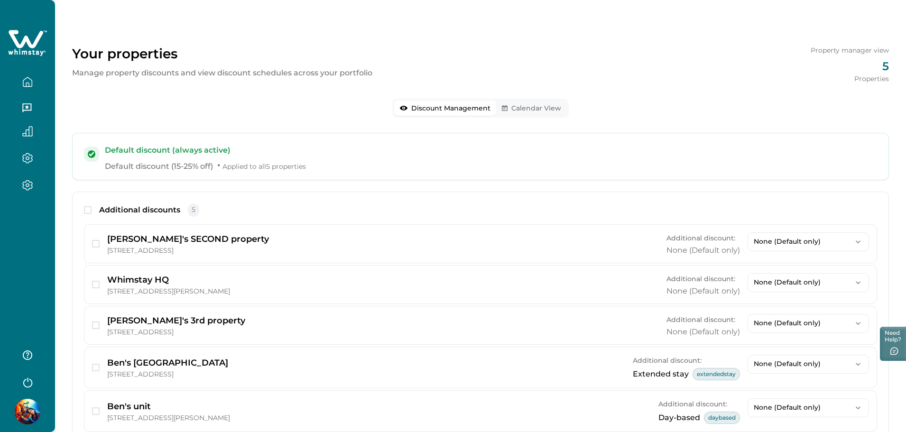
click at [512, 105] on button "Calendar View" at bounding box center [531, 108] width 71 height 15
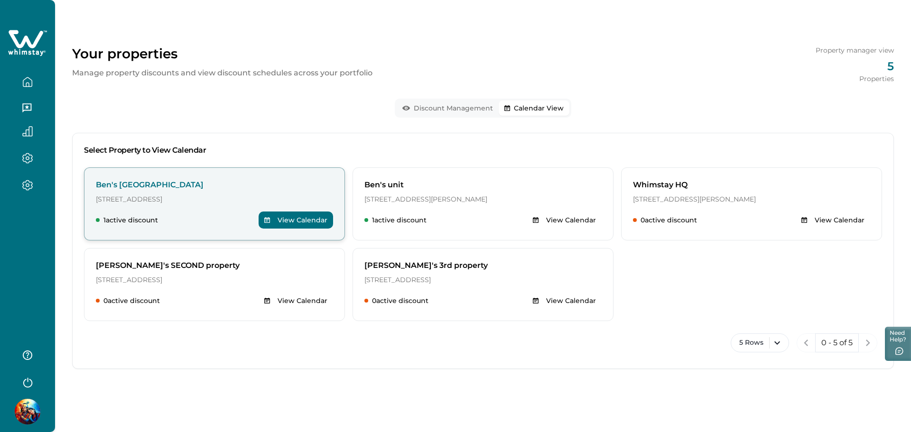
click at [282, 219] on button "View Calendar" at bounding box center [296, 220] width 74 height 17
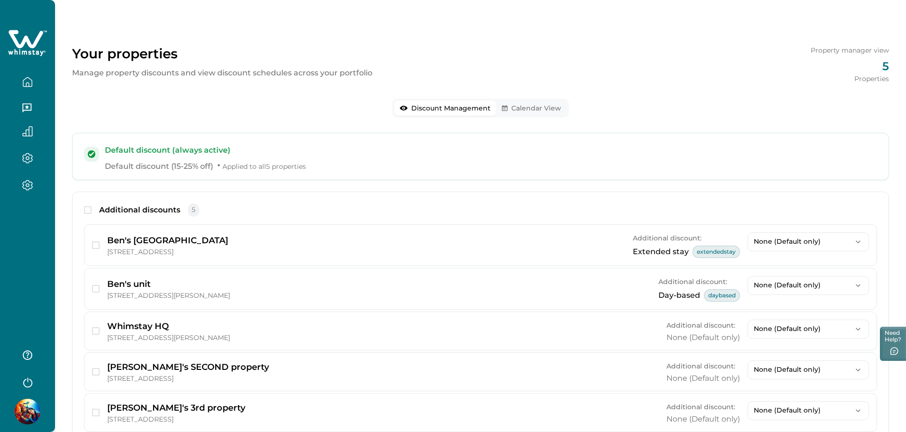
click at [471, 108] on button "Discount Management" at bounding box center [445, 108] width 102 height 15
click at [787, 243] on p "None (Default only)" at bounding box center [803, 242] width 98 height 8
click at [579, 186] on div "Default discount (always active) Default discount (15-25% off) • Applied to all…" at bounding box center [480, 305] width 817 height 344
click at [529, 111] on button "Calendar View" at bounding box center [531, 108] width 71 height 15
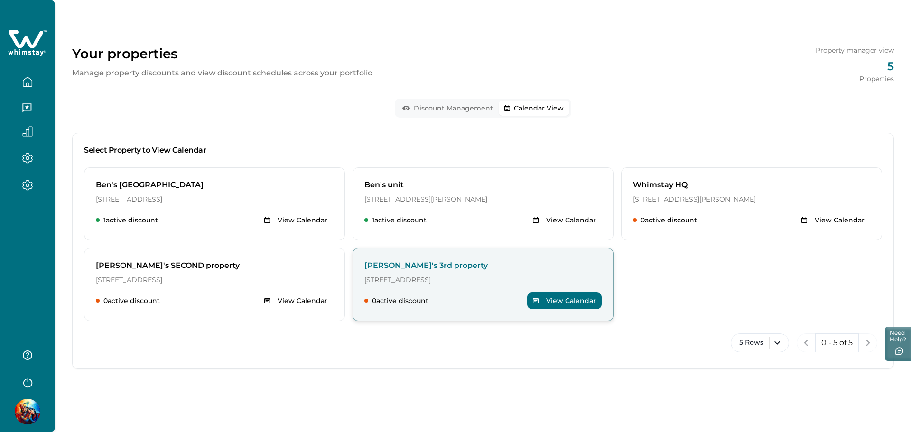
click at [464, 266] on p "Ben's 3rd property" at bounding box center [482, 265] width 237 height 11
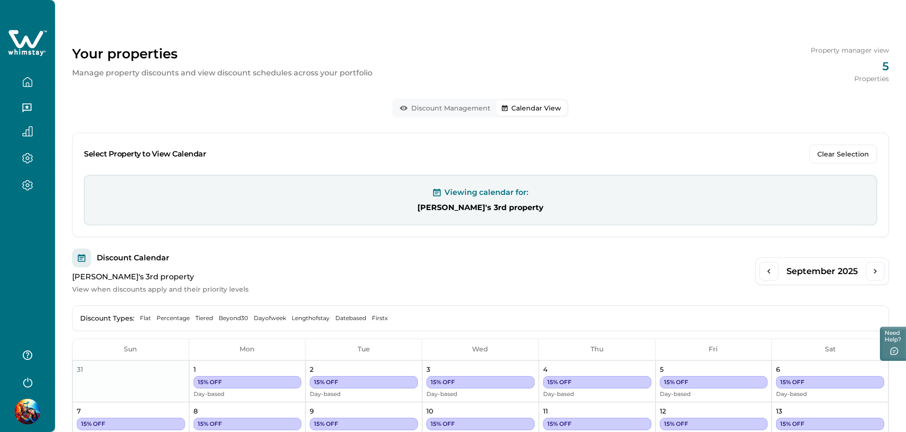
click at [429, 108] on button "Discount Management" at bounding box center [445, 108] width 102 height 15
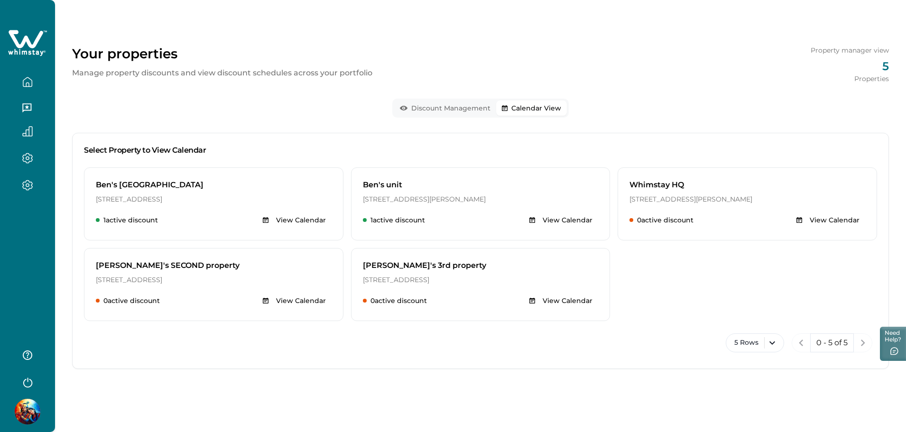
click at [519, 111] on button "Calendar View" at bounding box center [531, 108] width 71 height 15
click at [464, 106] on button "Discount Management" at bounding box center [448, 108] width 102 height 15
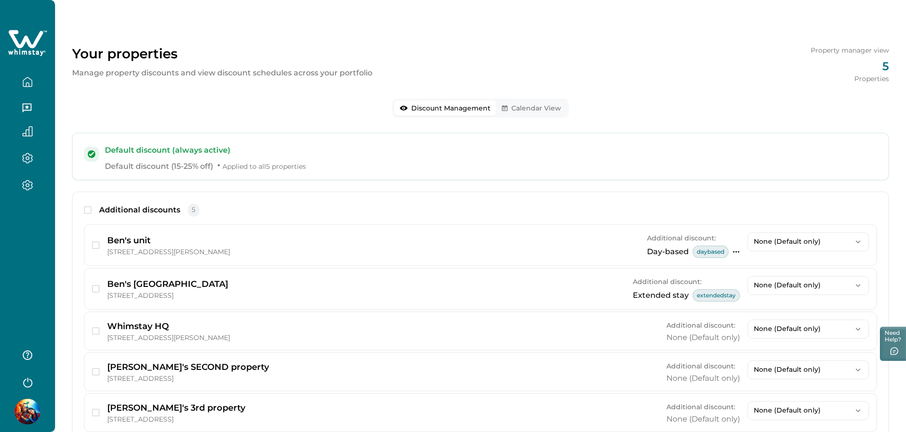
click at [24, 219] on div at bounding box center [27, 216] width 55 height 432
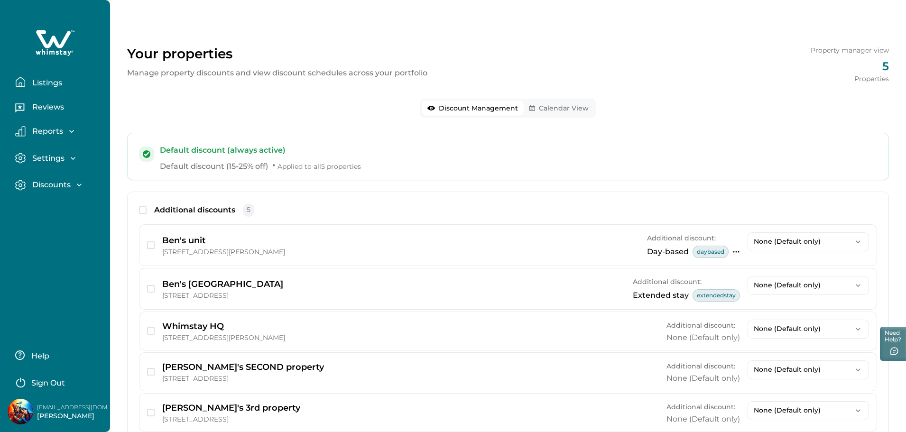
click at [49, 183] on p "Discounts" at bounding box center [49, 184] width 41 height 9
click at [50, 223] on p "Ready-made discounts" at bounding box center [75, 224] width 93 height 9
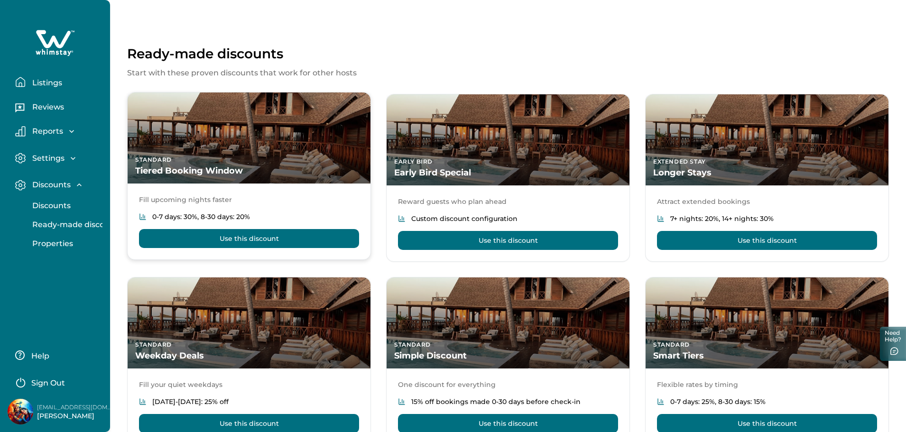
click at [261, 245] on button "Use this discount" at bounding box center [249, 238] width 220 height 19
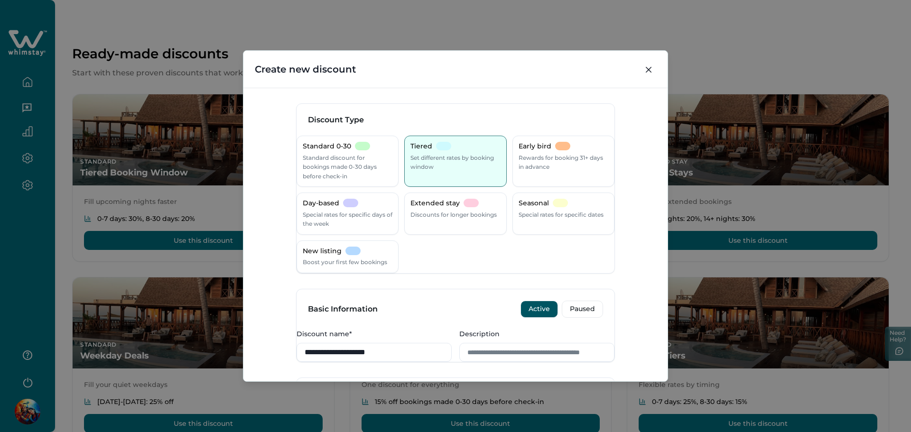
click at [25, 252] on div "**********" at bounding box center [455, 216] width 911 height 432
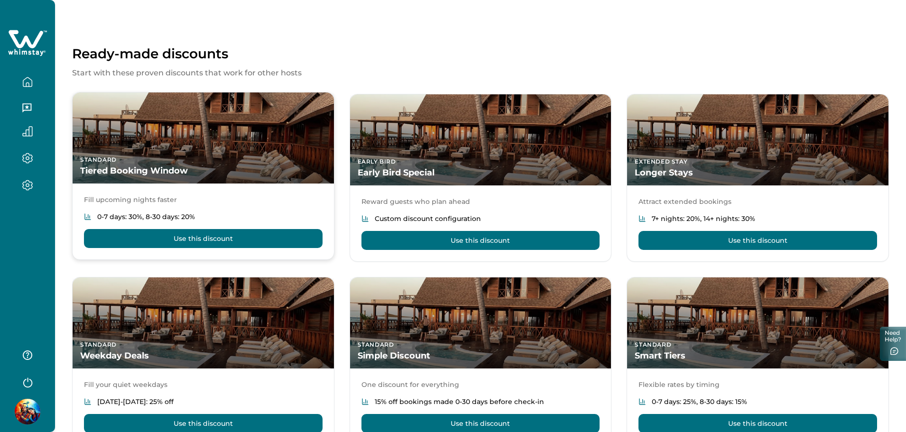
click at [214, 239] on button "Use this discount" at bounding box center [203, 238] width 239 height 19
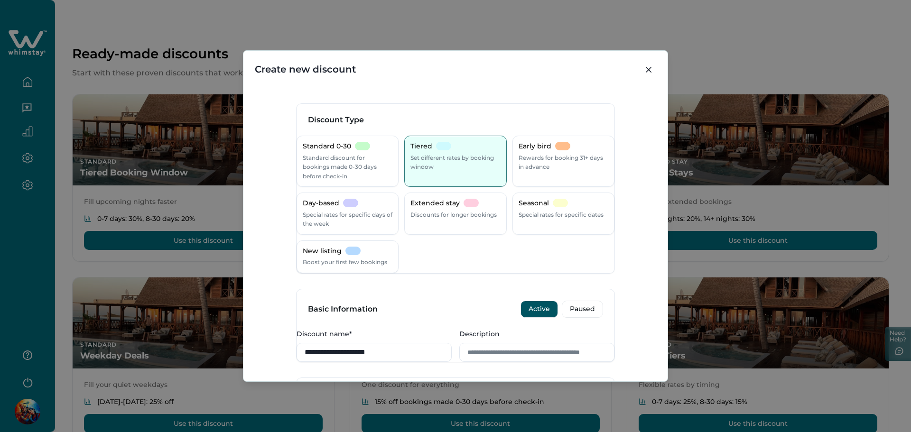
click at [30, 251] on div "**********" at bounding box center [455, 216] width 911 height 432
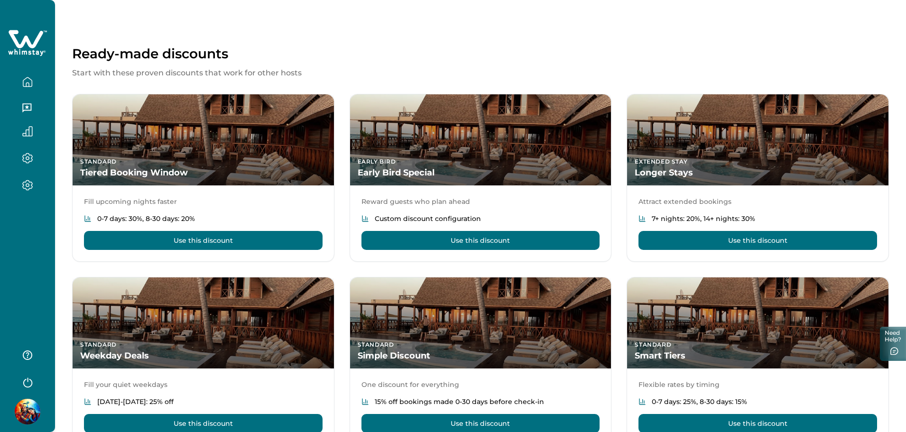
click at [29, 251] on div at bounding box center [27, 216] width 55 height 432
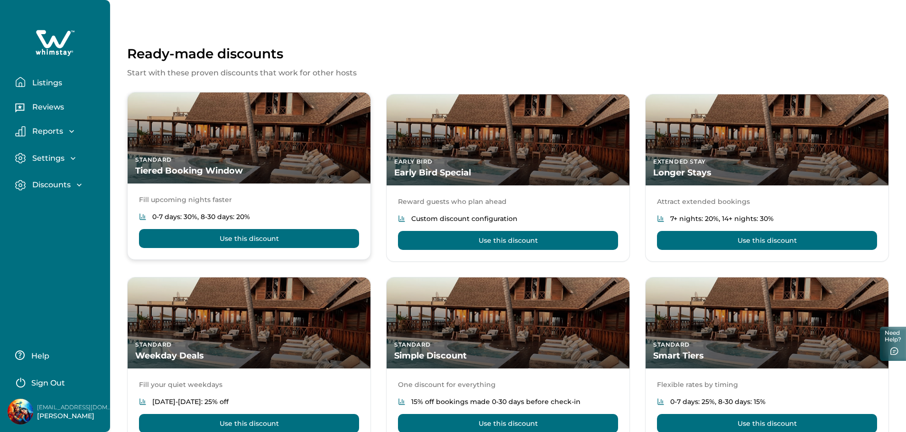
click at [225, 236] on button "Use this discount" at bounding box center [249, 238] width 220 height 19
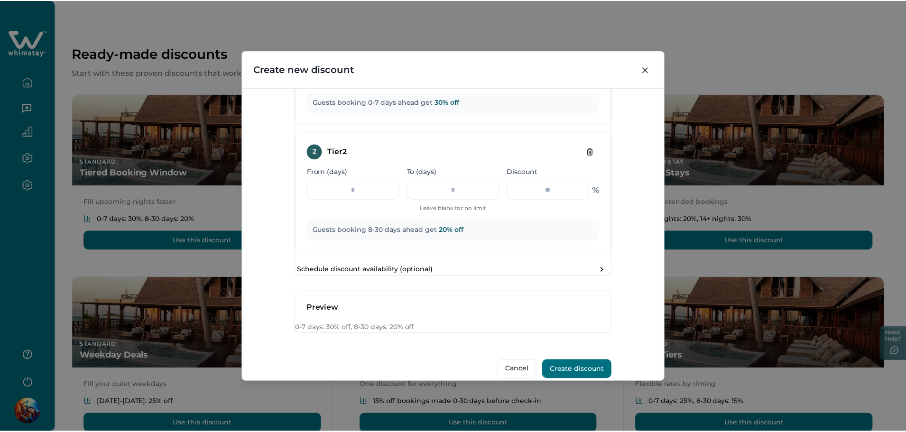
scroll to position [574, 0]
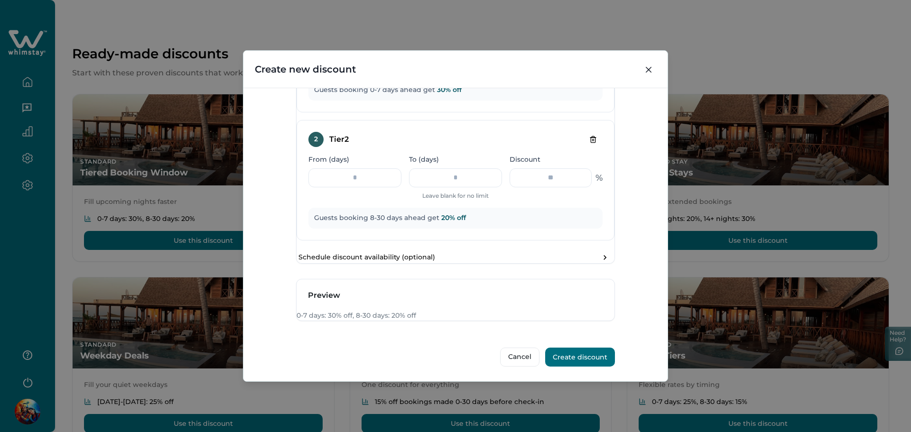
click at [580, 352] on button "Create discount" at bounding box center [580, 357] width 70 height 19
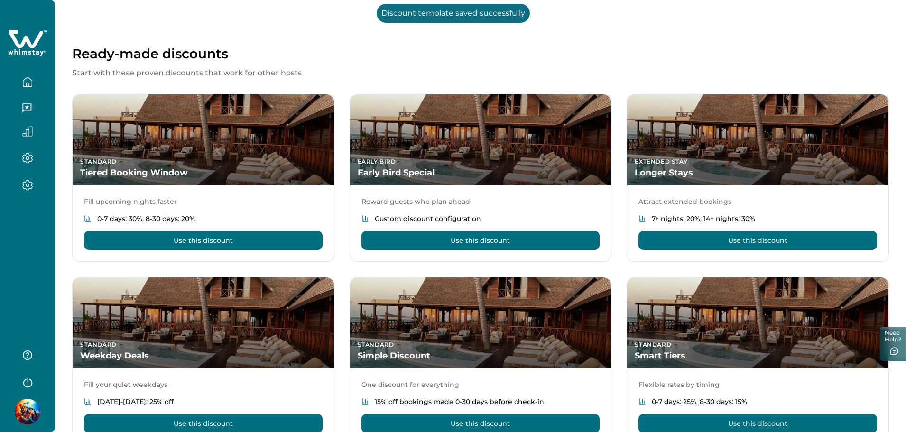
click at [24, 248] on div at bounding box center [27, 216] width 55 height 432
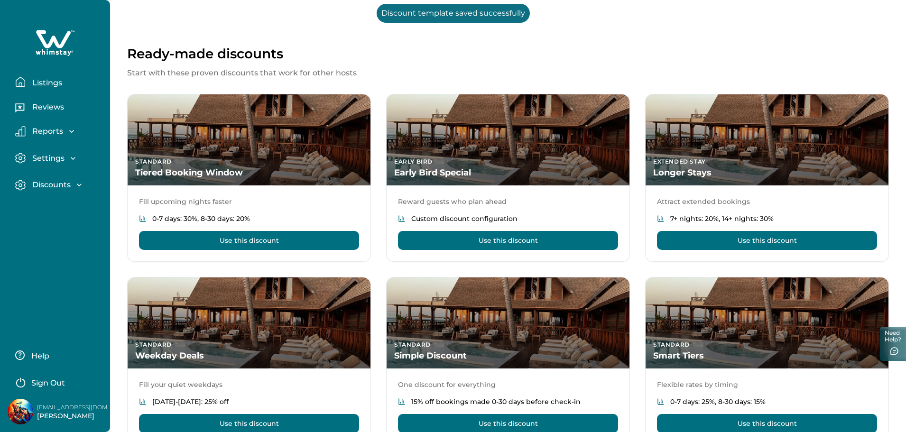
click at [53, 184] on p "Discounts" at bounding box center [49, 184] width 41 height 9
click at [51, 205] on p "Discounts" at bounding box center [49, 205] width 41 height 9
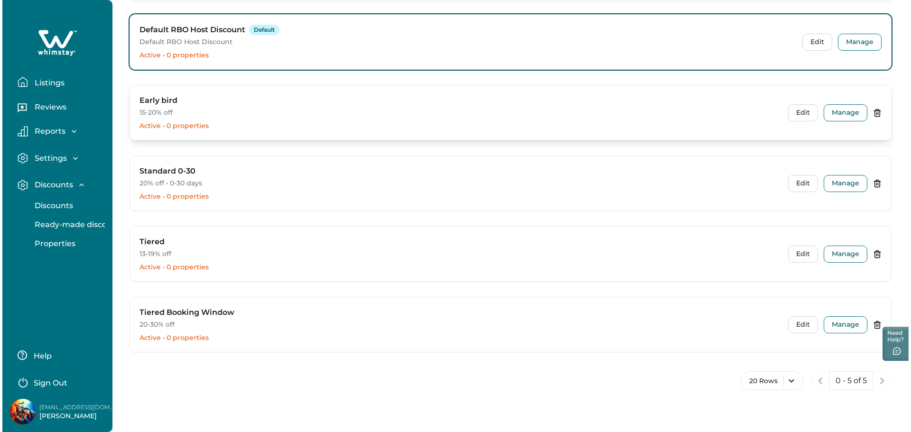
scroll to position [141, 0]
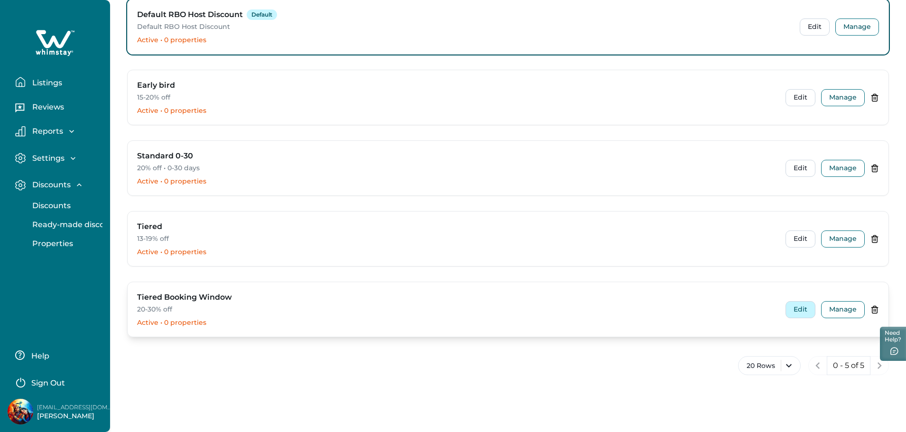
click at [799, 312] on button "Edit" at bounding box center [801, 309] width 30 height 17
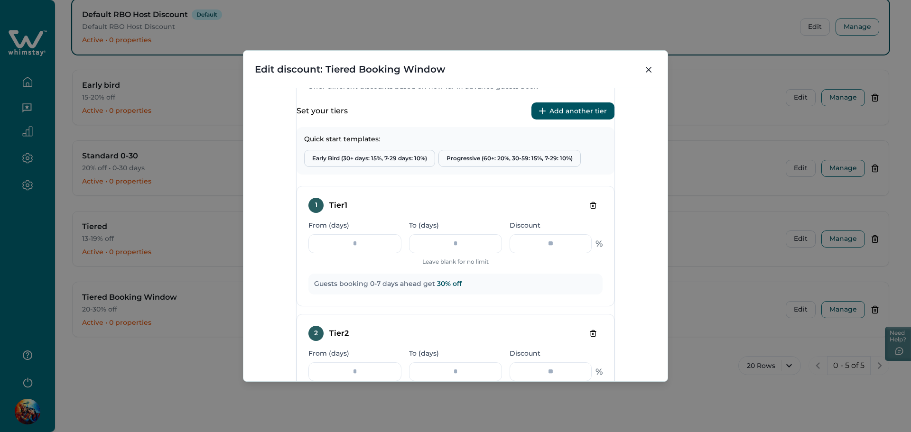
scroll to position [380, 0]
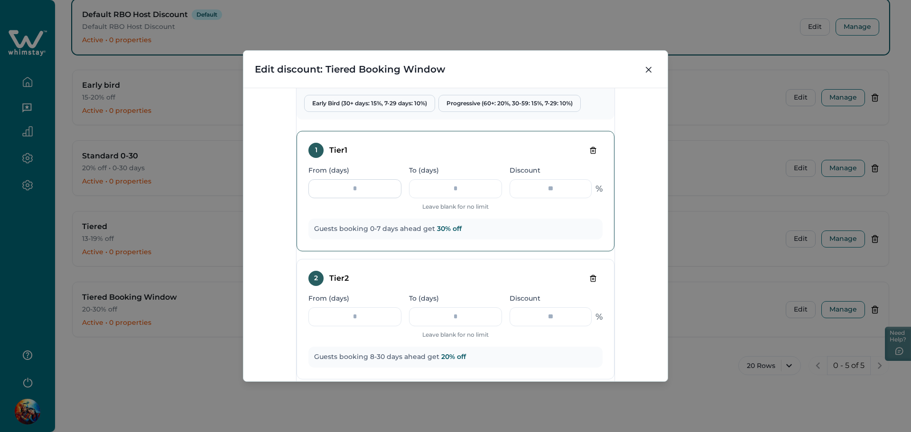
drag, startPoint x: 374, startPoint y: 222, endPoint x: 341, endPoint y: 220, distance: 33.2
click at [341, 198] on input "*" at bounding box center [354, 188] width 93 height 19
type input "*"
click at [617, 260] on div "**********" at bounding box center [455, 235] width 424 height 294
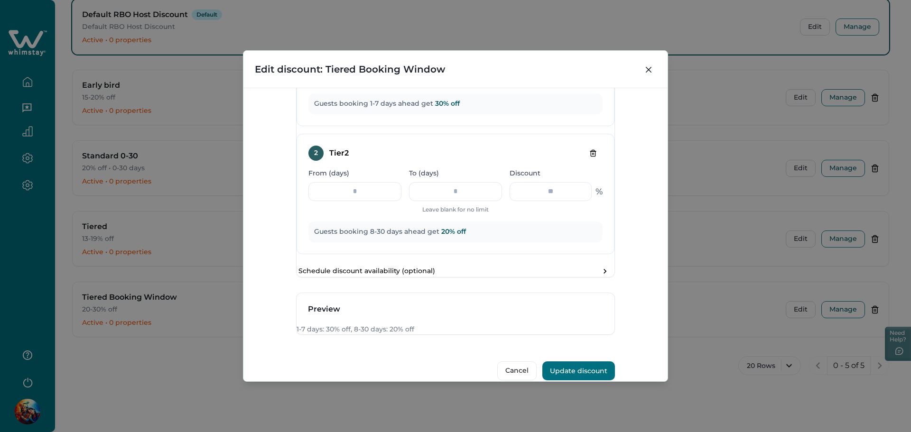
scroll to position [574, 0]
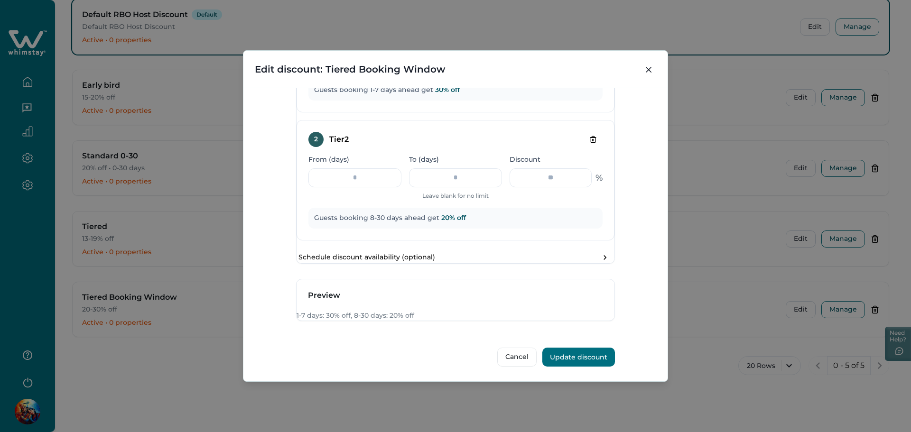
click at [576, 353] on button "Update discount" at bounding box center [578, 357] width 73 height 19
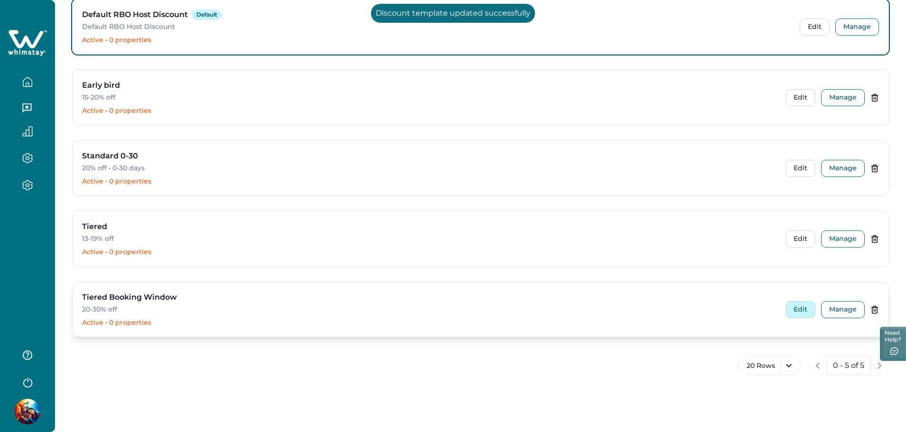
click at [798, 306] on button "Edit" at bounding box center [801, 309] width 30 height 17
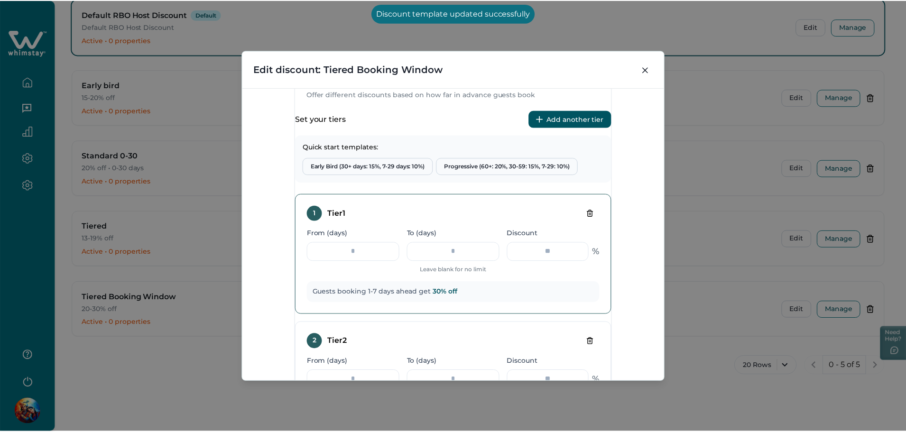
scroll to position [569, 0]
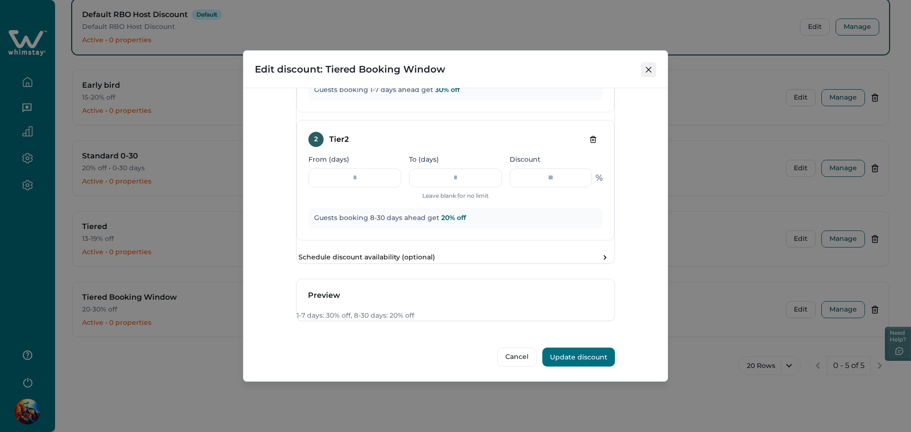
click at [646, 62] on button "Close" at bounding box center [648, 69] width 15 height 15
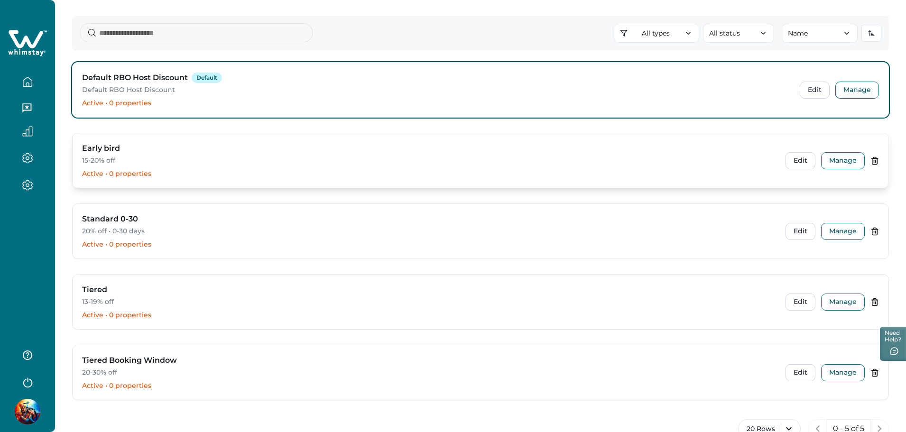
scroll to position [0, 0]
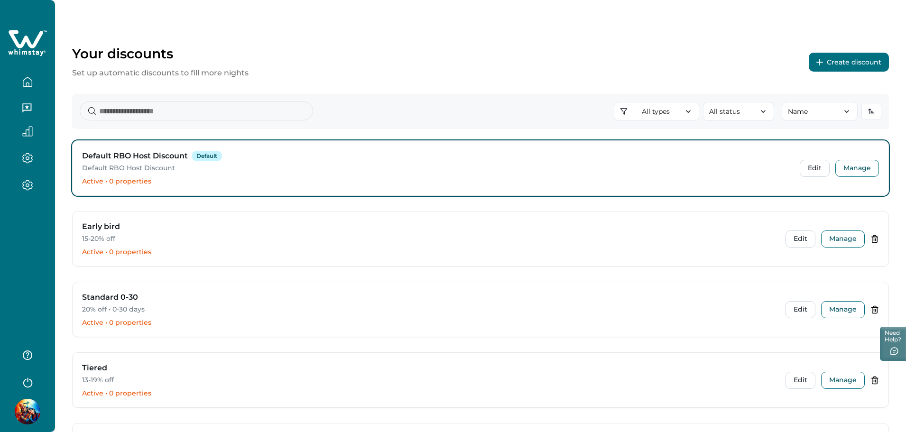
click at [32, 246] on div at bounding box center [27, 216] width 55 height 432
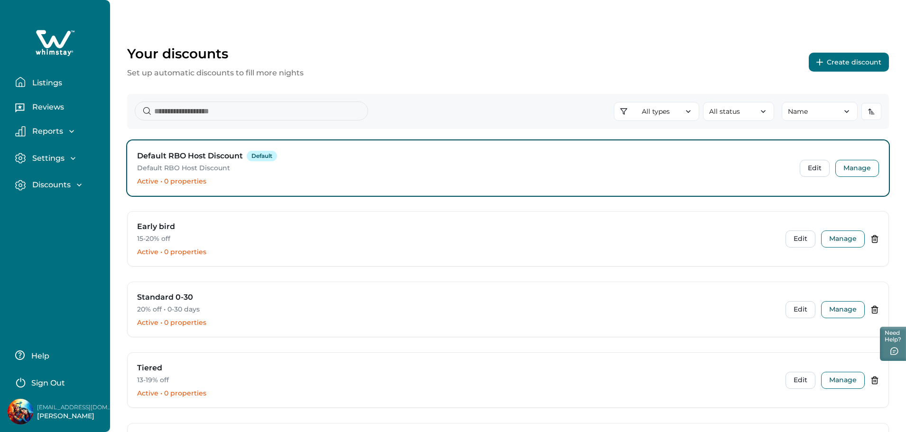
click at [64, 182] on p "Discounts" at bounding box center [49, 184] width 41 height 9
click at [80, 223] on p "Ready-made discounts" at bounding box center [75, 224] width 93 height 9
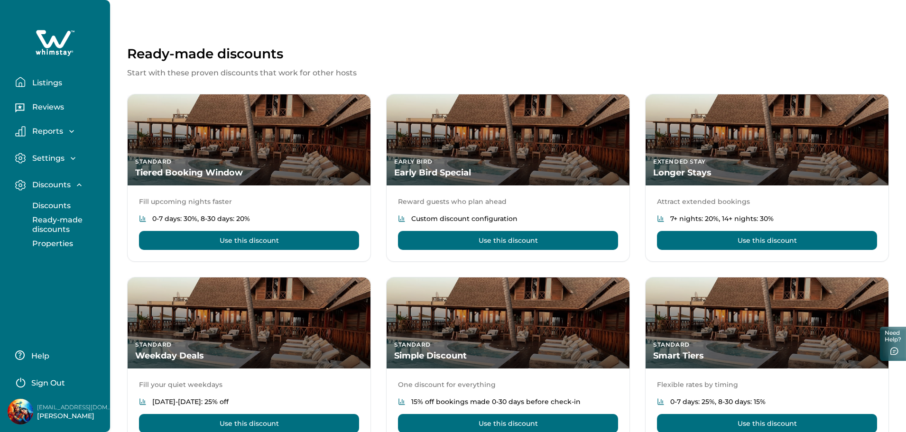
click at [59, 225] on p "Ready-made discounts" at bounding box center [69, 224] width 80 height 19
click at [59, 214] on button "Discounts" at bounding box center [65, 205] width 87 height 19
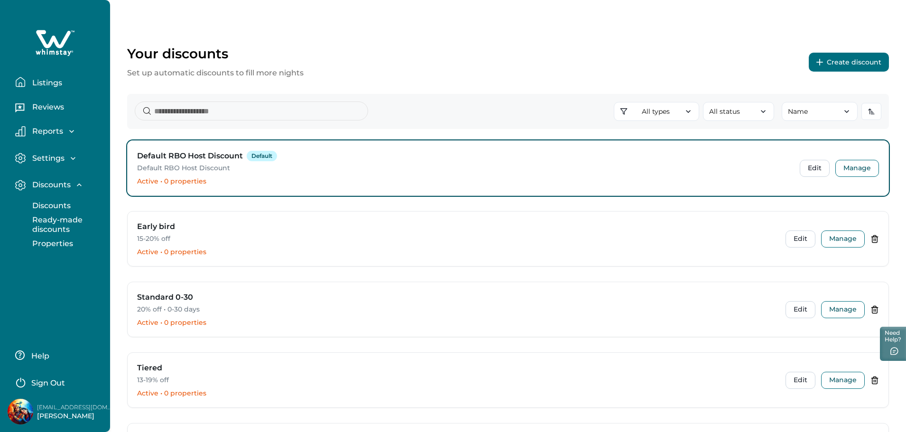
click at [56, 223] on p "Ready-made discounts" at bounding box center [69, 224] width 80 height 19
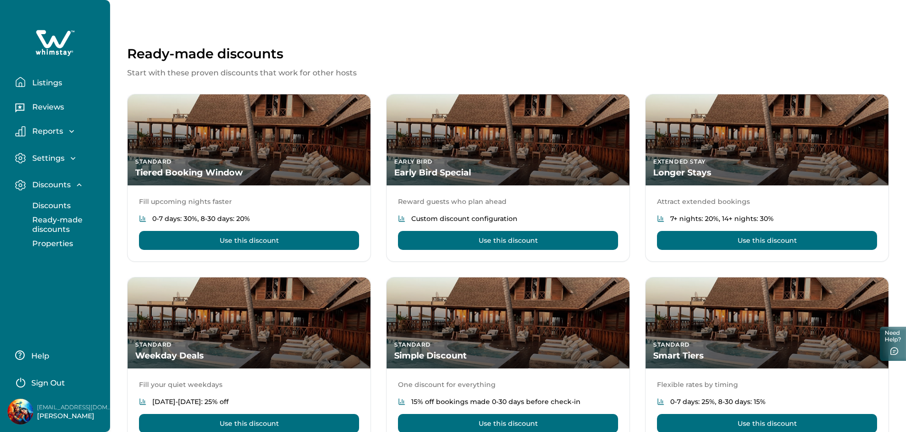
click at [56, 242] on p "Properties" at bounding box center [51, 243] width 44 height 9
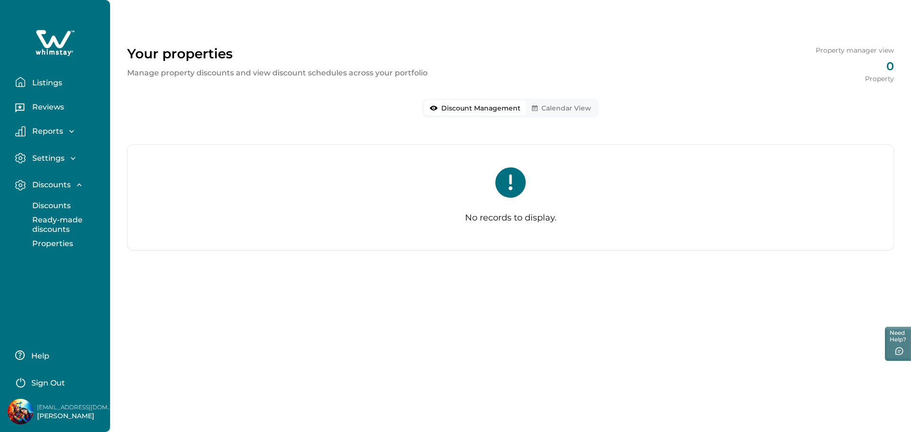
click at [550, 101] on button "Calendar View" at bounding box center [561, 108] width 71 height 15
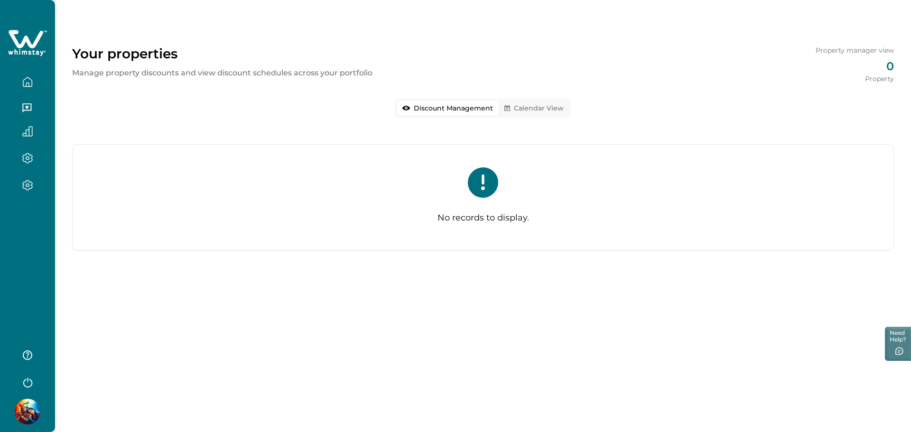
click at [422, 109] on button "Discount Management" at bounding box center [448, 108] width 102 height 15
click at [544, 113] on button "Calendar View" at bounding box center [534, 108] width 71 height 15
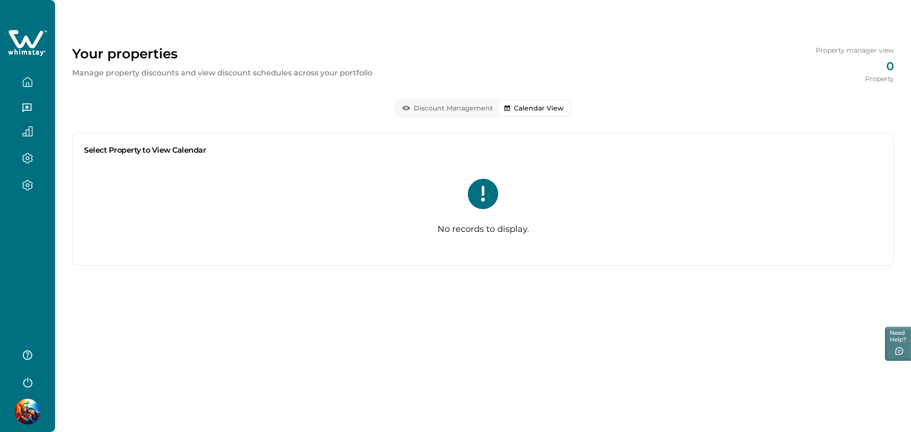
click at [510, 105] on button "Calendar View" at bounding box center [534, 108] width 71 height 15
click at [434, 103] on button "Discount Management" at bounding box center [448, 108] width 102 height 15
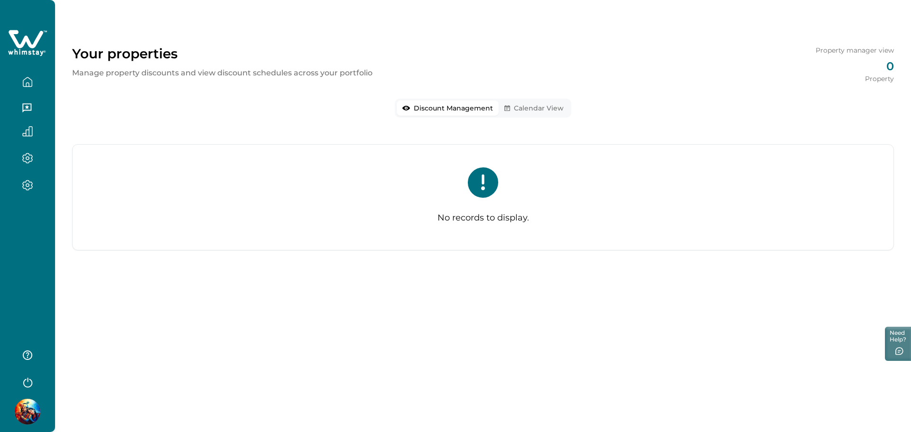
click at [546, 105] on button "Calendar View" at bounding box center [534, 108] width 71 height 15
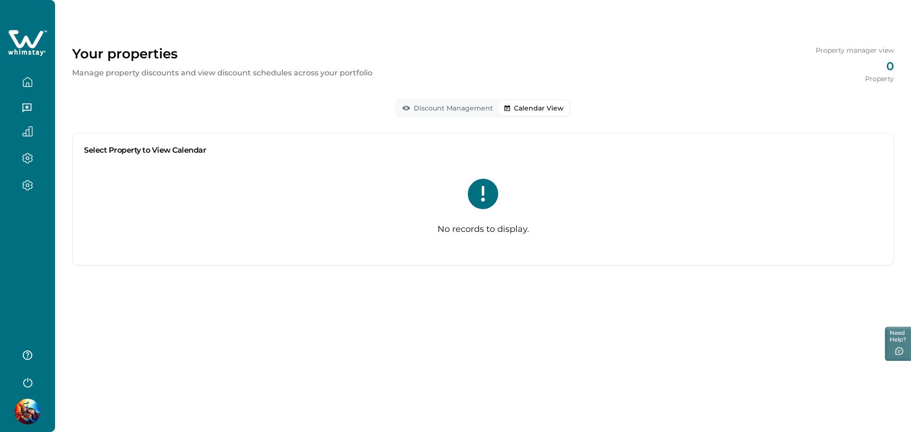
click at [36, 238] on div at bounding box center [27, 216] width 55 height 432
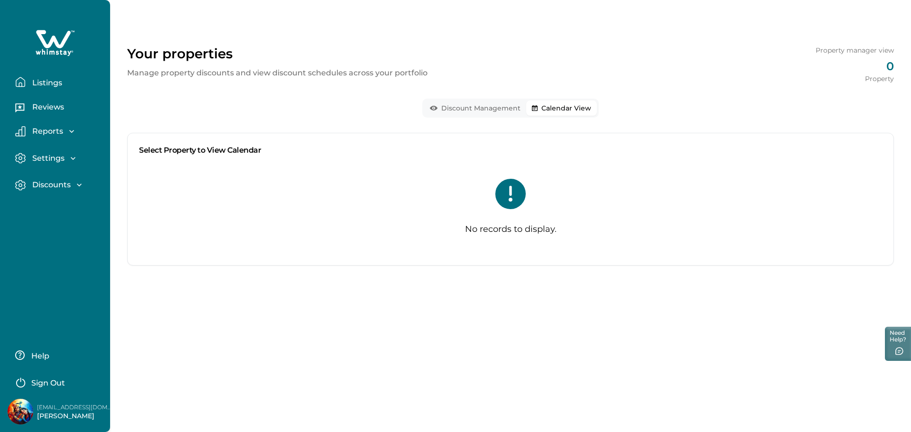
click at [447, 113] on button "Discount Management" at bounding box center [475, 108] width 102 height 15
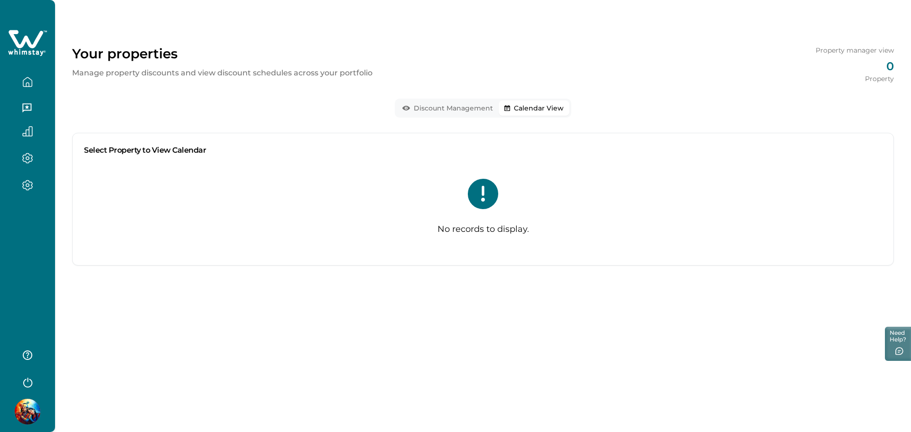
click at [539, 104] on button "Calendar View" at bounding box center [534, 108] width 71 height 15
click at [44, 239] on div at bounding box center [27, 216] width 55 height 432
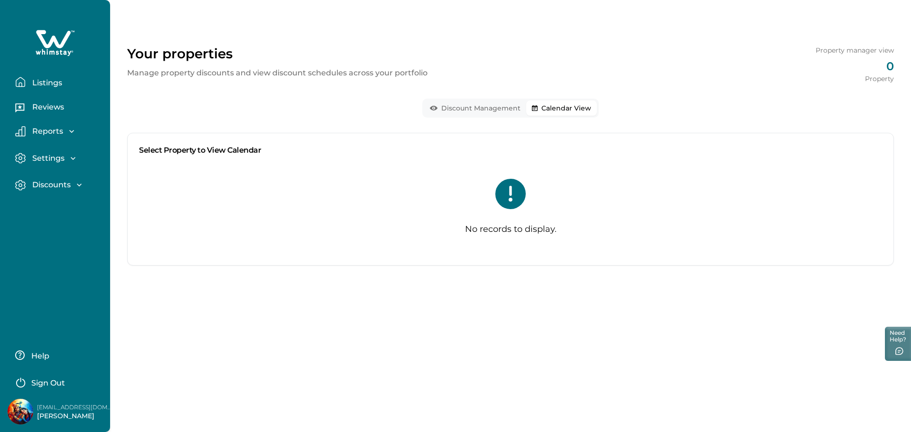
click at [477, 114] on button "Discount Management" at bounding box center [475, 108] width 102 height 15
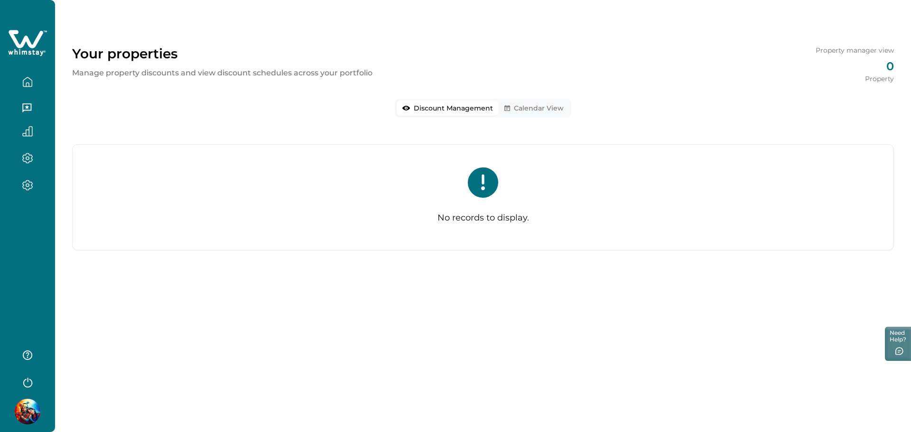
click at [555, 114] on button "Calendar View" at bounding box center [534, 108] width 71 height 15
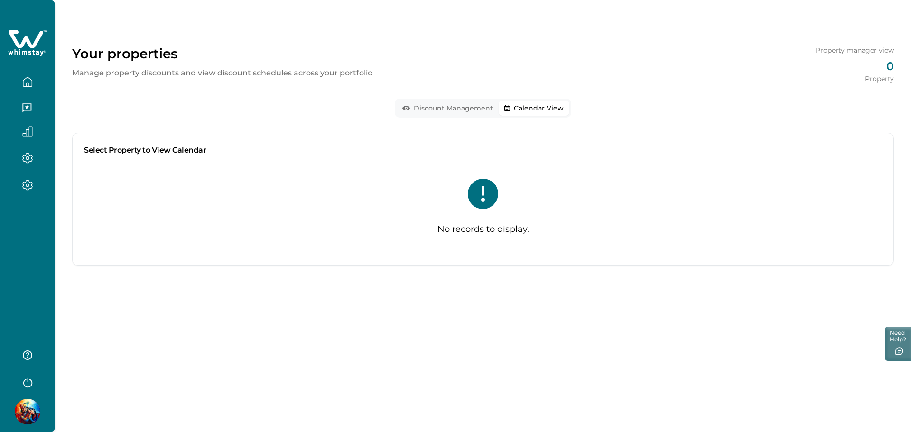
click at [23, 237] on div at bounding box center [27, 216] width 55 height 432
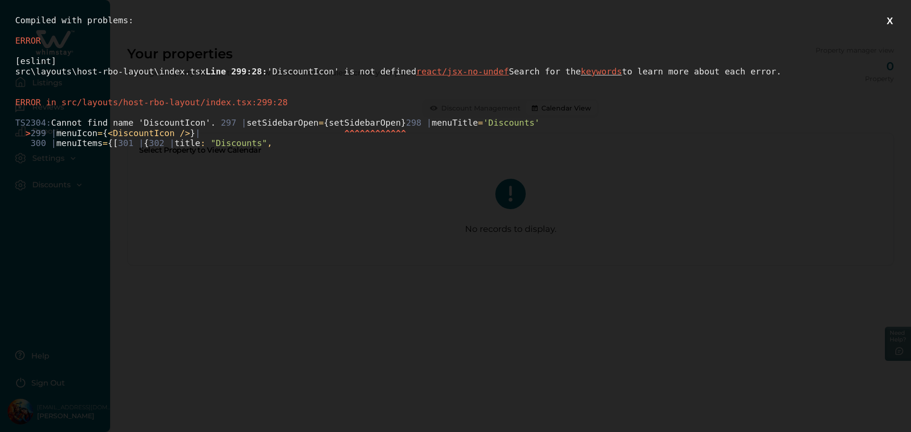
click at [892, 18] on button "X" at bounding box center [890, 21] width 12 height 12
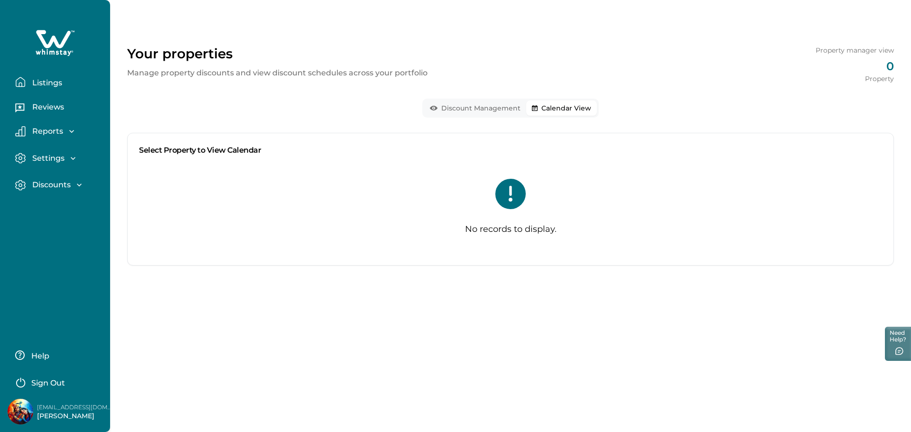
click at [58, 257] on div "Listings Reviews Reports Earnings Reservations Payouts Settings Profile details…" at bounding box center [55, 216] width 110 height 432
click at [50, 131] on p "Reports" at bounding box center [46, 131] width 34 height 9
click at [50, 212] on p "Settings" at bounding box center [46, 212] width 35 height 9
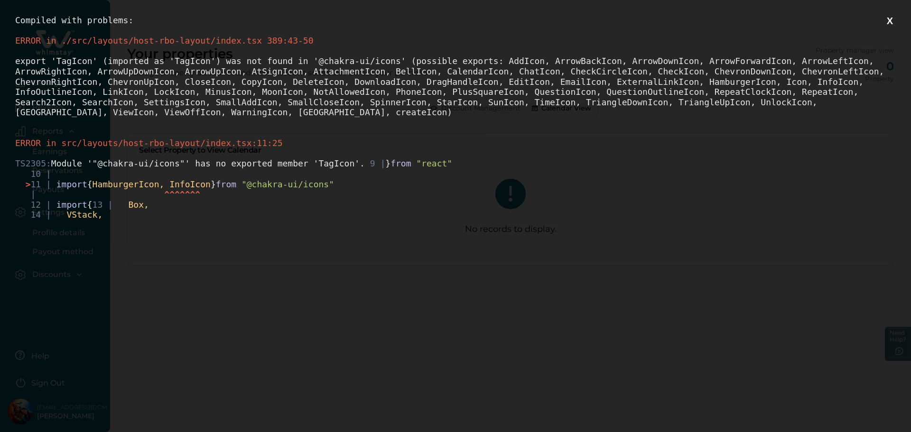
click at [889, 19] on button "X" at bounding box center [890, 21] width 12 height 12
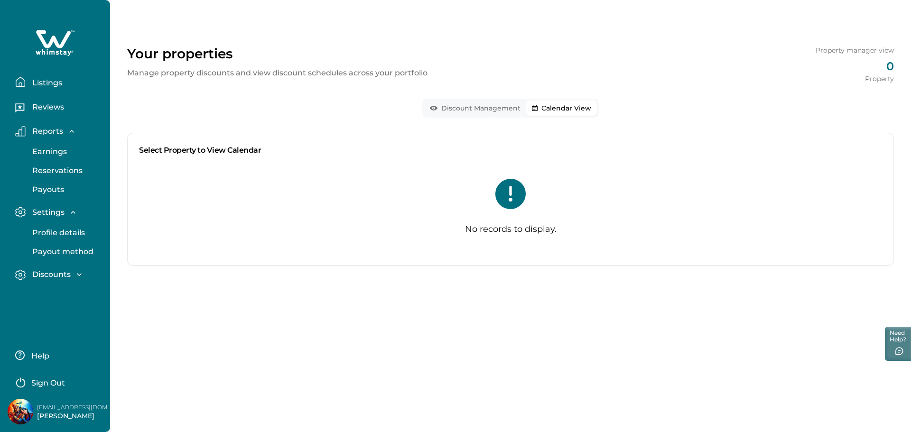
click at [75, 309] on div "Listings Reviews Reports Earnings Reservations Payouts Settings Profile details…" at bounding box center [55, 216] width 110 height 432
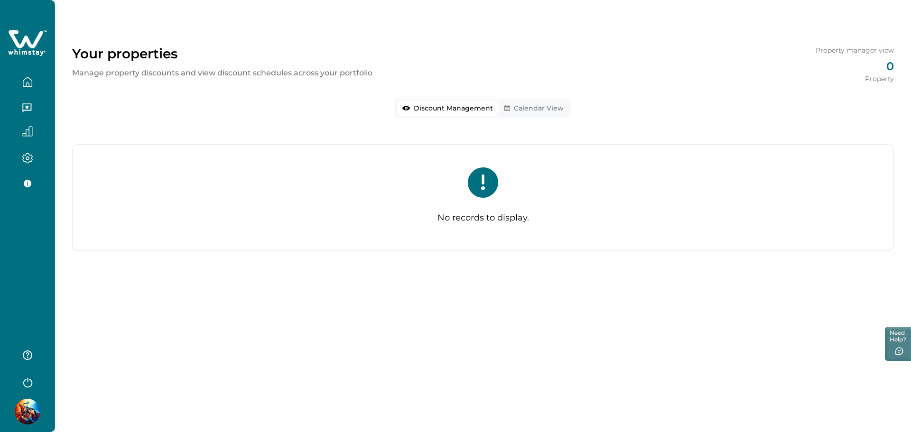
click at [33, 251] on div at bounding box center [27, 216] width 55 height 432
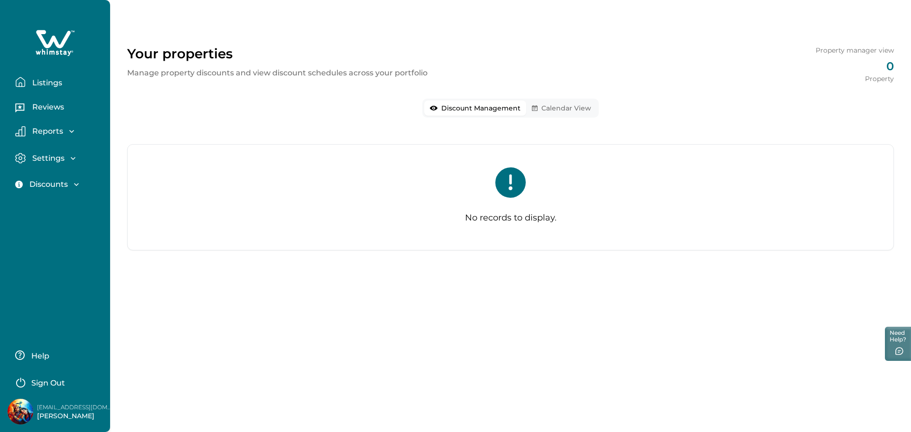
click at [46, 85] on p "Listings" at bounding box center [45, 82] width 33 height 9
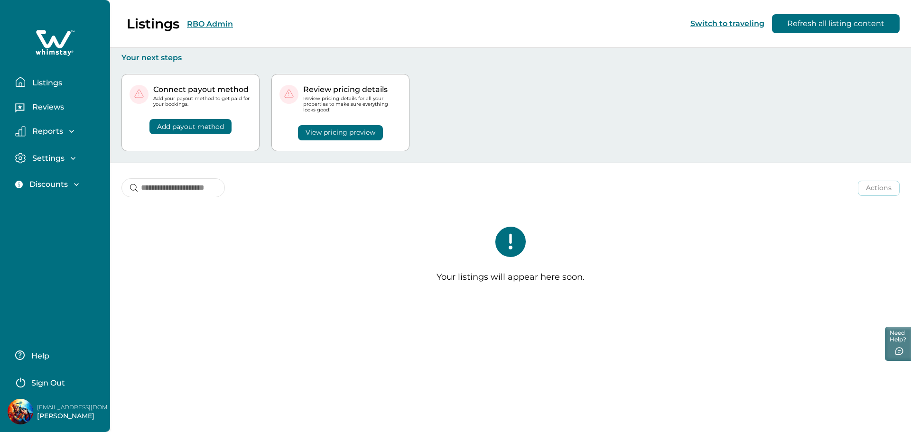
click at [204, 130] on button "Add payout method" at bounding box center [190, 126] width 82 height 15
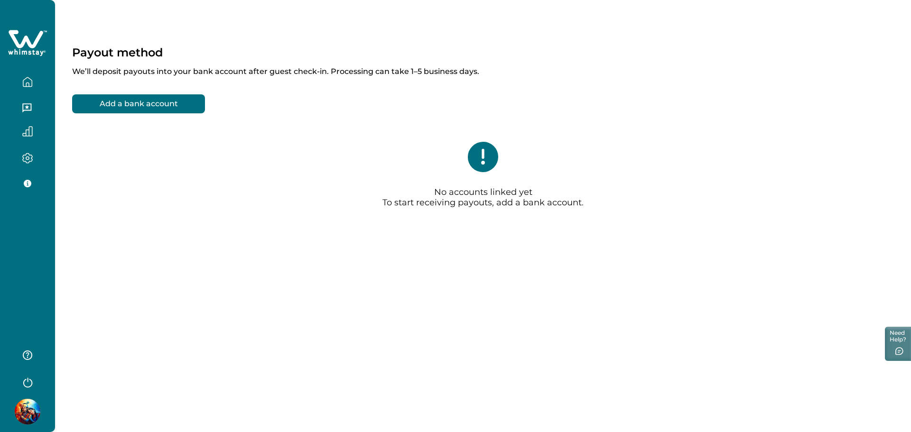
click at [35, 259] on div at bounding box center [27, 216] width 55 height 432
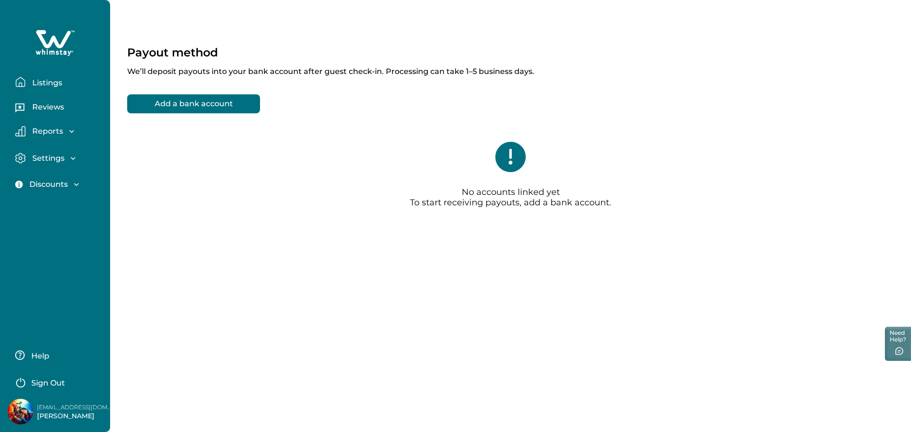
click at [43, 80] on p "Listings" at bounding box center [45, 82] width 33 height 9
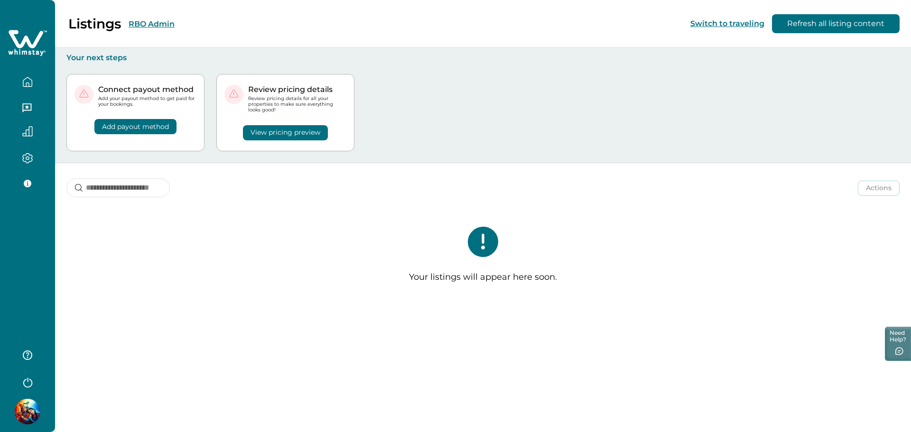
click at [325, 136] on button "View pricing preview" at bounding box center [285, 132] width 85 height 15
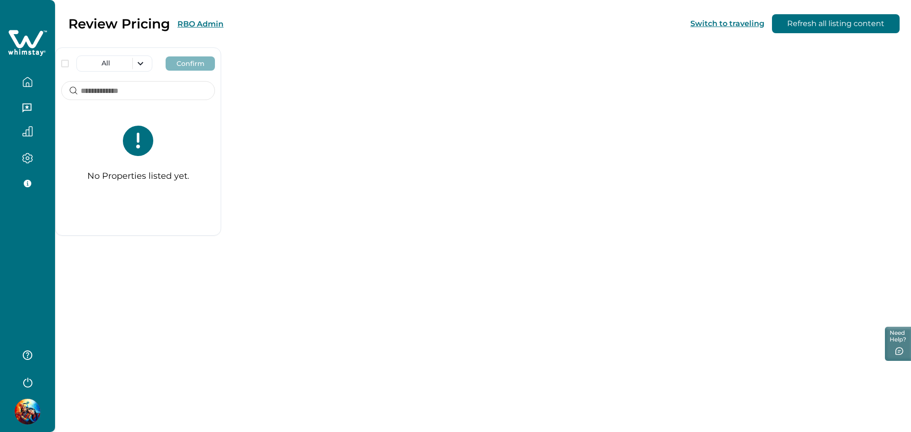
click at [35, 259] on div at bounding box center [27, 216] width 55 height 432
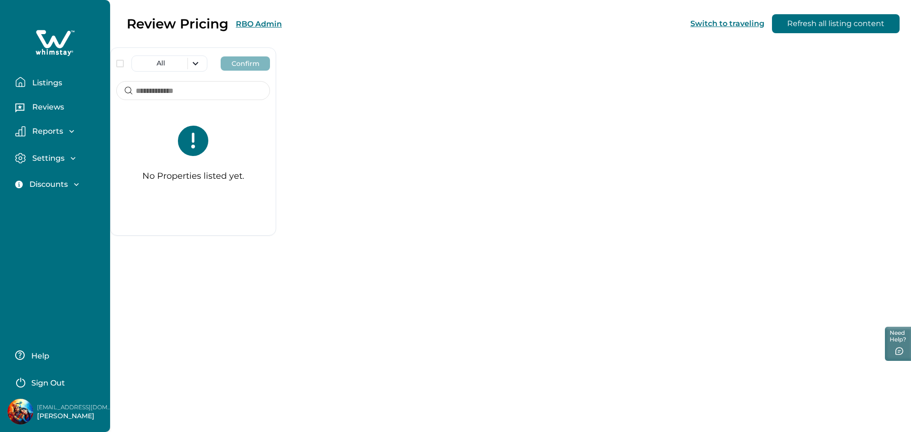
click at [49, 107] on p "Reviews" at bounding box center [46, 106] width 35 height 9
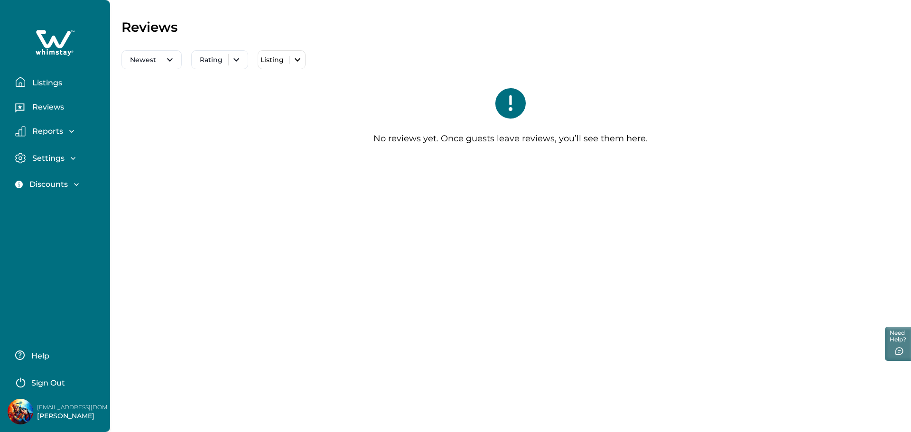
click at [46, 140] on div "Reports" at bounding box center [58, 134] width 87 height 16
click at [48, 133] on p "Reports" at bounding box center [46, 131] width 34 height 9
click at [46, 150] on p "Earnings" at bounding box center [47, 151] width 37 height 9
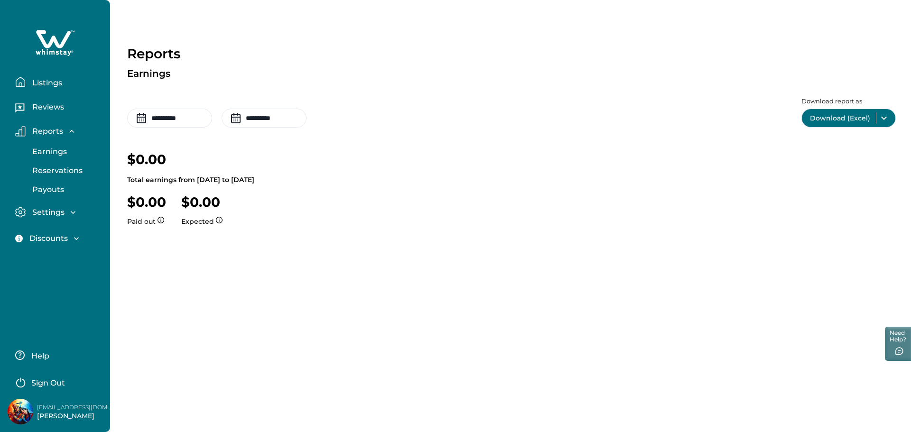
click at [46, 164] on button "Reservations" at bounding box center [65, 170] width 87 height 19
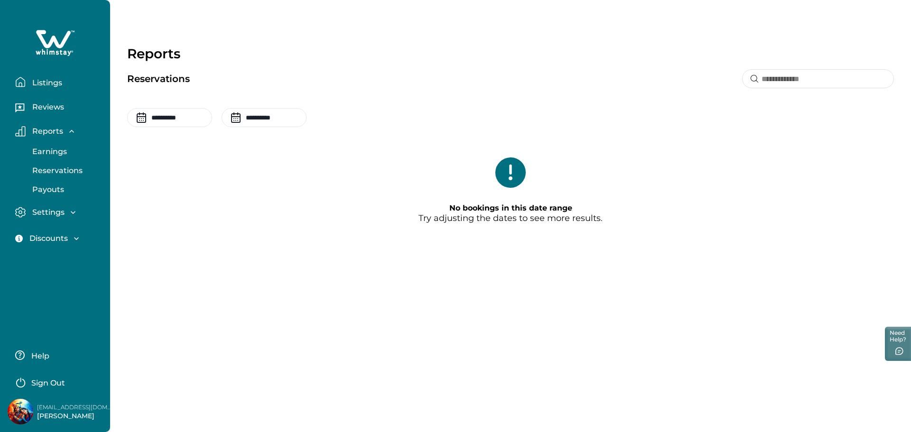
click at [46, 177] on button "Reservations" at bounding box center [65, 170] width 87 height 19
click at [46, 192] on p "Payouts" at bounding box center [46, 189] width 35 height 9
click at [55, 237] on p "Discounts" at bounding box center [50, 239] width 41 height 9
click at [70, 336] on div "Listings Reviews Reports Earnings Reservations Payouts Settings Profile details…" at bounding box center [55, 216] width 110 height 432
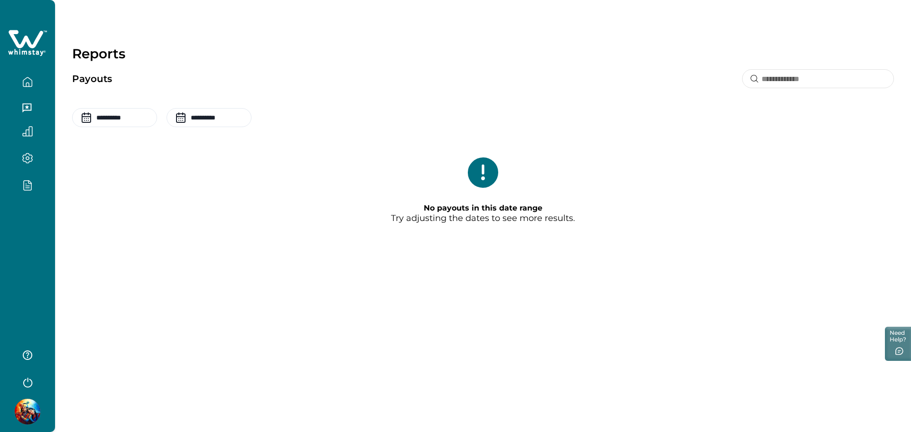
click at [24, 260] on div at bounding box center [27, 216] width 55 height 432
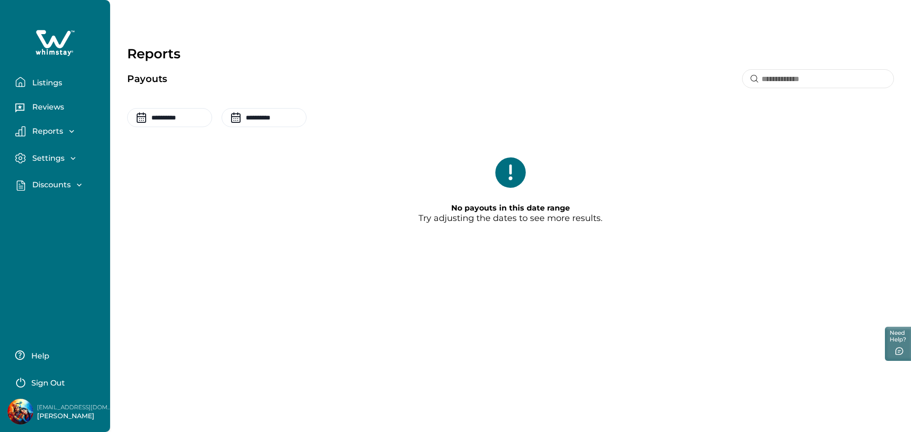
click at [72, 185] on div "Discounts" at bounding box center [55, 184] width 58 height 9
click at [63, 218] on p "Ready-made discounts" at bounding box center [69, 224] width 80 height 19
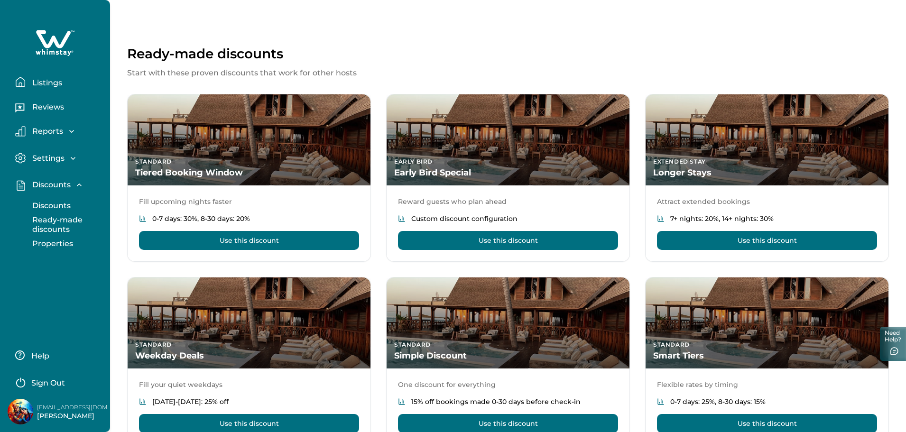
click at [54, 243] on p "Properties" at bounding box center [51, 243] width 44 height 9
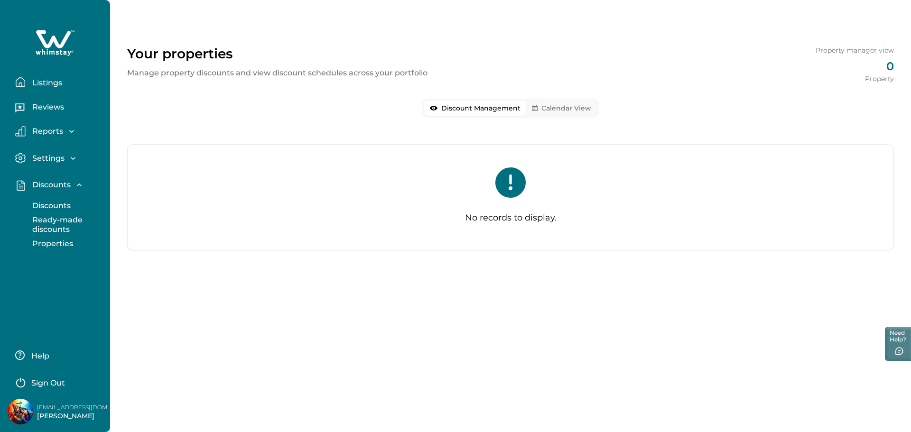
click at [61, 205] on p "Discounts" at bounding box center [49, 205] width 41 height 9
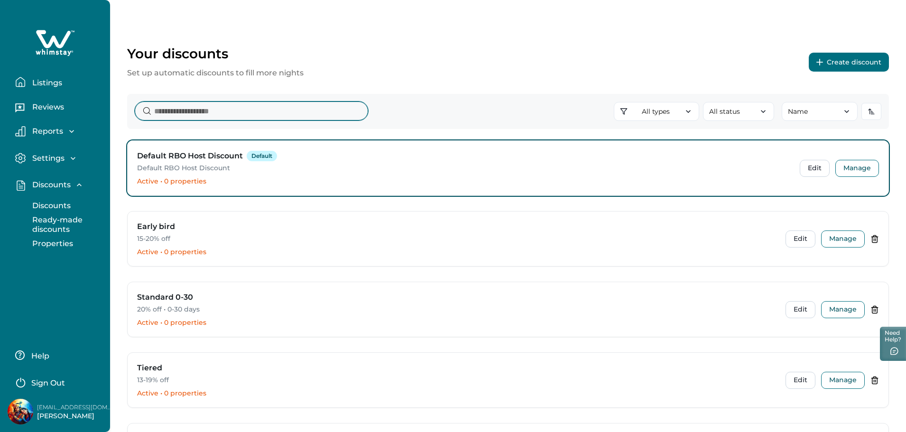
click at [233, 119] on input at bounding box center [251, 111] width 233 height 19
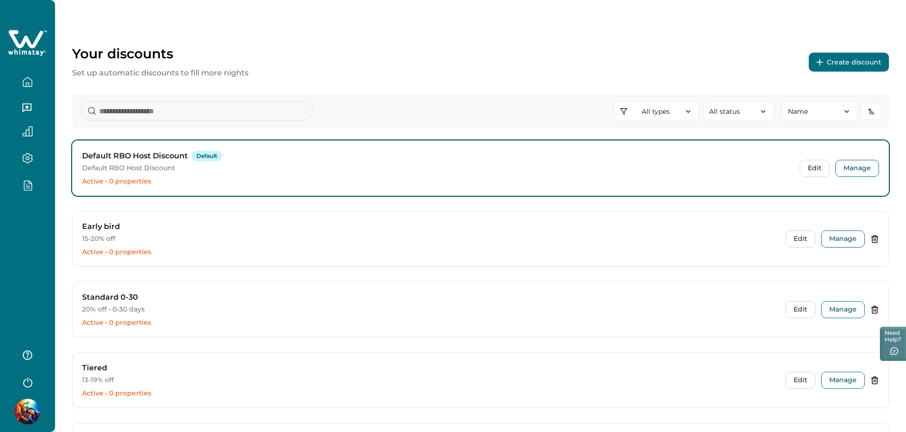
click at [29, 258] on div at bounding box center [27, 216] width 55 height 432
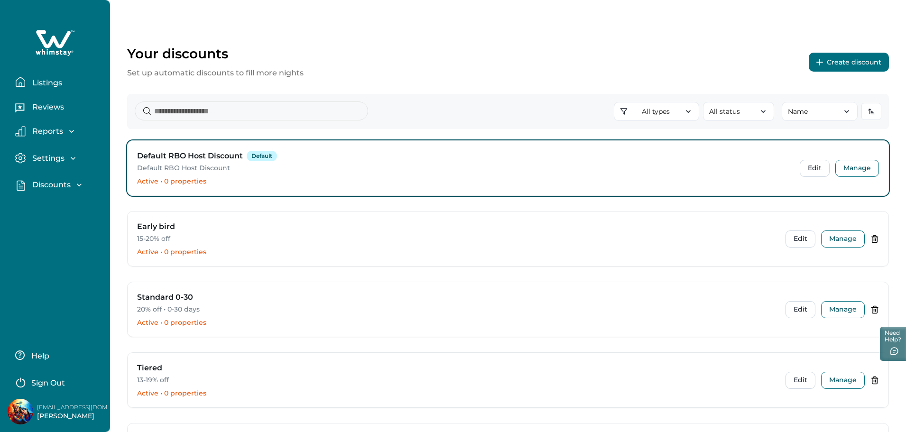
click at [442, 67] on div "Your discounts Set up automatic discounts to fill more nights Create discount" at bounding box center [508, 62] width 762 height 33
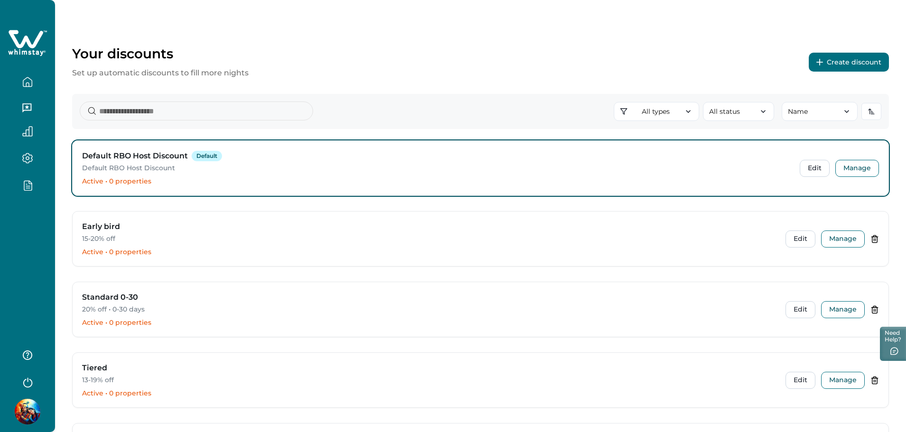
click at [19, 237] on div at bounding box center [27, 216] width 55 height 432
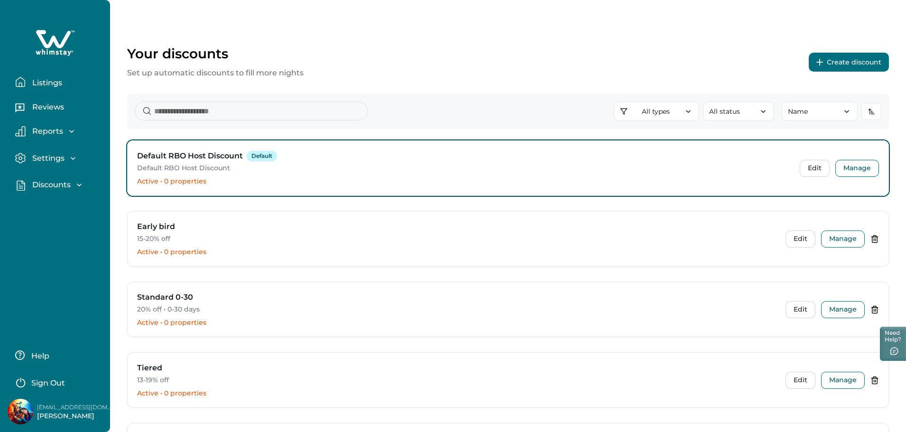
click at [367, 58] on div "Your discounts Set up automatic discounts to fill more nights Create discount" at bounding box center [508, 62] width 762 height 33
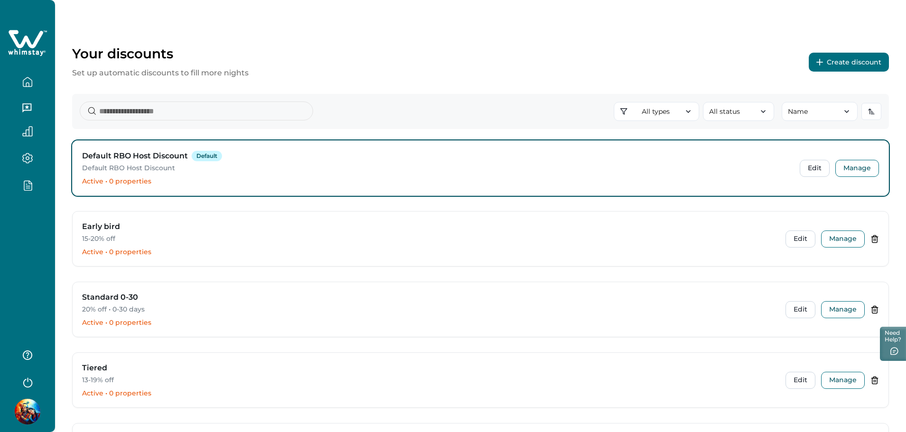
click at [37, 256] on div at bounding box center [27, 216] width 55 height 432
